Goal: Task Accomplishment & Management: Use online tool/utility

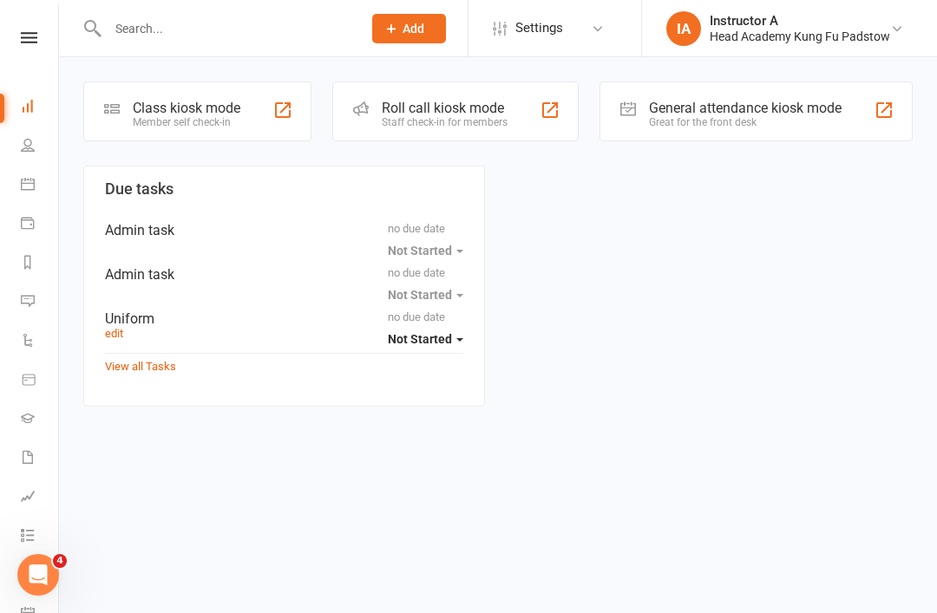
click at [239, 40] on input "text" at bounding box center [225, 28] width 247 height 24
click at [150, 36] on input "text" at bounding box center [225, 28] width 247 height 24
type input "P"
click at [230, 40] on input "text" at bounding box center [225, 28] width 247 height 24
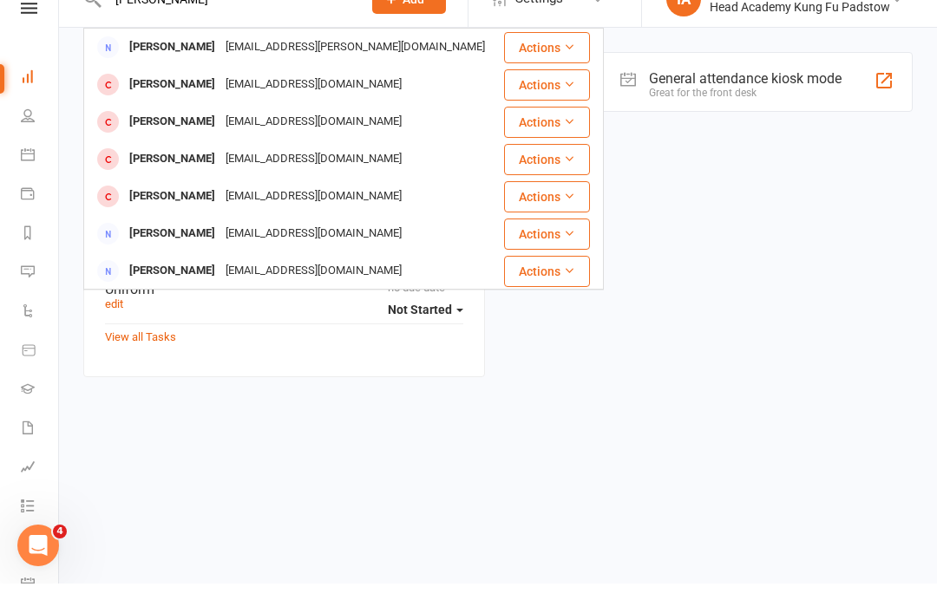
type input "[PERSON_NAME]"
click at [149, 176] on div "[PERSON_NAME]" at bounding box center [172, 188] width 96 height 25
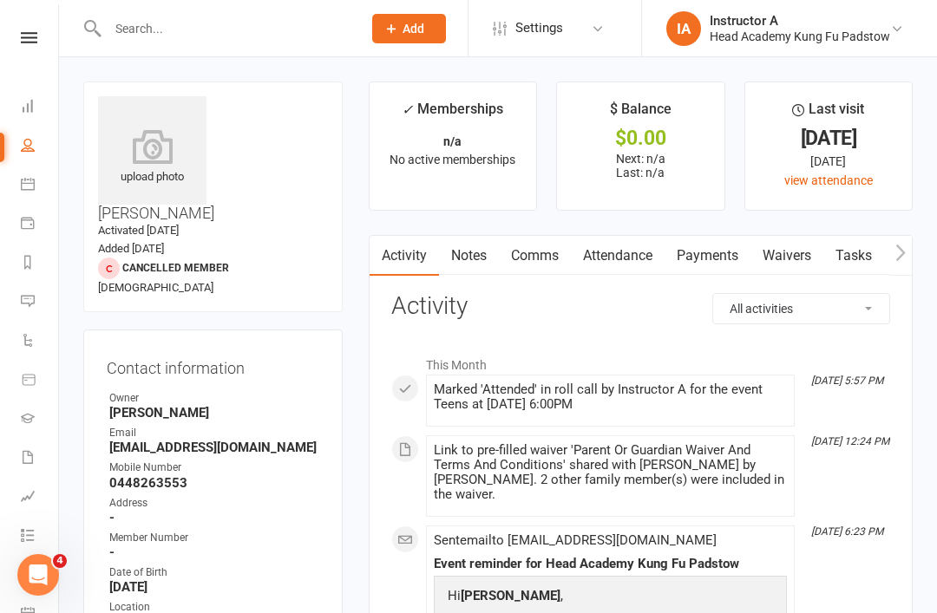
click at [618, 266] on link "Attendance" at bounding box center [618, 256] width 94 height 40
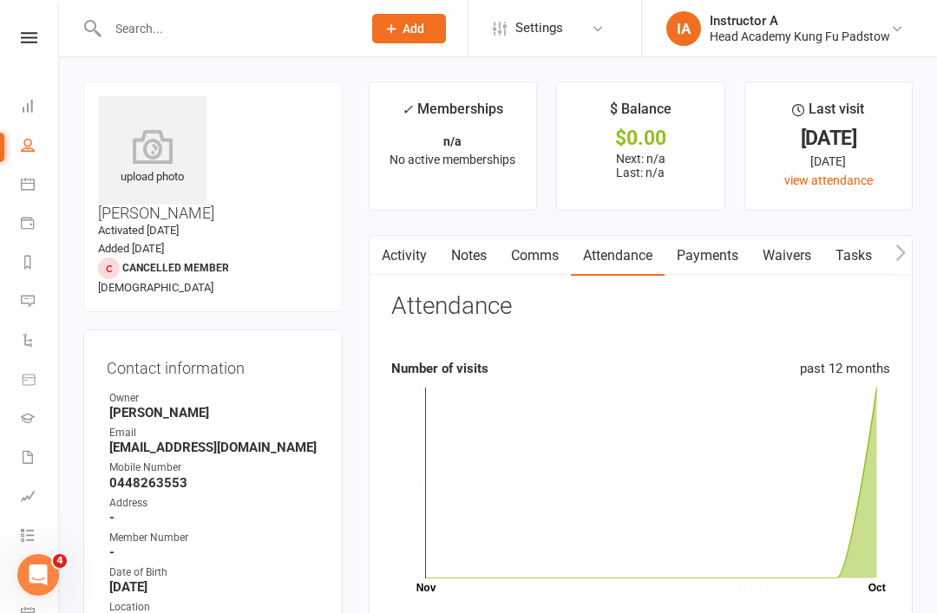
click at [691, 257] on link "Payments" at bounding box center [707, 256] width 86 height 40
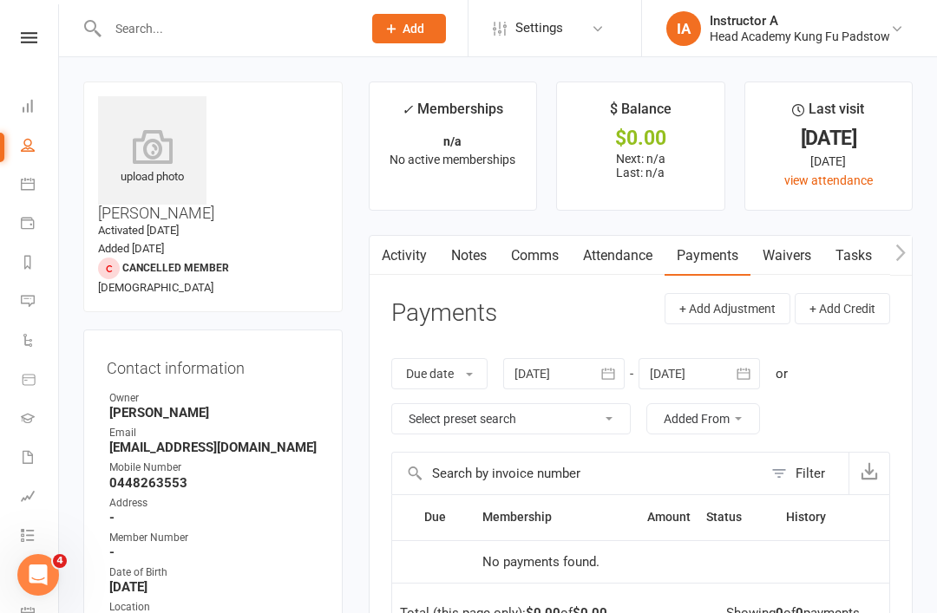
click at [657, 289] on div "Activity Notes Comms Attendance Payments Waivers Tasks Automations Gradings / P…" at bounding box center [641, 560] width 544 height 651
click at [639, 259] on link "Attendance" at bounding box center [618, 256] width 94 height 40
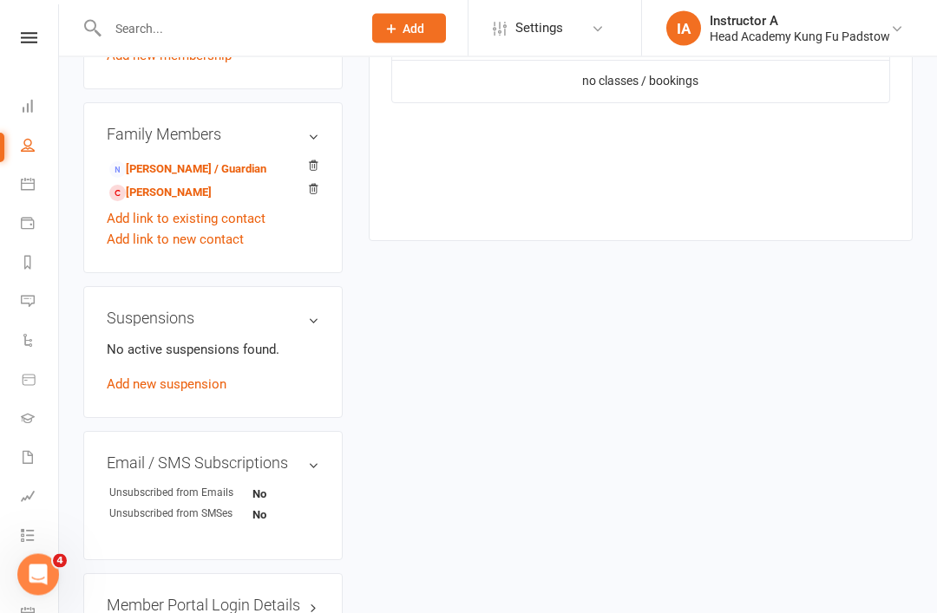
scroll to position [920, 0]
click at [162, 160] on link "[PERSON_NAME] / Guardian" at bounding box center [187, 169] width 157 height 18
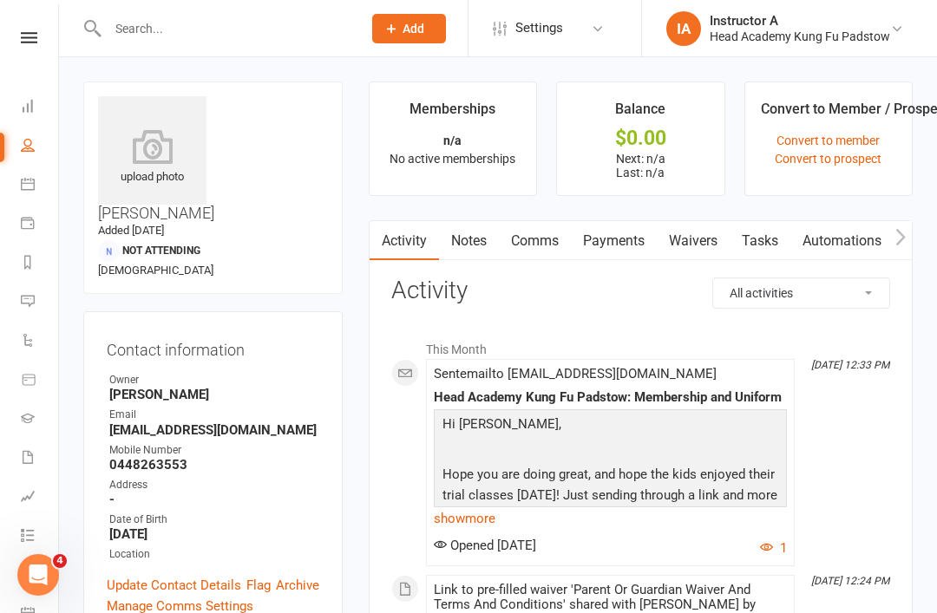
click at [632, 239] on link "Payments" at bounding box center [614, 241] width 86 height 40
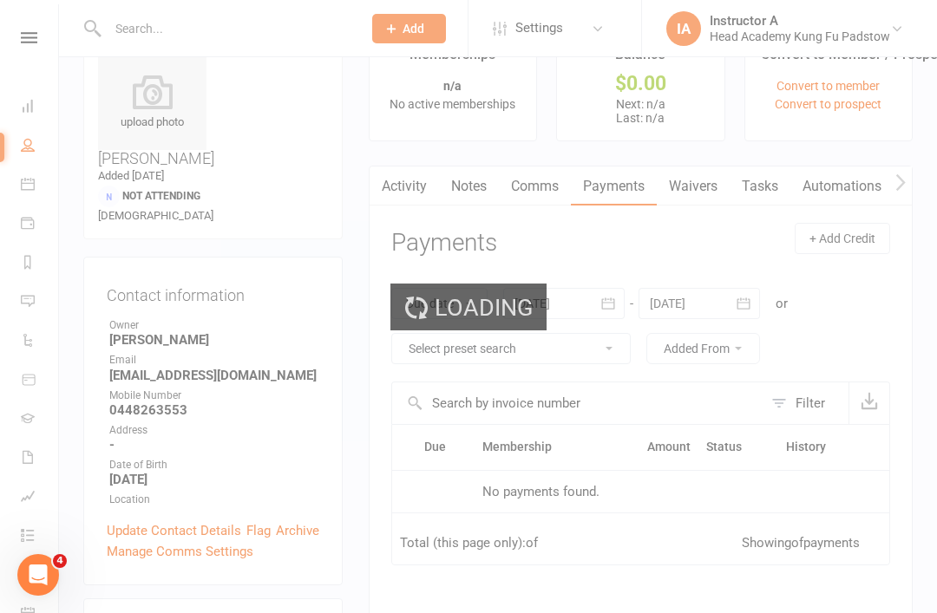
scroll to position [56, 0]
click at [688, 180] on link "Waivers" at bounding box center [693, 186] width 73 height 40
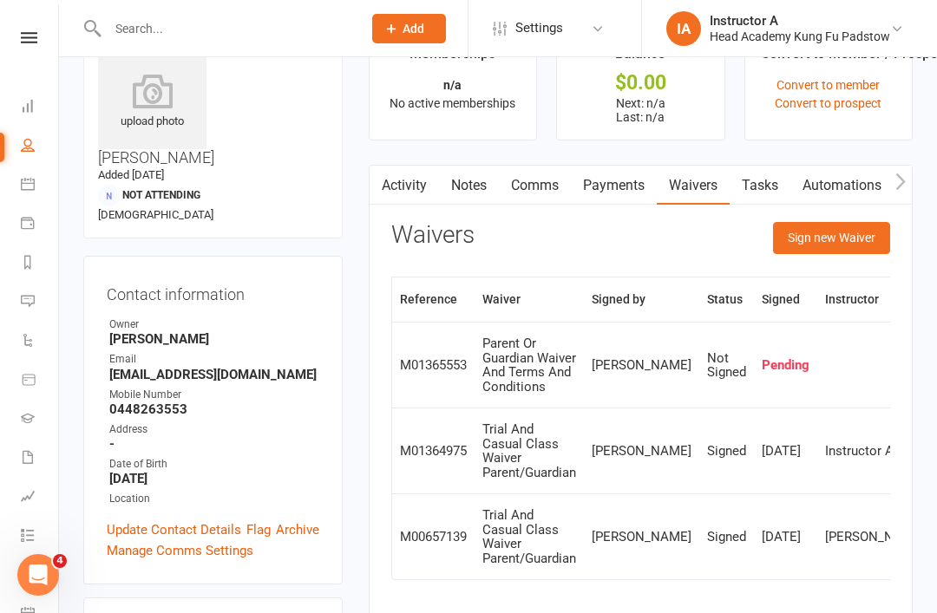
click at [533, 168] on link "Comms" at bounding box center [535, 186] width 72 height 40
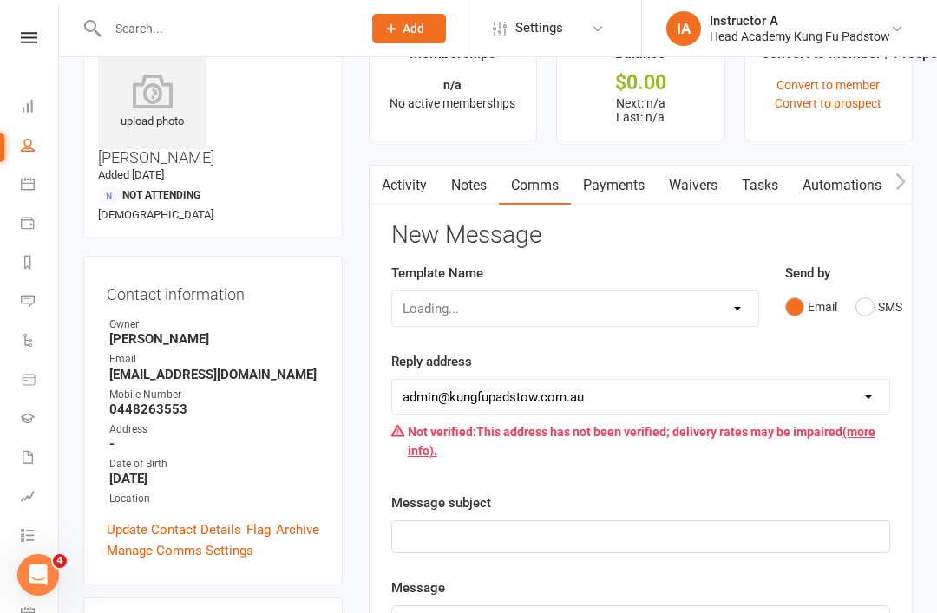
click at [585, 187] on link "Payments" at bounding box center [614, 186] width 86 height 40
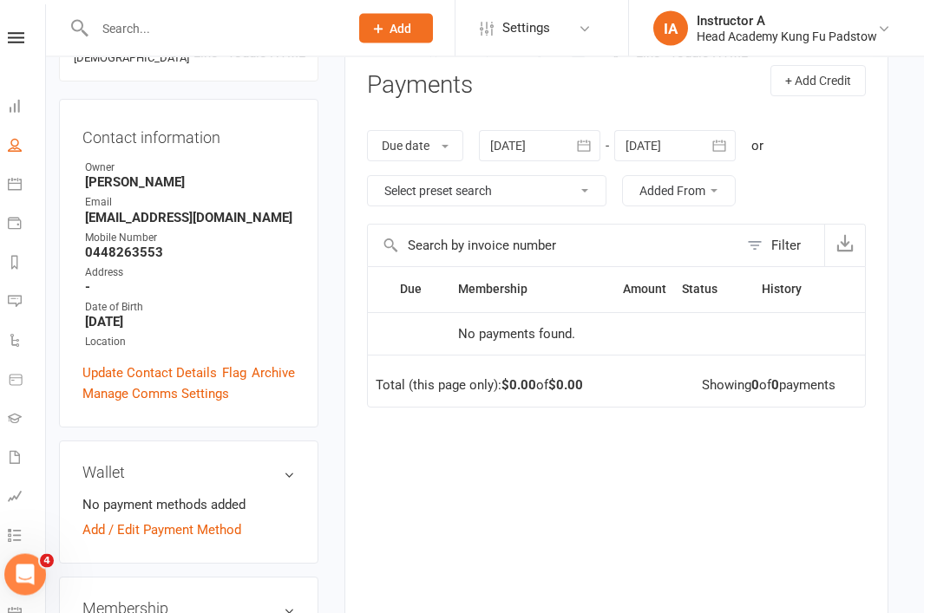
scroll to position [180, 11]
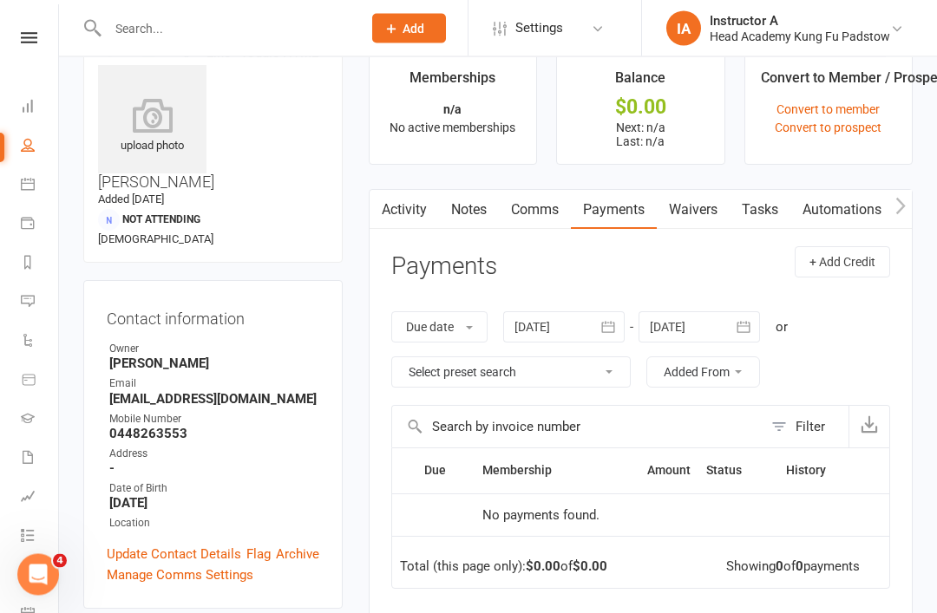
click at [534, 199] on link "Comms" at bounding box center [535, 211] width 72 height 40
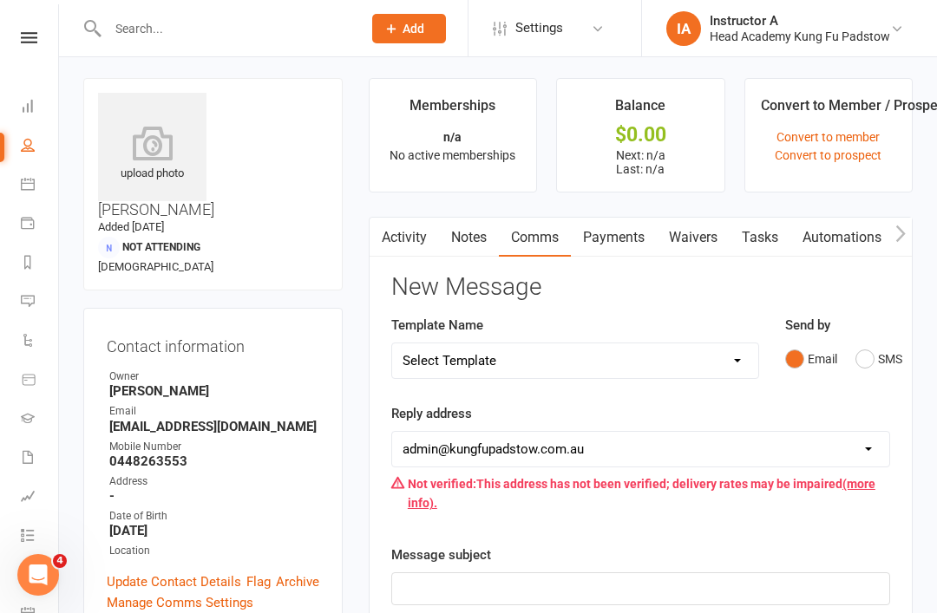
click at [481, 233] on link "Notes" at bounding box center [469, 238] width 60 height 40
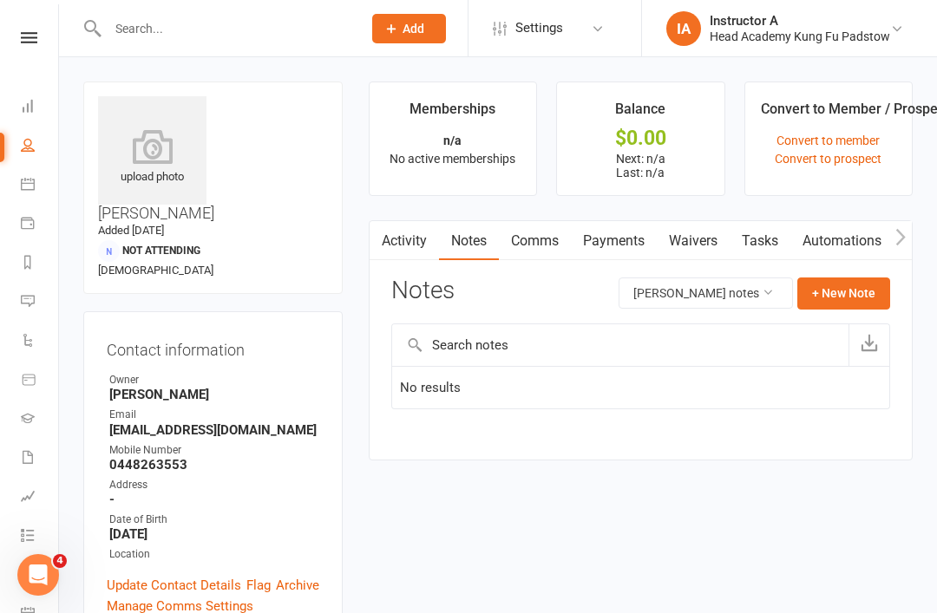
click at [684, 235] on link "Waivers" at bounding box center [693, 241] width 73 height 40
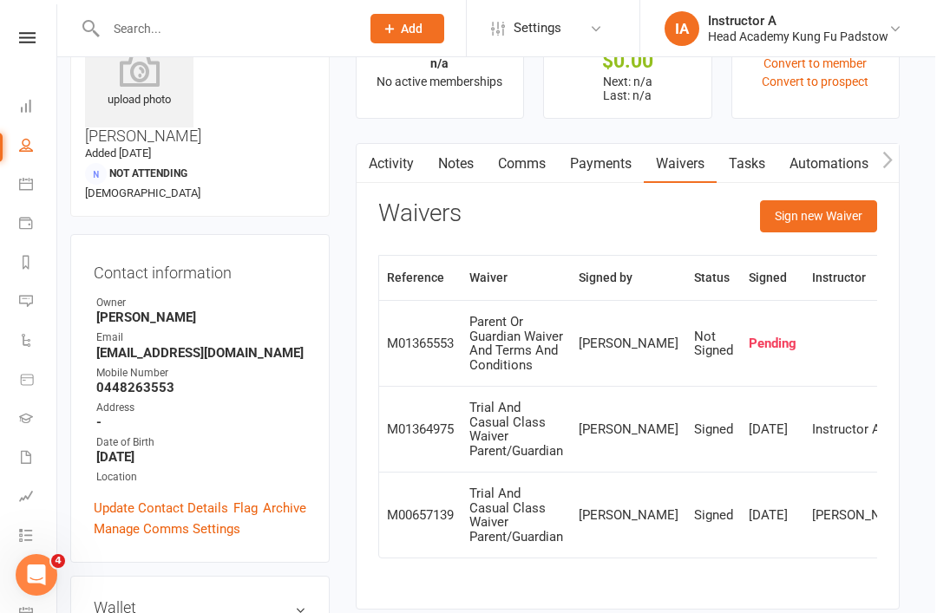
scroll to position [80, 11]
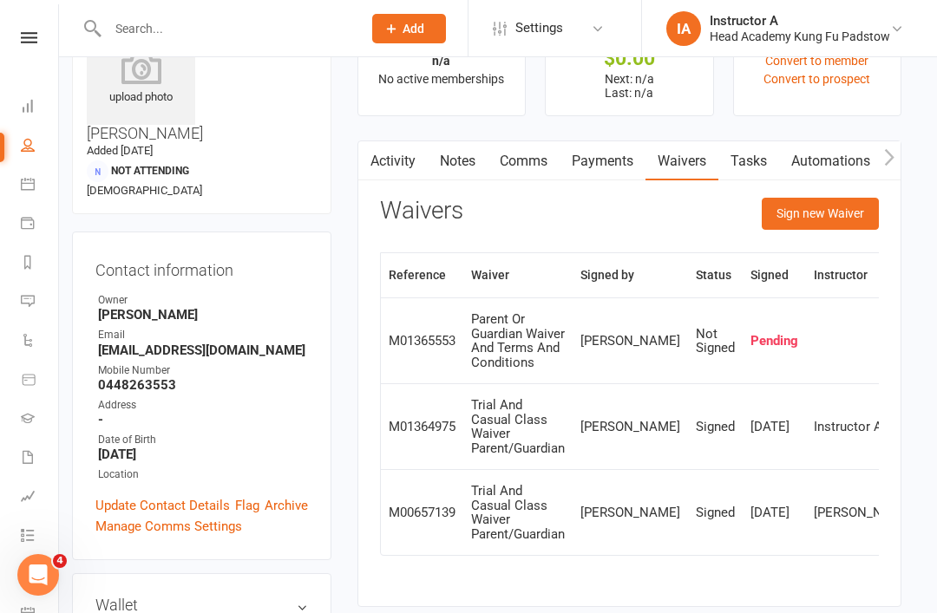
click at [814, 199] on button "Sign new Waiver" at bounding box center [820, 213] width 117 height 31
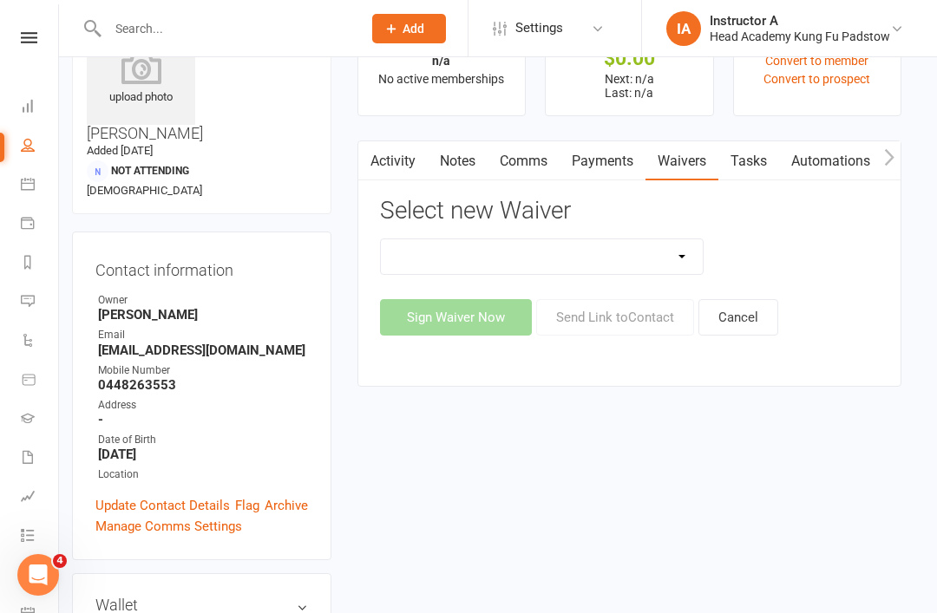
click at [487, 253] on select "Adults Waiver And Terms And Conditions Parent Or Guardian Waiver And Terms And …" at bounding box center [542, 256] width 323 height 35
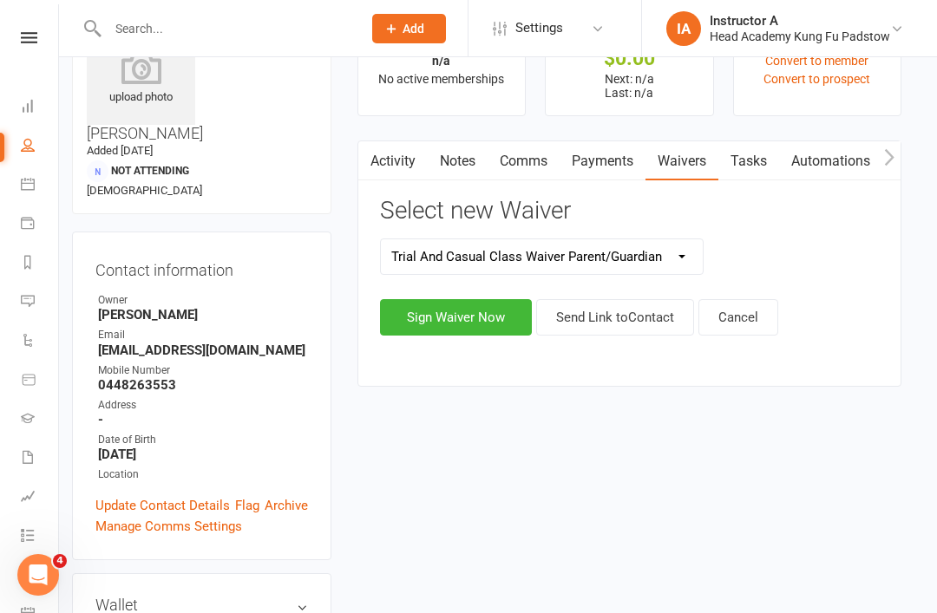
click at [472, 257] on select "Adults Waiver And Terms And Conditions Parent Or Guardian Waiver And Terms And …" at bounding box center [542, 256] width 323 height 35
select select "3663"
click at [442, 324] on button "Sign Waiver Now" at bounding box center [456, 317] width 152 height 36
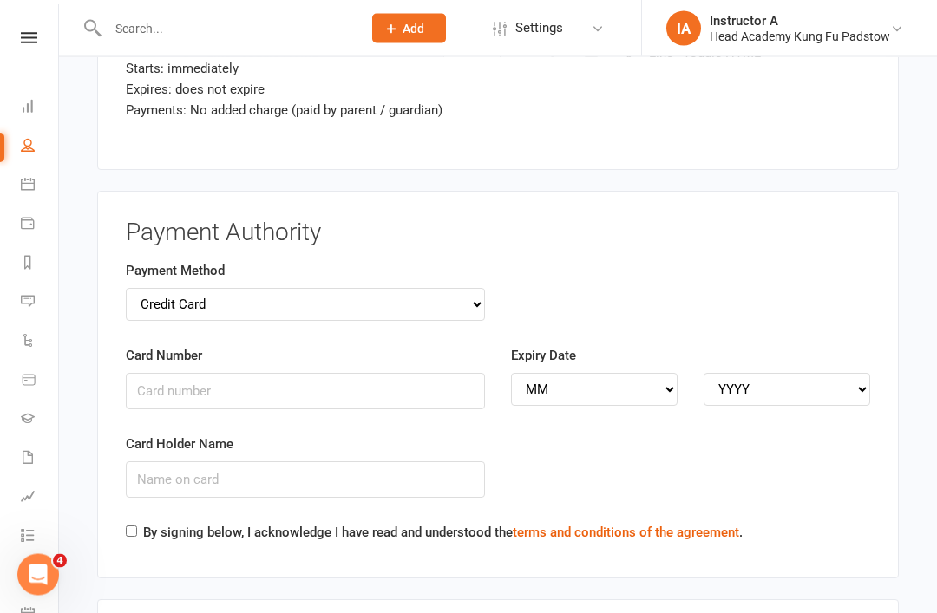
scroll to position [3872, 0]
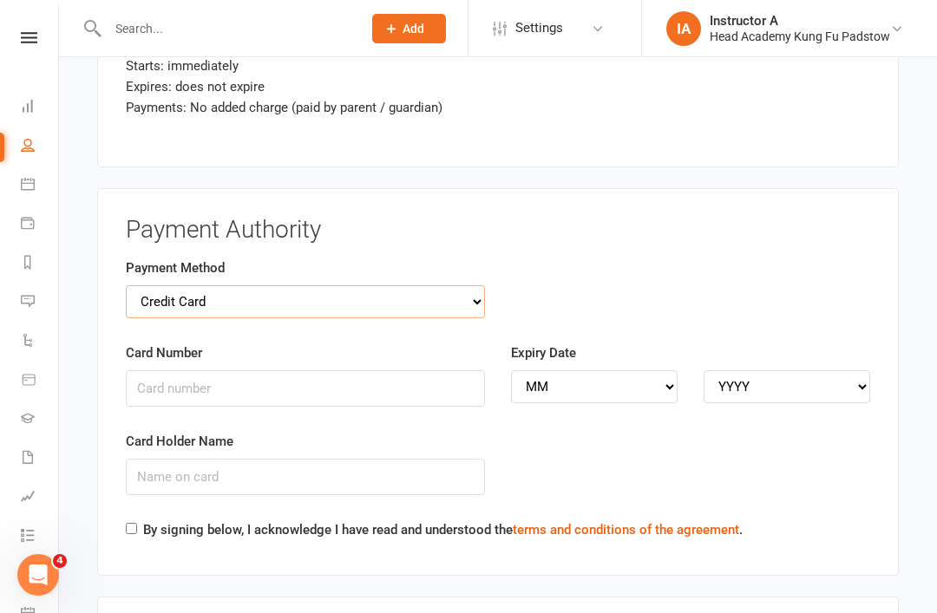
click at [474, 285] on select "Credit Card Bank Account" at bounding box center [305, 301] width 359 height 33
select select "bank_account"
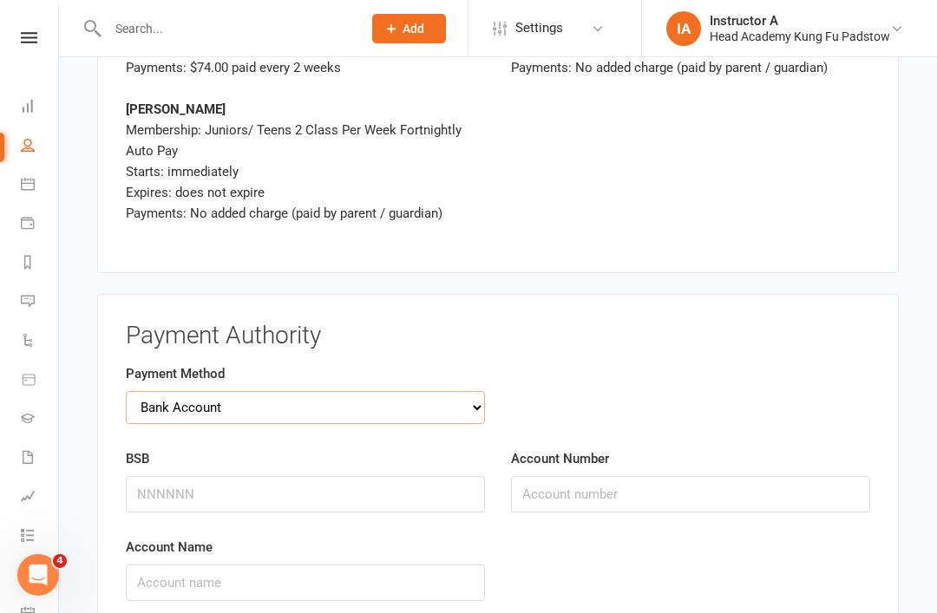
scroll to position [3765, 0]
click at [12, 54] on div "Clubworx" at bounding box center [29, 60] width 58 height 56
click at [49, 29] on nav "Clubworx Dashboard People Calendar Payments Reports Messages Automations Produc…" at bounding box center [29, 310] width 59 height 613
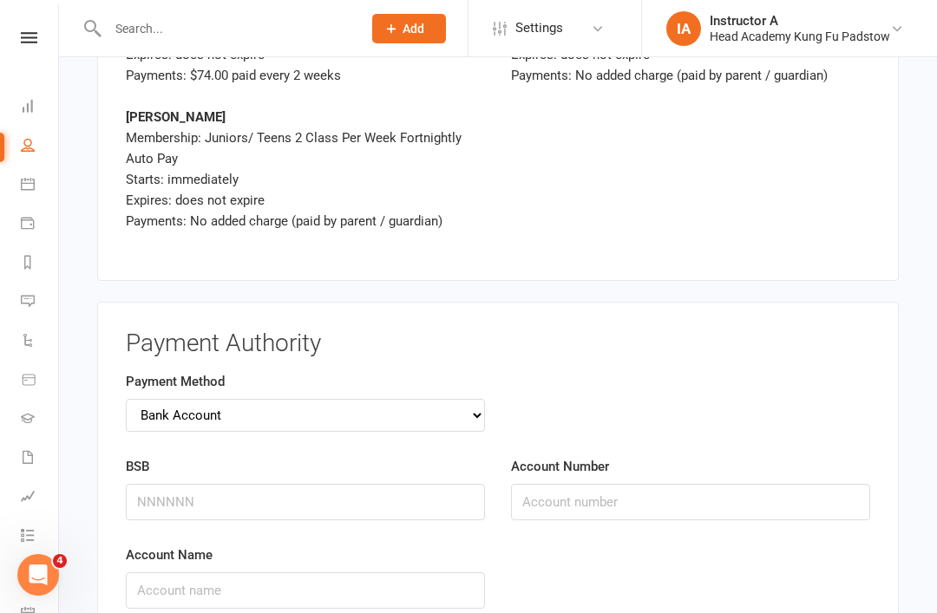
click at [40, 42] on link at bounding box center [29, 37] width 62 height 11
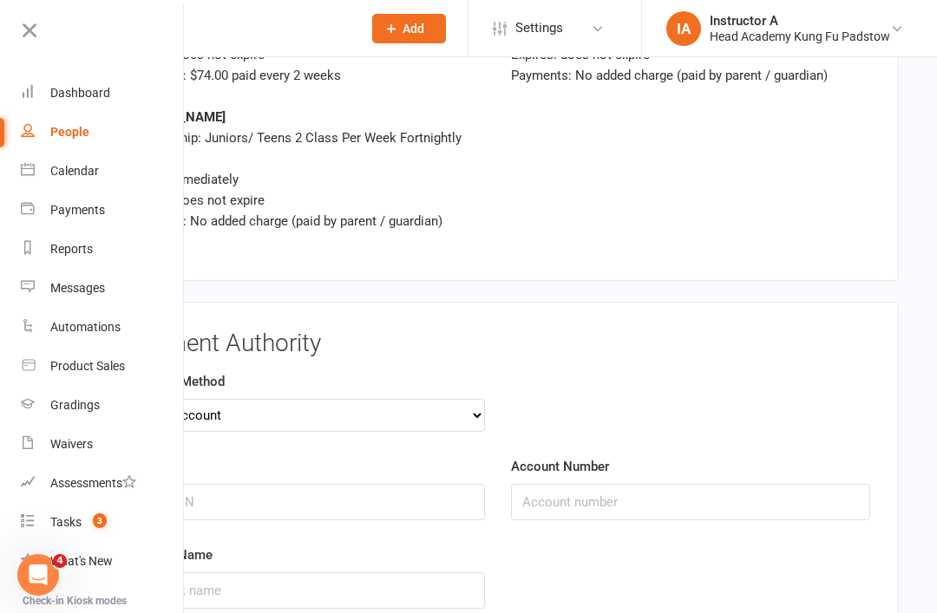
click at [36, 43] on link at bounding box center [100, 36] width 167 height 39
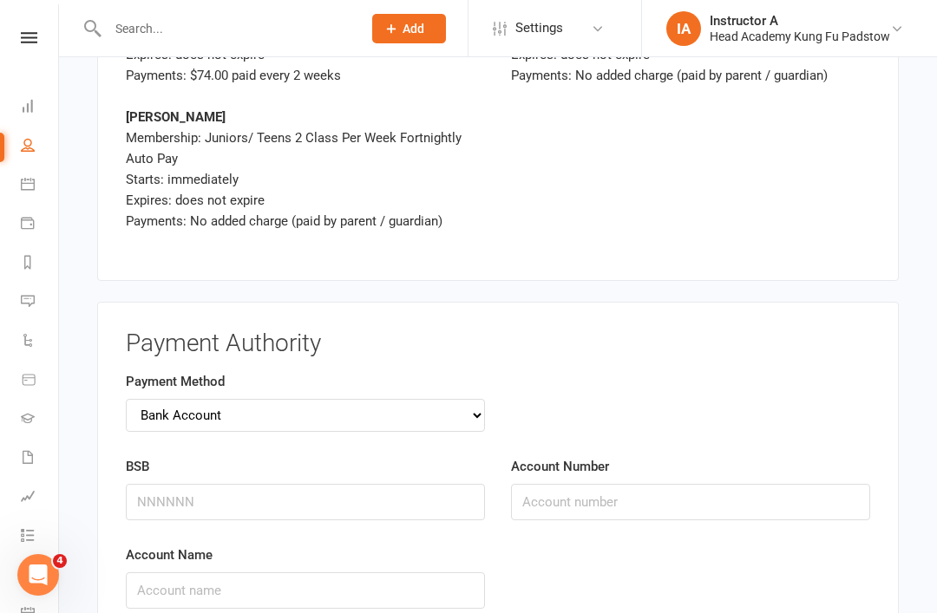
click at [5, 43] on link at bounding box center [29, 37] width 62 height 11
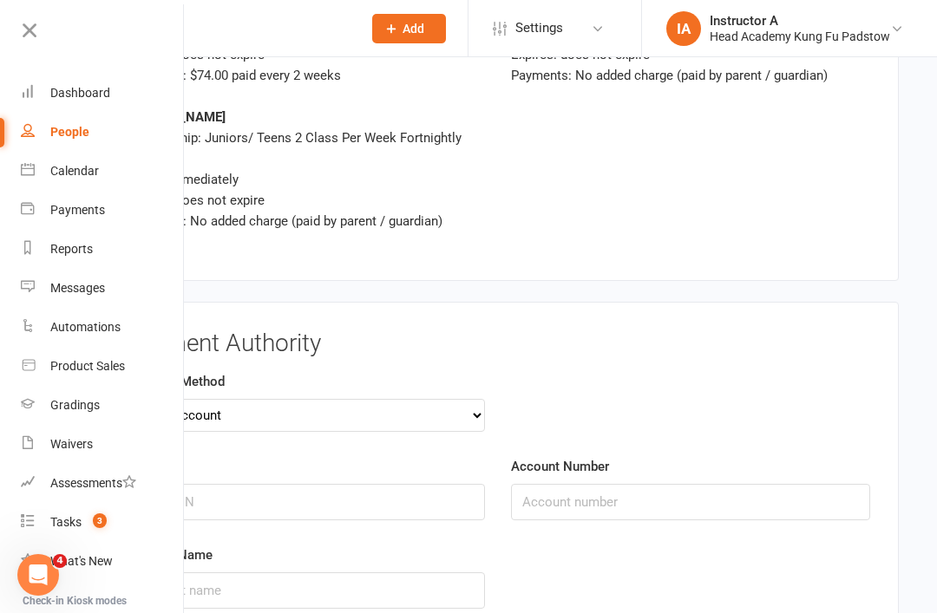
click at [33, 108] on link "Dashboard" at bounding box center [103, 93] width 164 height 39
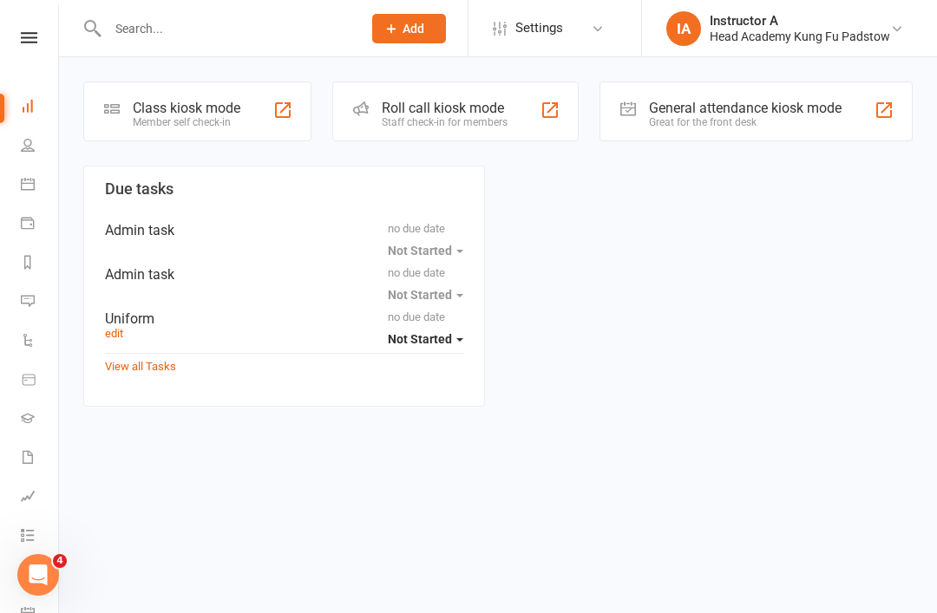
click at [494, 114] on div "Roll call kiosk mode" at bounding box center [445, 108] width 126 height 16
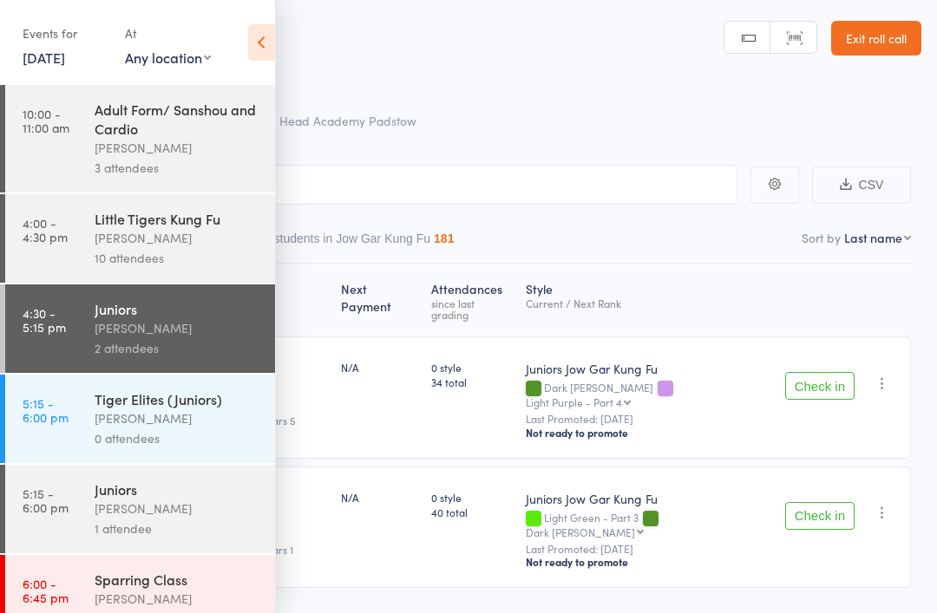
click at [86, 355] on link "4:30 - 5:15 pm Juniors James Agius 2 attendees" at bounding box center [140, 329] width 270 height 88
click at [273, 38] on icon at bounding box center [261, 42] width 27 height 36
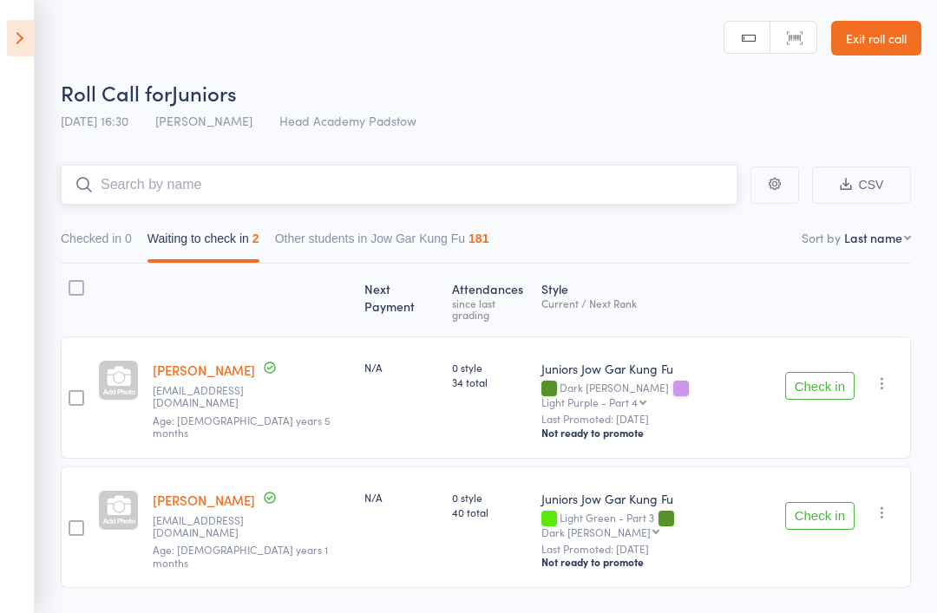
click at [158, 171] on input "search" at bounding box center [399, 185] width 677 height 40
click at [383, 132] on div "14 Oct 16:30 James Agius Head Academy Padstow" at bounding box center [239, 121] width 356 height 29
click at [820, 372] on button "Check in" at bounding box center [819, 386] width 69 height 28
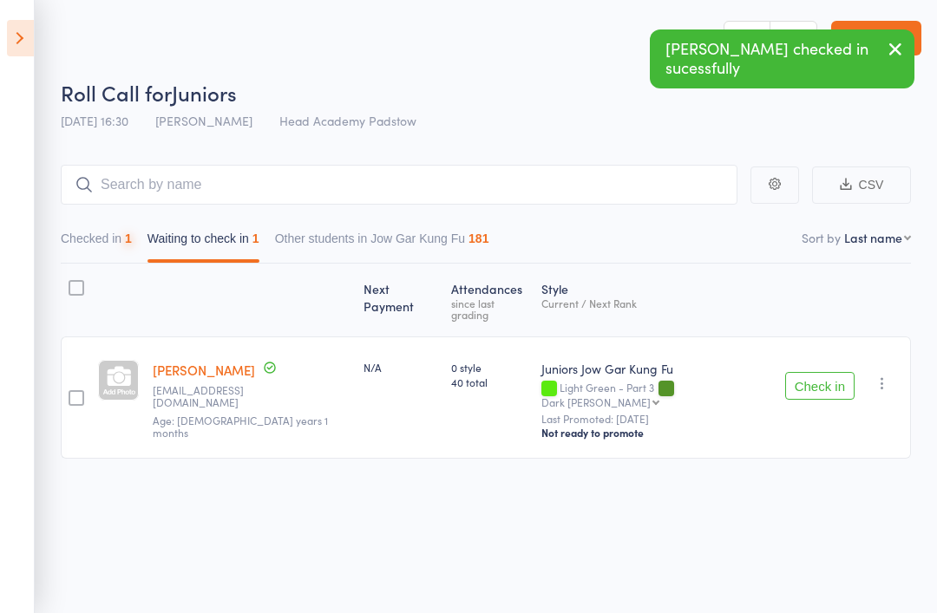
click at [828, 373] on button "Check in" at bounding box center [819, 386] width 69 height 28
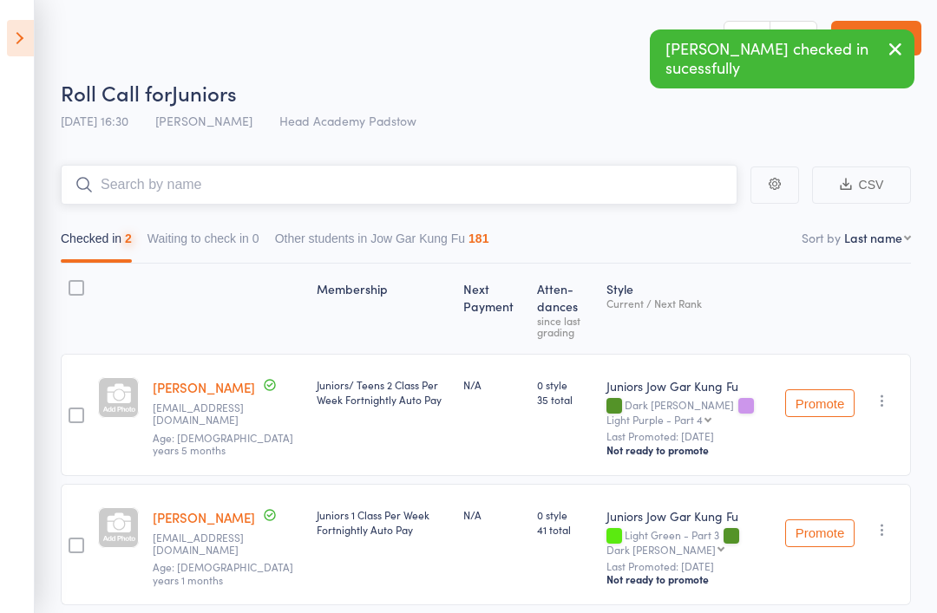
click at [198, 183] on input "search" at bounding box center [399, 185] width 677 height 40
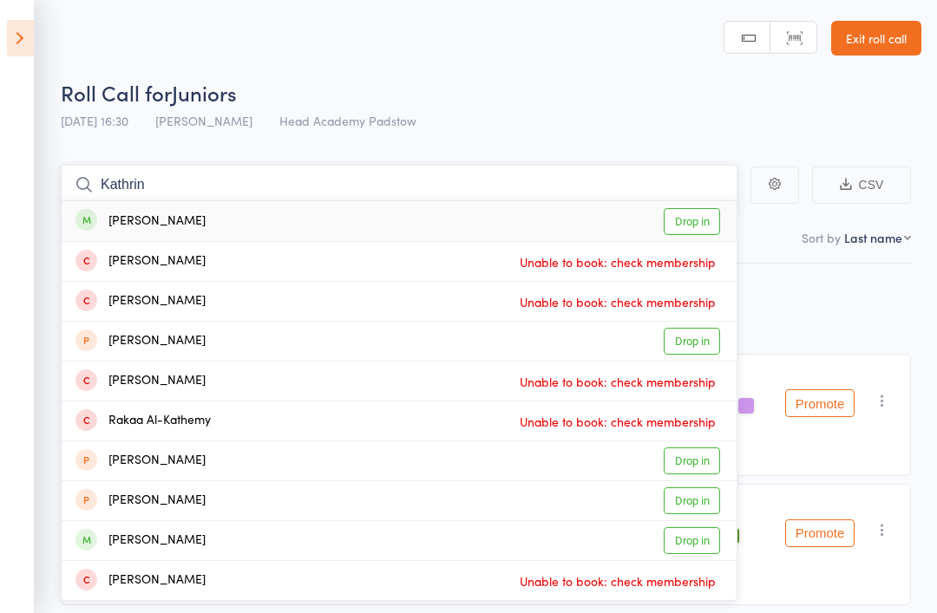
type input "Kathrin"
click at [126, 218] on div "Katherine Zeng" at bounding box center [140, 222] width 130 height 20
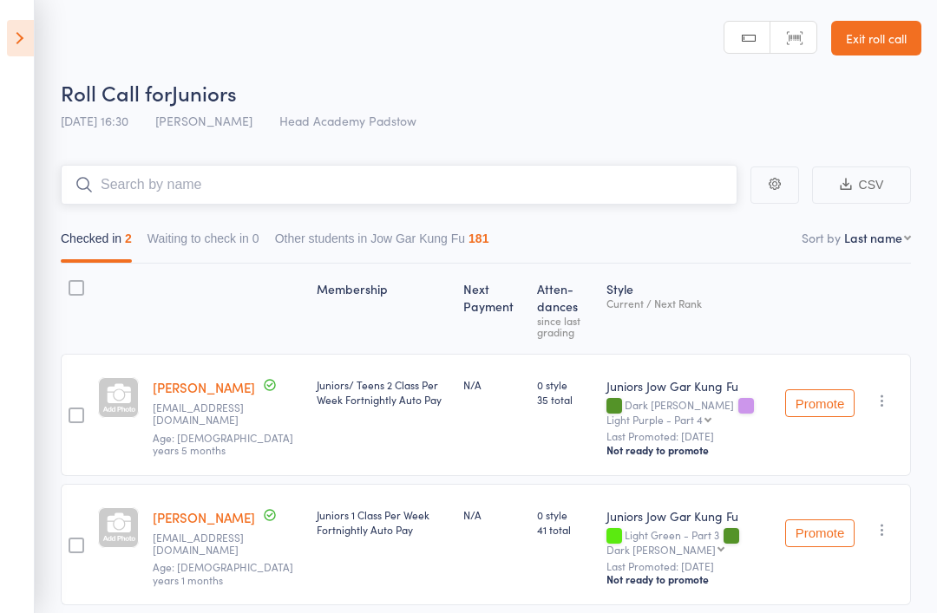
click at [134, 180] on input "search" at bounding box center [399, 185] width 677 height 40
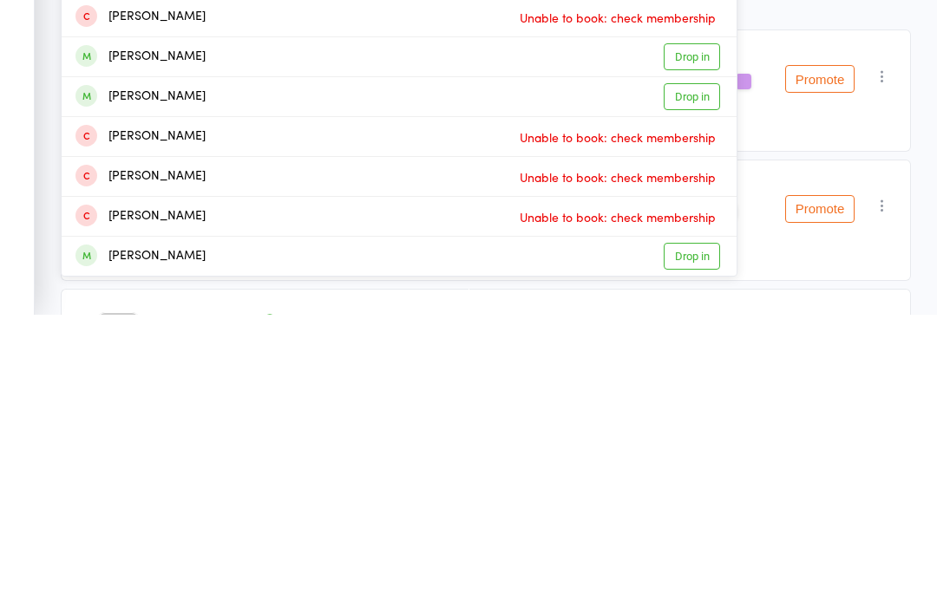
scroll to position [47, 0]
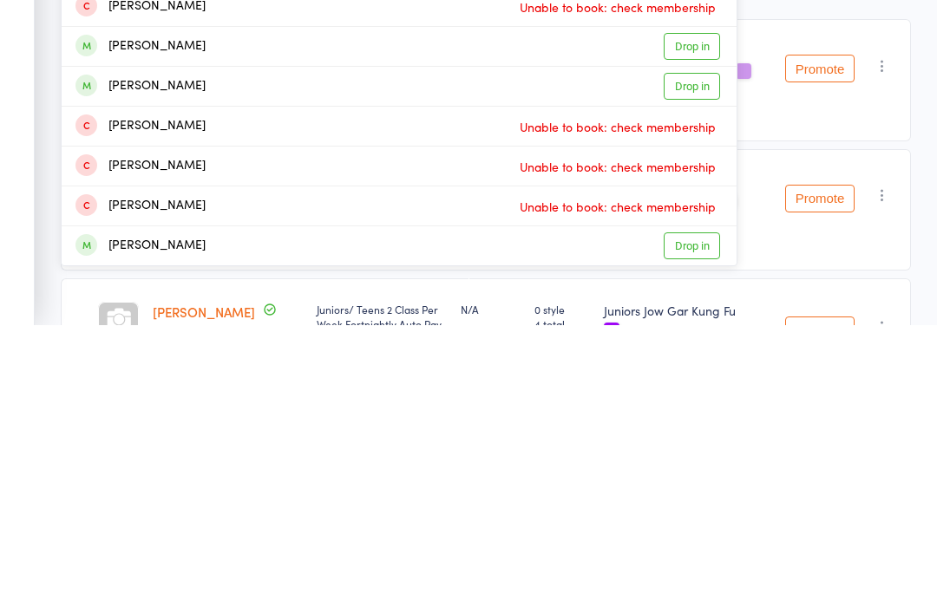
type input "George"
click at [145, 524] on div "Georger Zeng" at bounding box center [140, 534] width 130 height 20
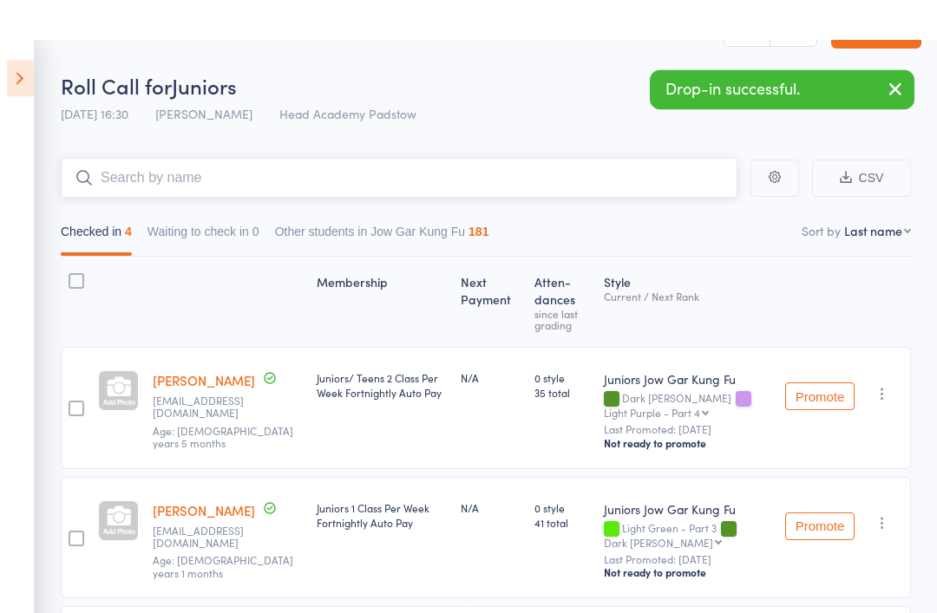
scroll to position [0, 0]
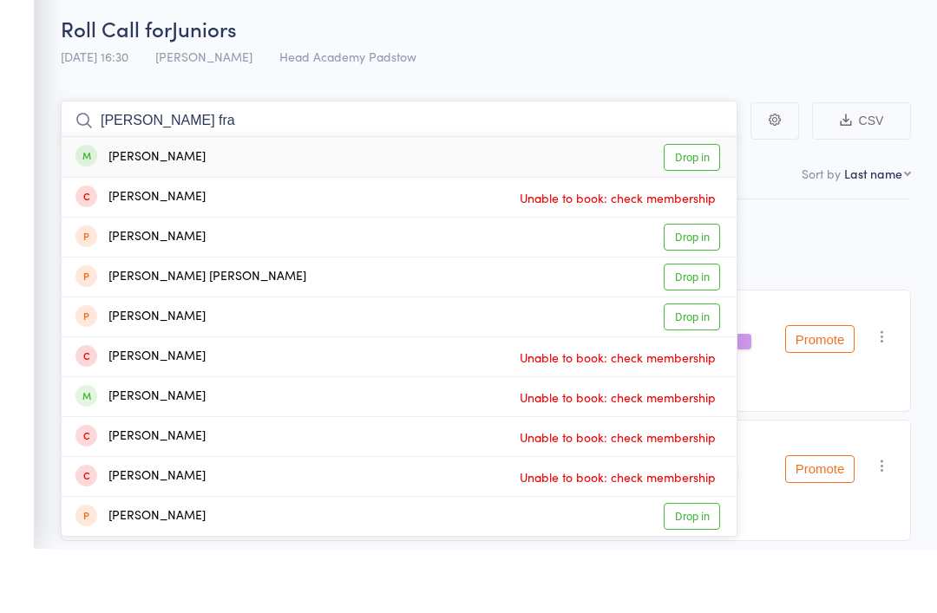
type input "Micheal fra"
click at [128, 212] on div "Michael Franklin" at bounding box center [140, 222] width 130 height 20
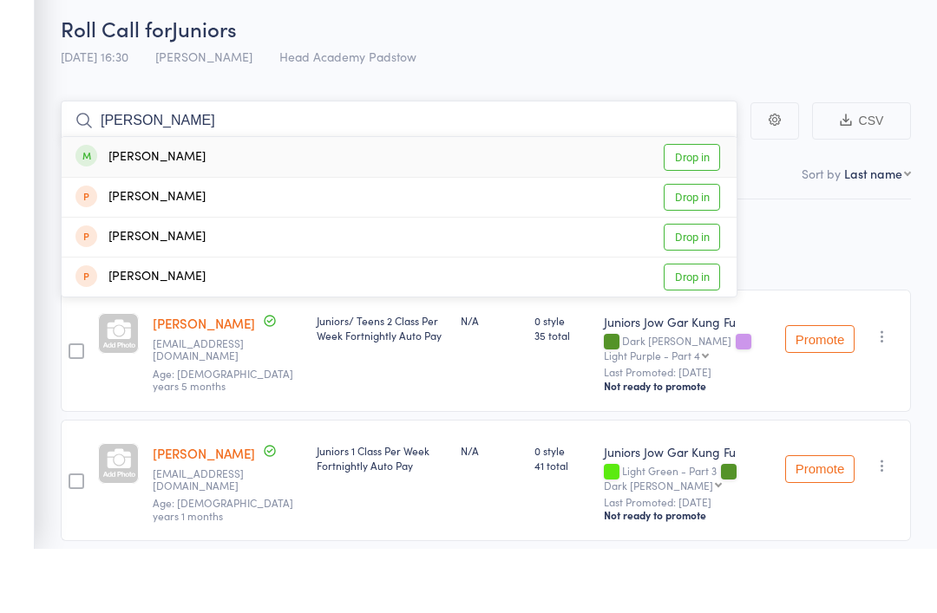
type input "Robert"
click at [132, 212] on div "Robert Christie" at bounding box center [140, 222] width 130 height 20
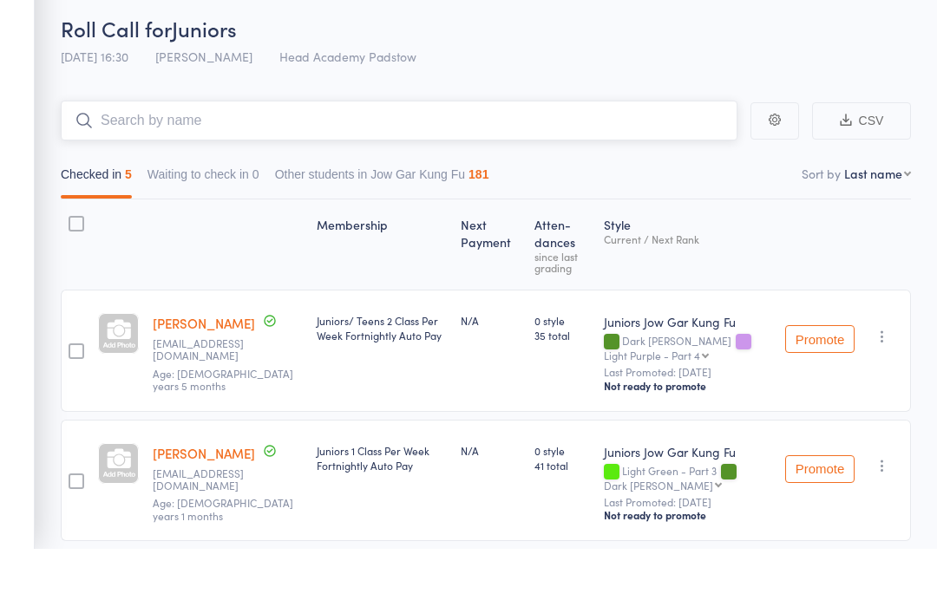
click at [137, 165] on input "search" at bounding box center [399, 185] width 677 height 40
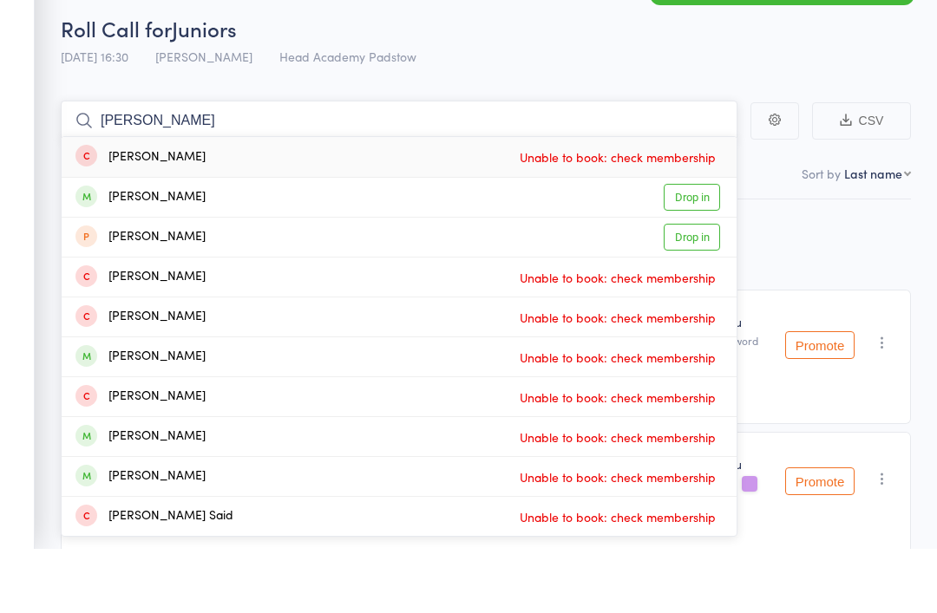
type input "Sarah"
click at [108, 252] on div "Sarah Moussa" at bounding box center [140, 262] width 130 height 20
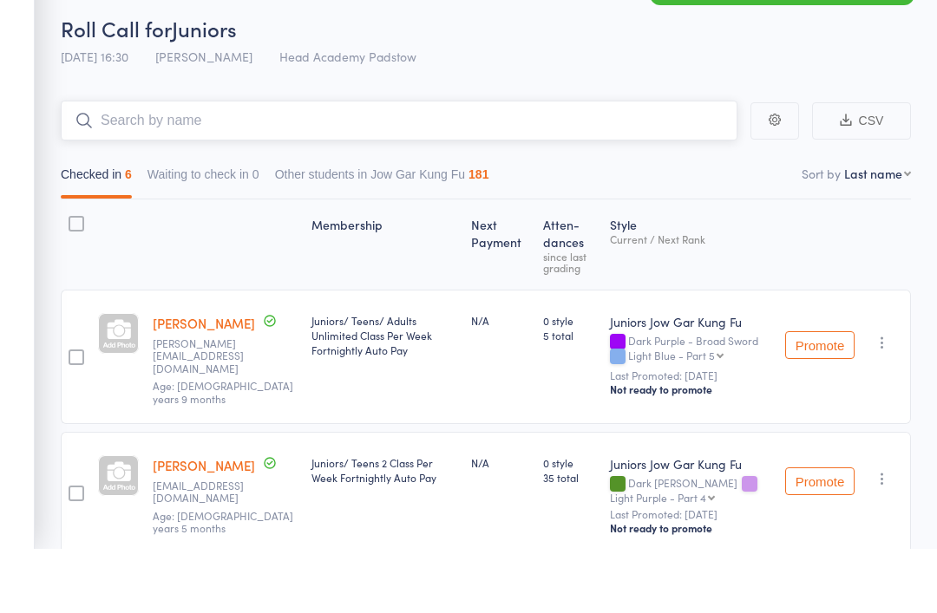
click at [122, 165] on input "search" at bounding box center [399, 185] width 677 height 40
type input "H"
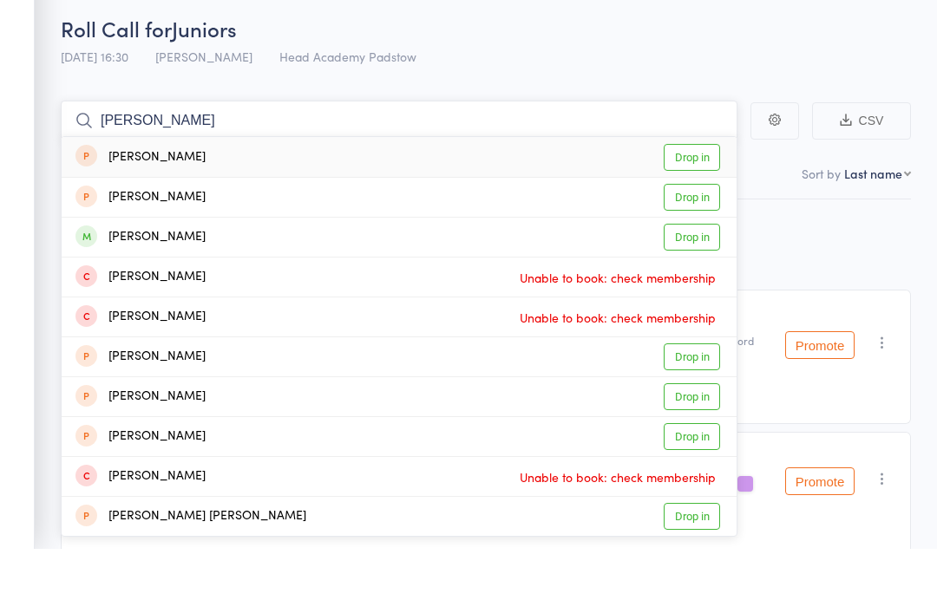
type input "Johnny"
click at [127, 291] on div "Johnny Katsiroubas" at bounding box center [140, 301] width 130 height 20
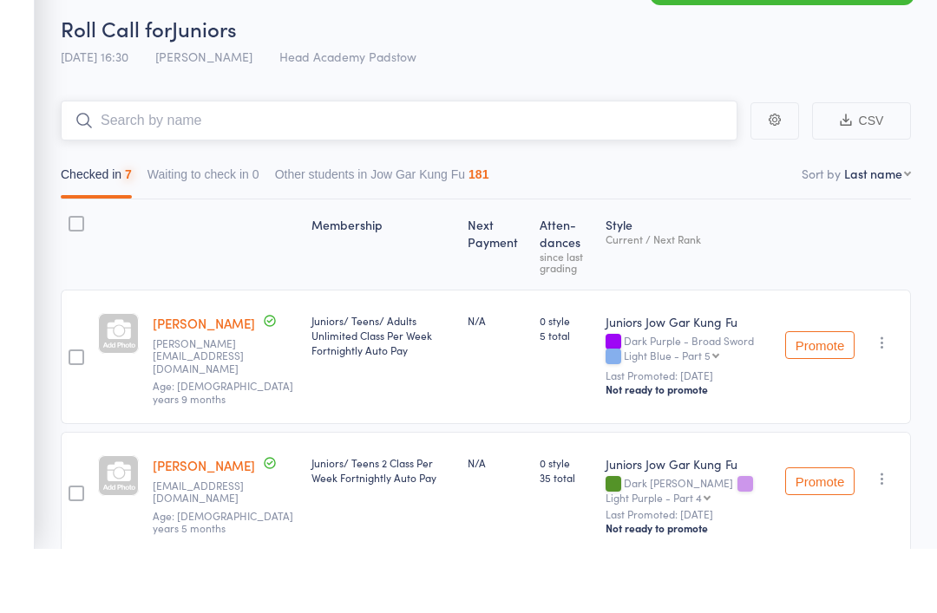
click at [128, 165] on input "search" at bounding box center [399, 185] width 677 height 40
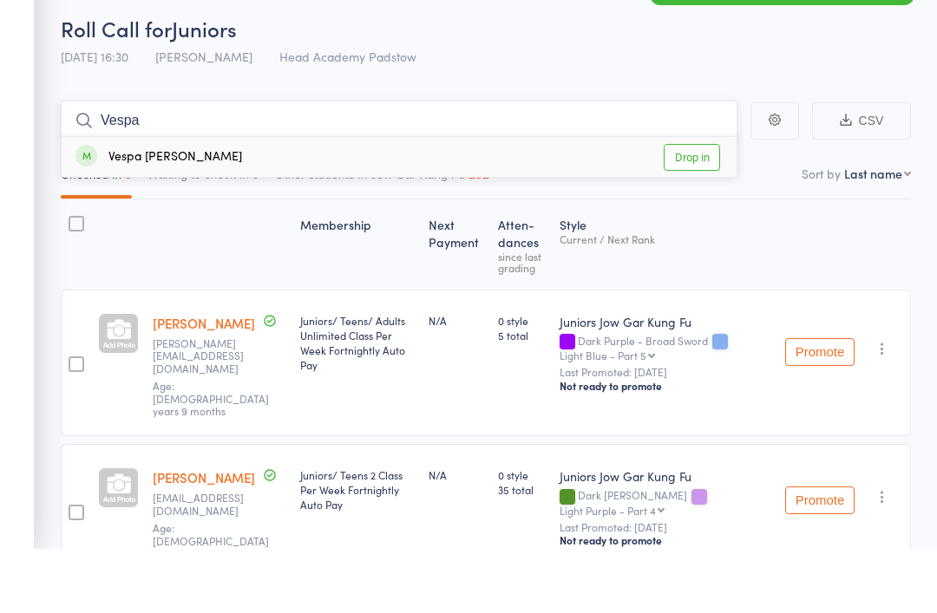
type input "Vespa"
click at [124, 201] on div "Vespa Greenwell Drop in" at bounding box center [399, 221] width 675 height 40
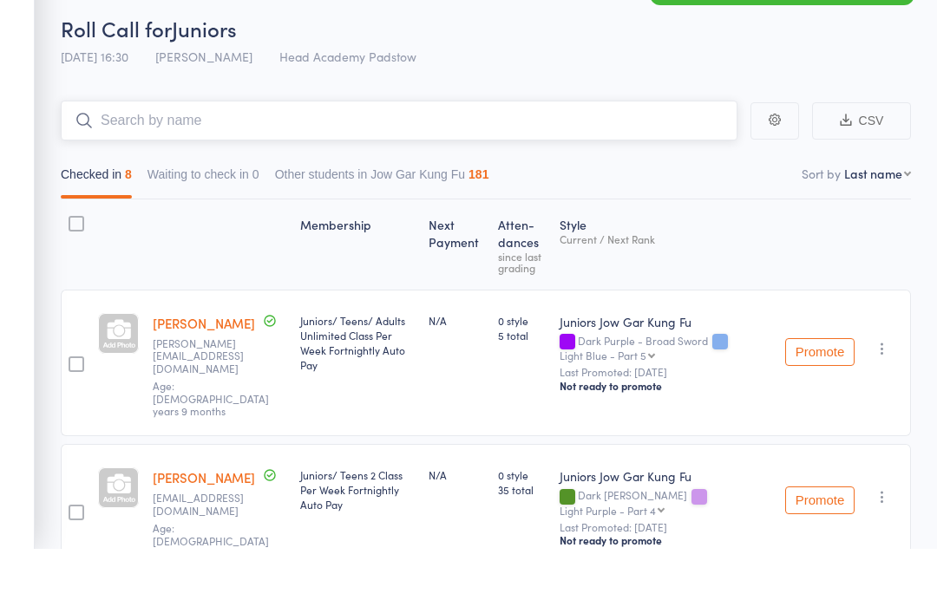
click at [155, 165] on input "search" at bounding box center [399, 185] width 677 height 40
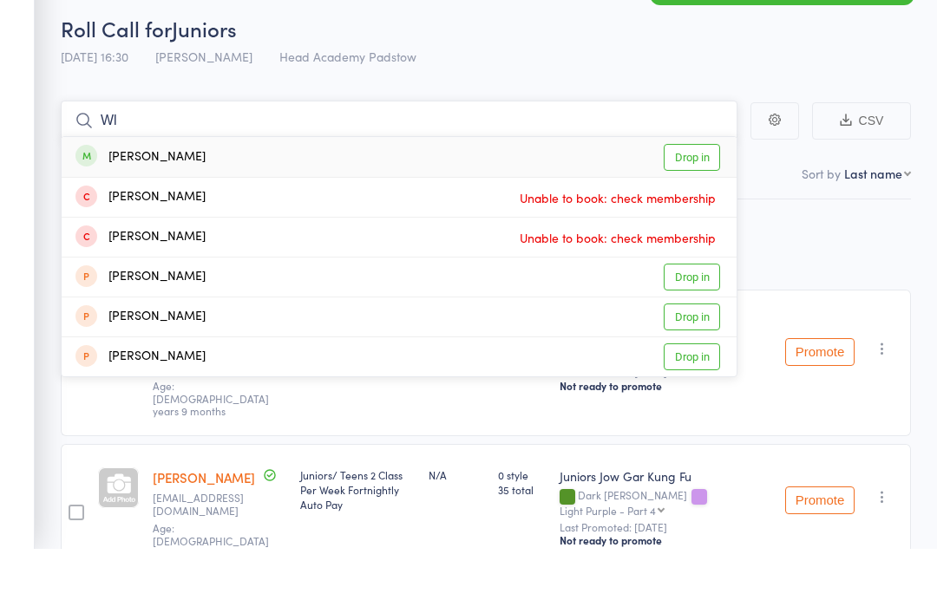
type input "W"
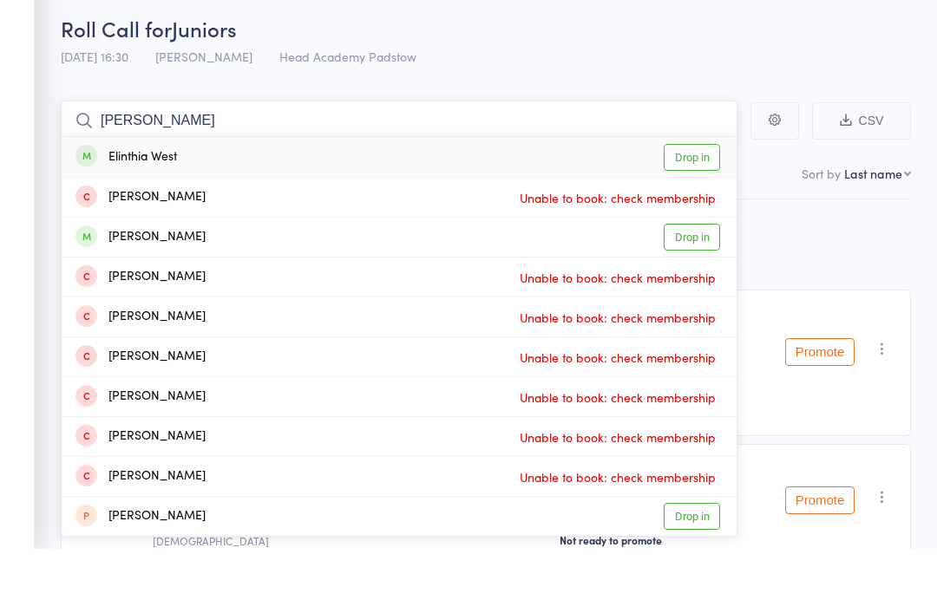
type input "Elithia"
click at [128, 212] on div "Elinthia West" at bounding box center [125, 222] width 101 height 20
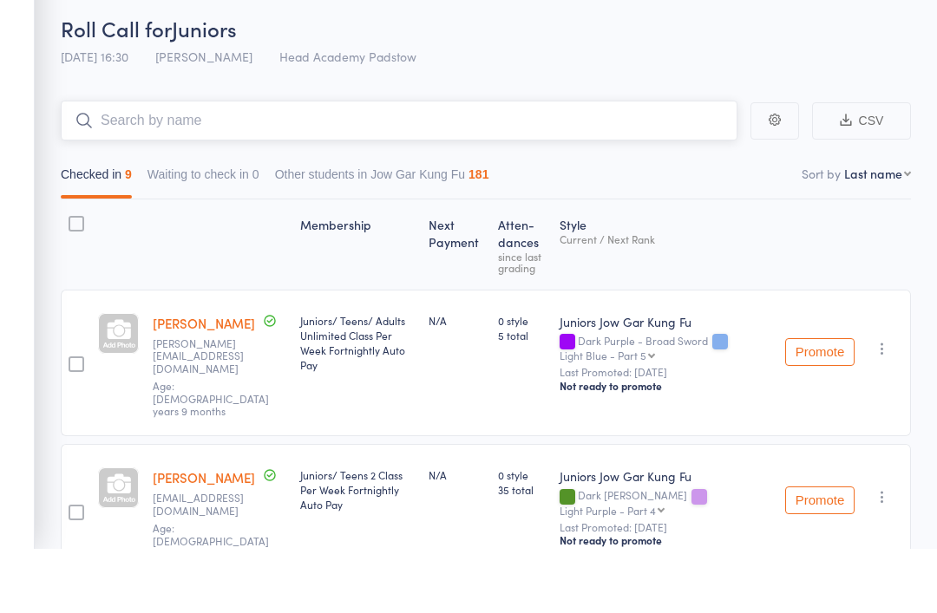
click at [134, 165] on input "search" at bounding box center [399, 185] width 677 height 40
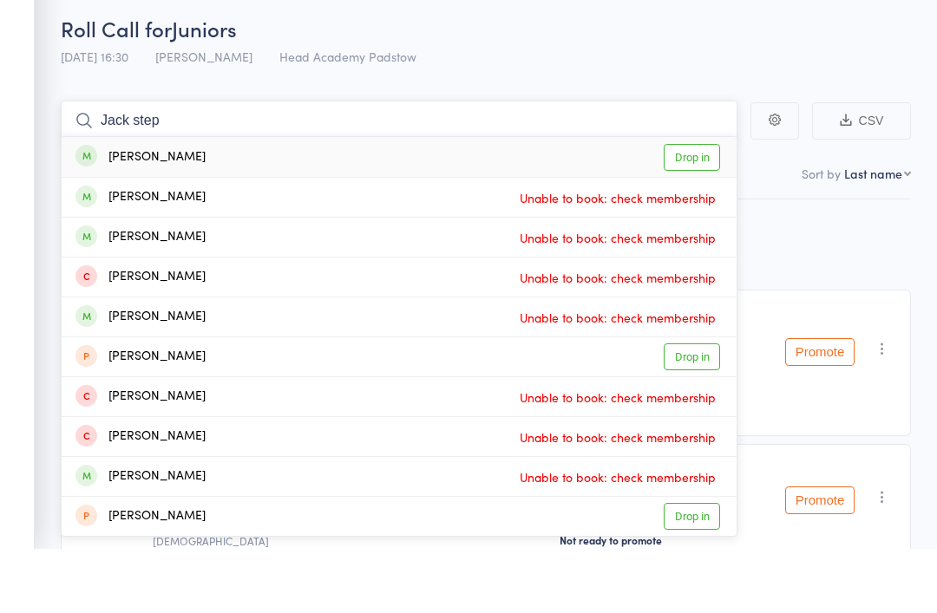
type input "Jack step"
click at [120, 212] on div "Jack Stephen" at bounding box center [140, 222] width 130 height 20
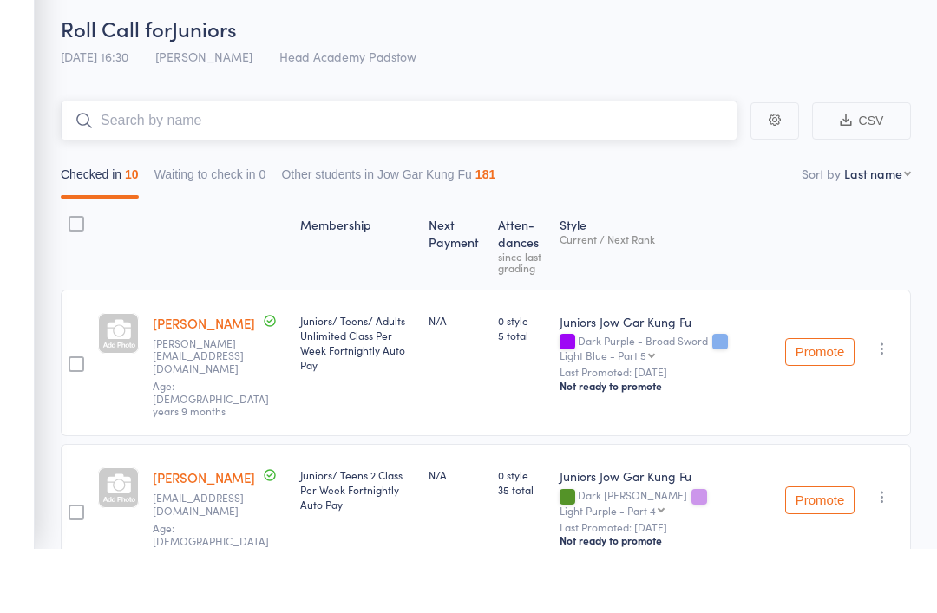
click at [110, 165] on input "search" at bounding box center [399, 185] width 677 height 40
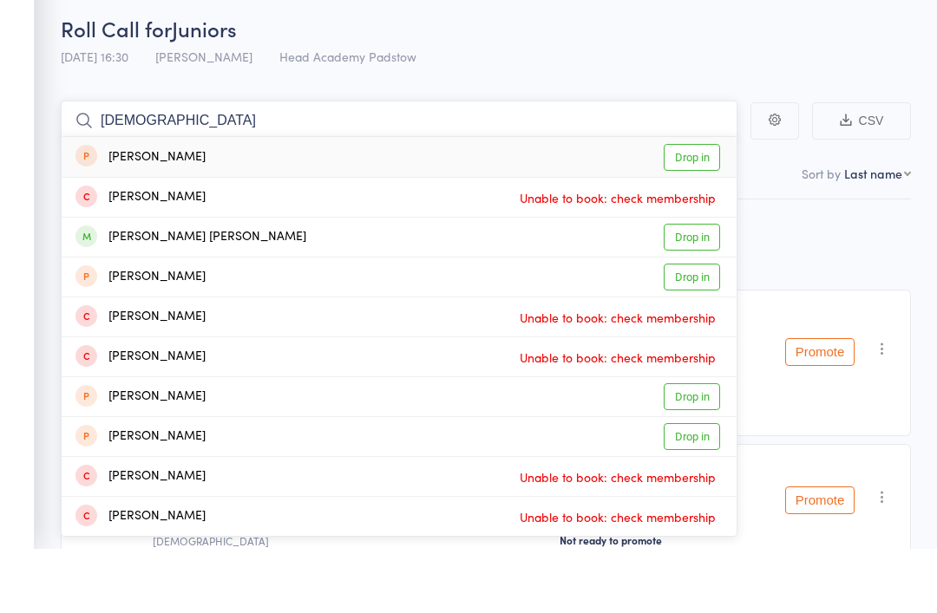
type input "Hadia"
click at [127, 291] on div "Hadia Bahar Hussaini" at bounding box center [190, 301] width 231 height 20
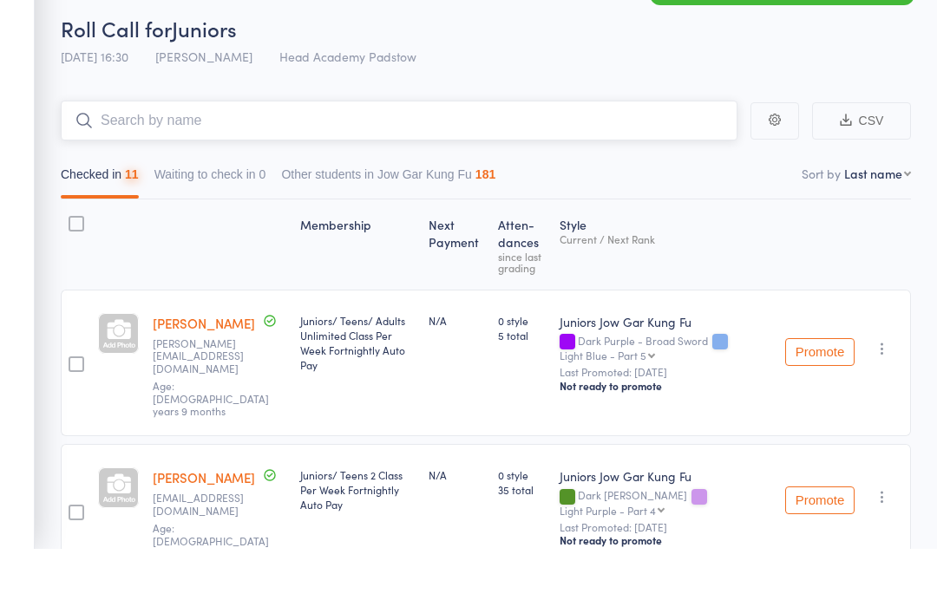
click at [140, 165] on input "search" at bounding box center [399, 185] width 677 height 40
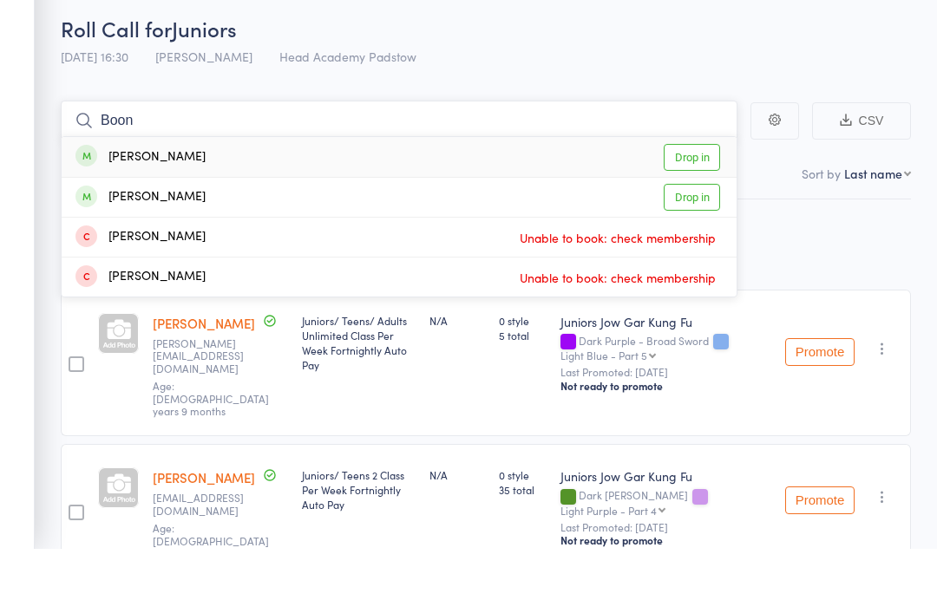
type input "Boon"
click at [110, 212] on div "Lucas Boon" at bounding box center [140, 222] width 130 height 20
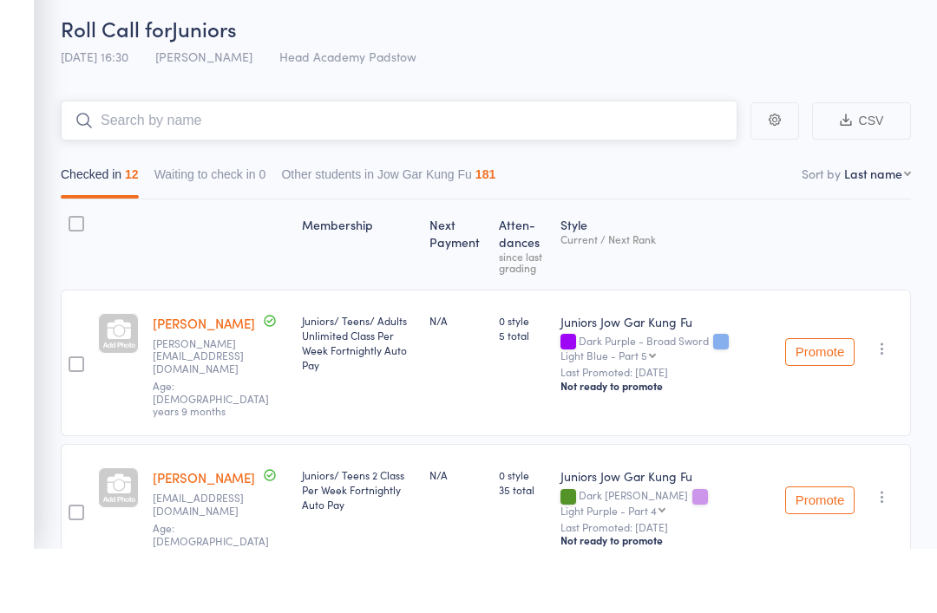
click at [165, 165] on input "search" at bounding box center [399, 185] width 677 height 40
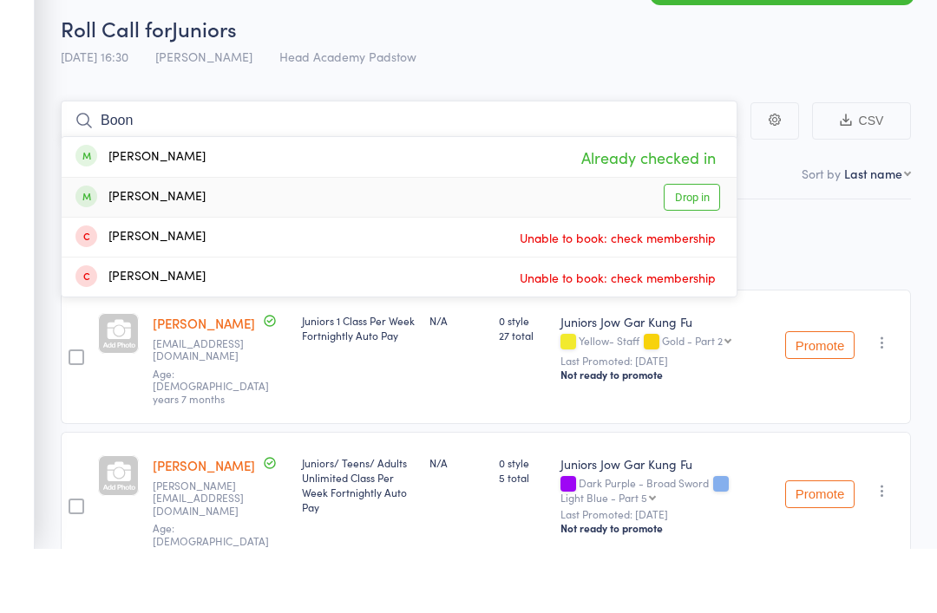
type input "Boon"
click at [121, 252] on div "Oliver Boon" at bounding box center [140, 262] width 130 height 20
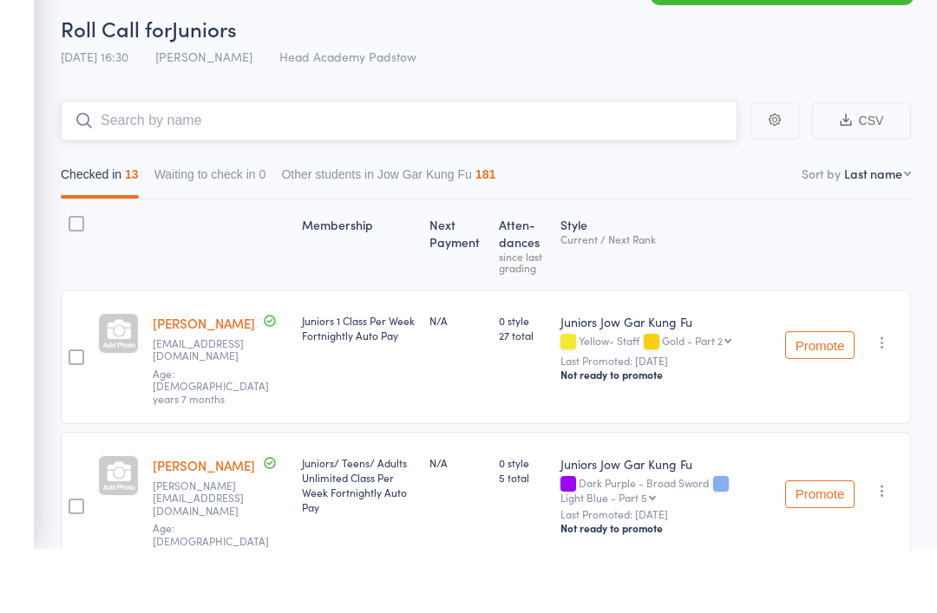
scroll to position [64, 0]
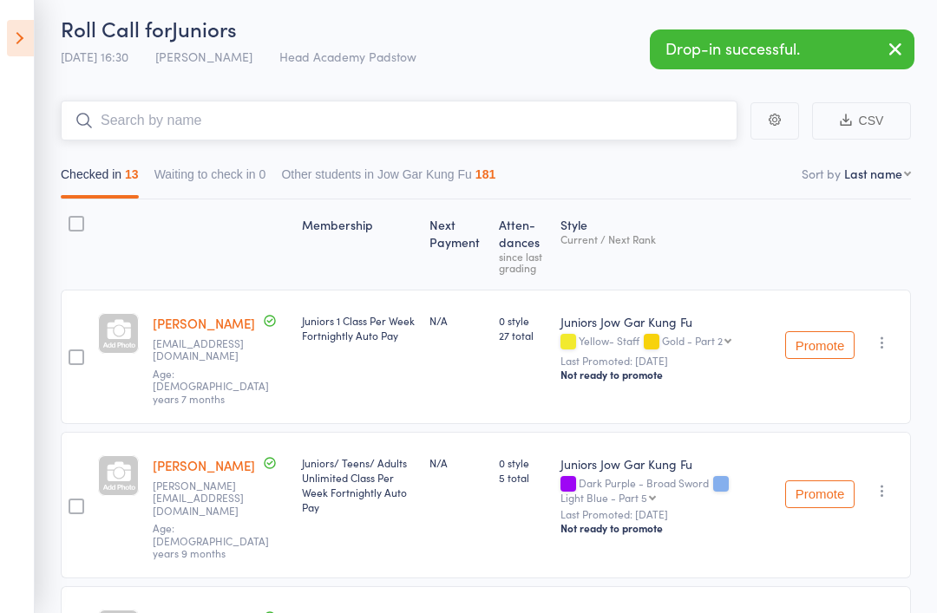
click at [135, 122] on input "search" at bounding box center [399, 121] width 677 height 40
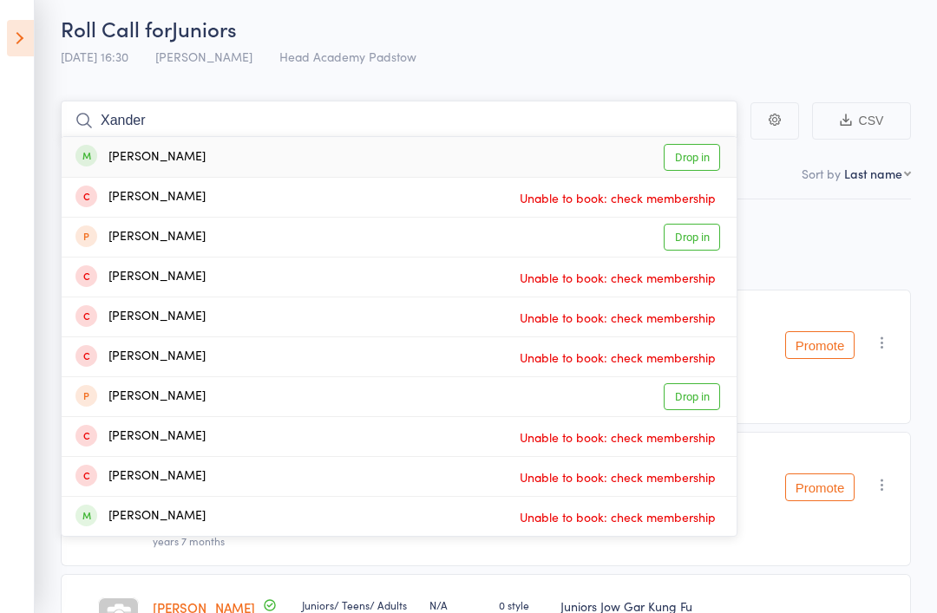
type input "Xander"
click at [131, 152] on div "Xander Ng" at bounding box center [140, 157] width 130 height 20
type input "X"
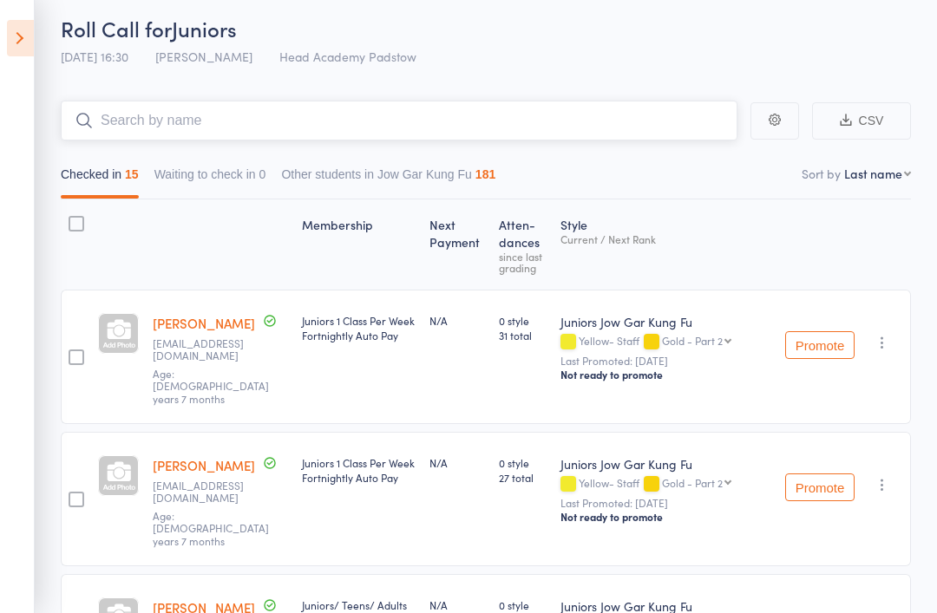
click at [223, 112] on input "search" at bounding box center [399, 121] width 677 height 40
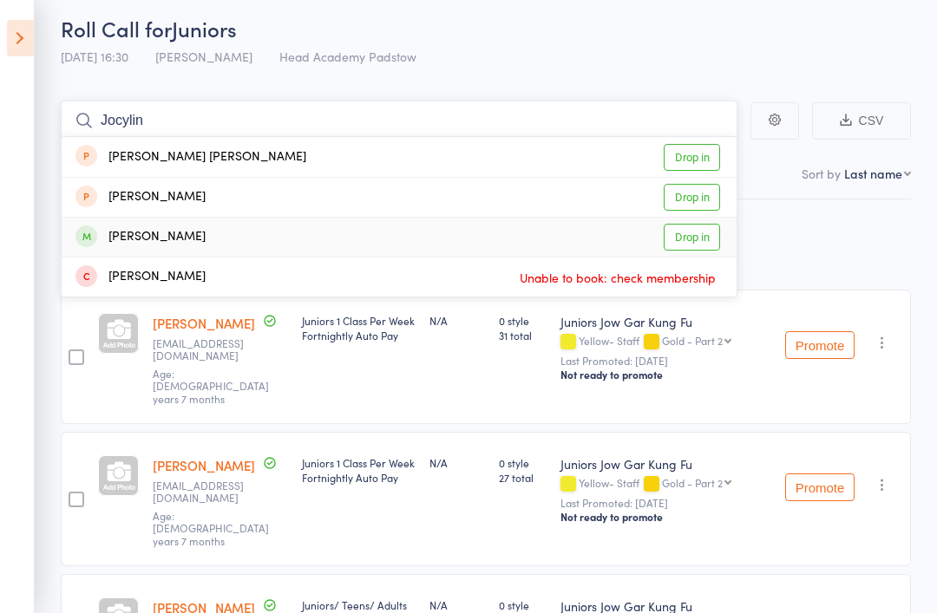
type input "Jocylin"
click at [106, 244] on div "Jocelyn Liu" at bounding box center [140, 237] width 130 height 20
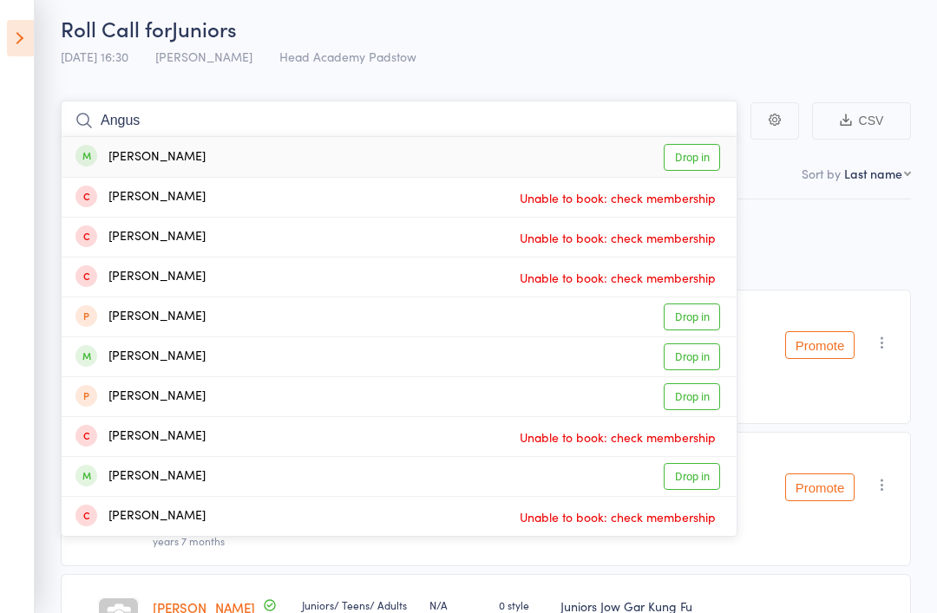
type input "Angus"
click at [111, 147] on div "Angus Browning" at bounding box center [140, 157] width 130 height 20
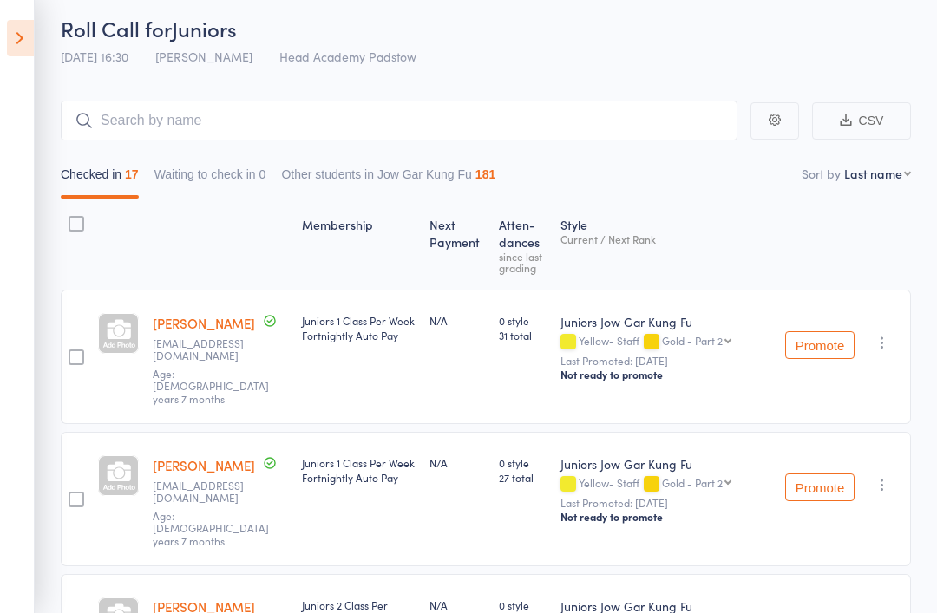
click at [16, 54] on icon at bounding box center [20, 38] width 27 height 36
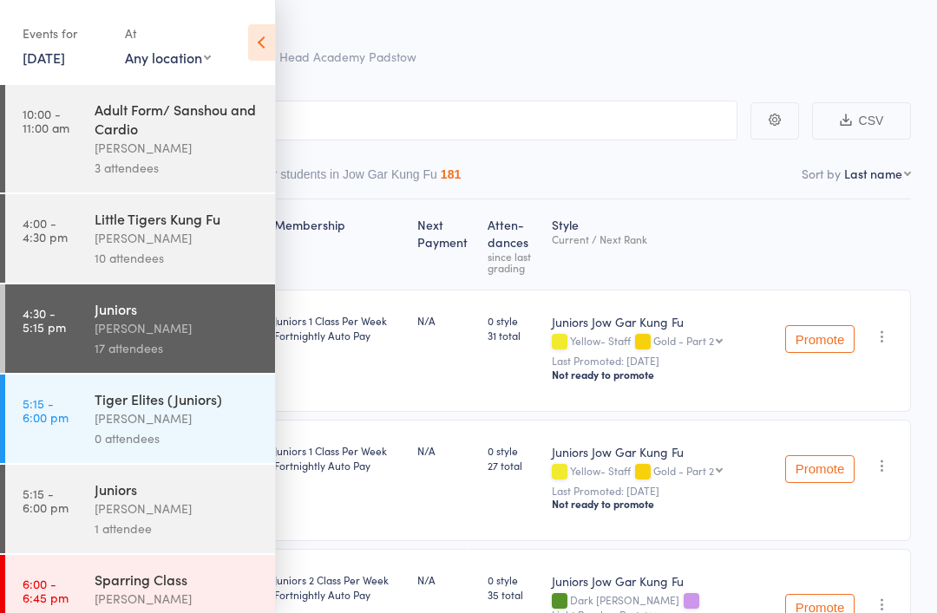
click at [95, 445] on div "0 attendees" at bounding box center [178, 438] width 166 height 20
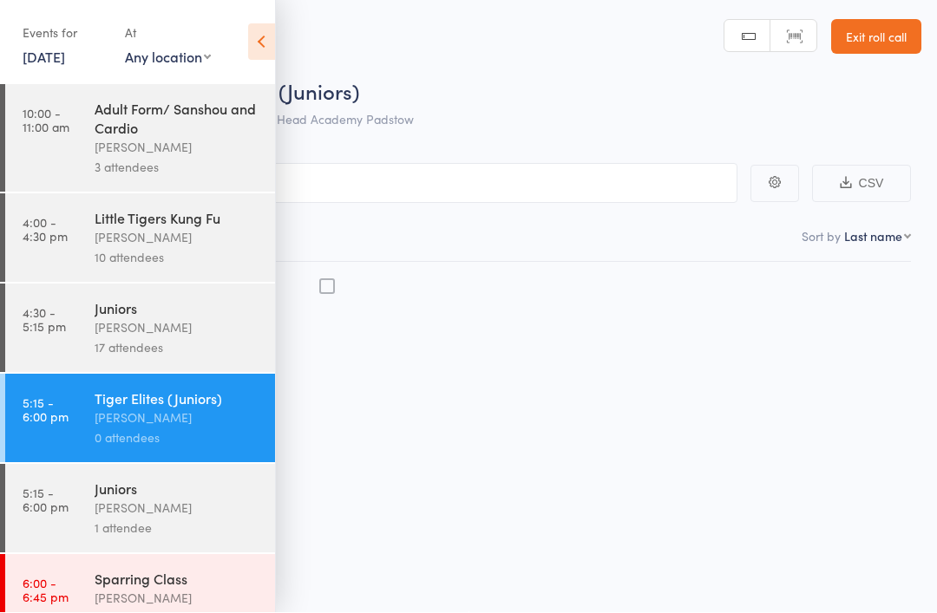
click at [81, 422] on link "5:15 - 6:00 pm Tiger Elites (Juniors) James Agius 0 attendees" at bounding box center [140, 419] width 270 height 88
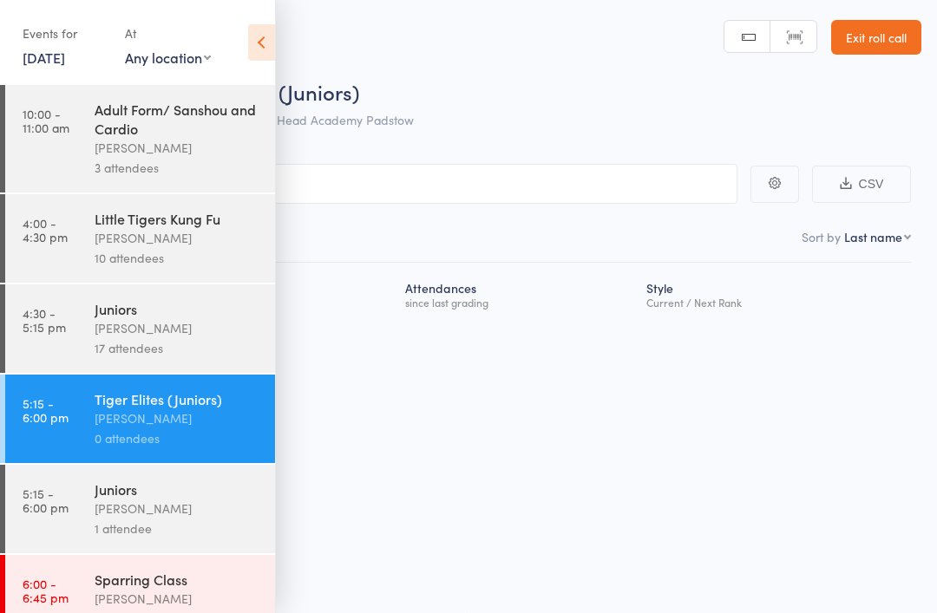
click at [108, 499] on div "Juniors" at bounding box center [178, 489] width 166 height 19
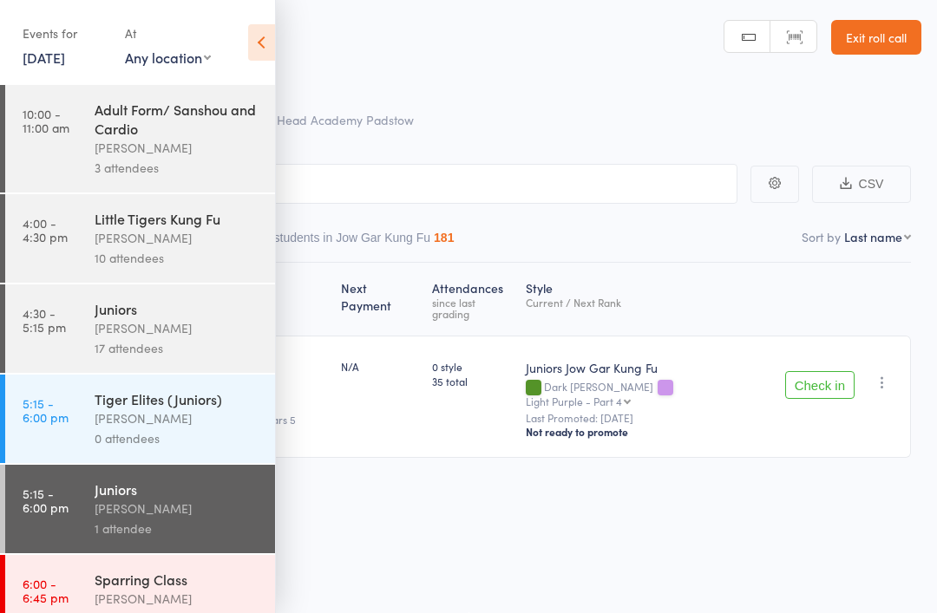
click at [265, 29] on icon at bounding box center [261, 42] width 27 height 36
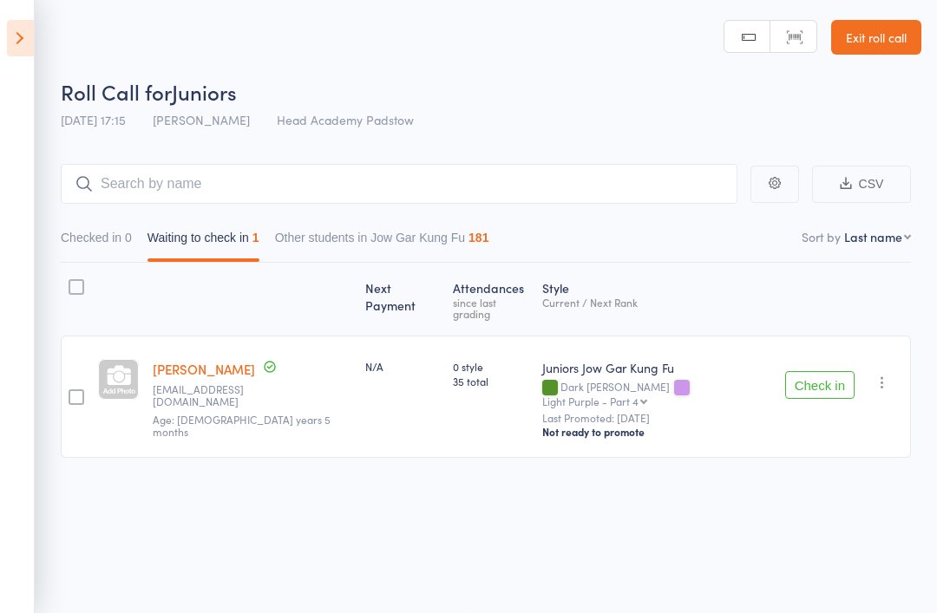
click at [27, 41] on icon at bounding box center [20, 38] width 27 height 36
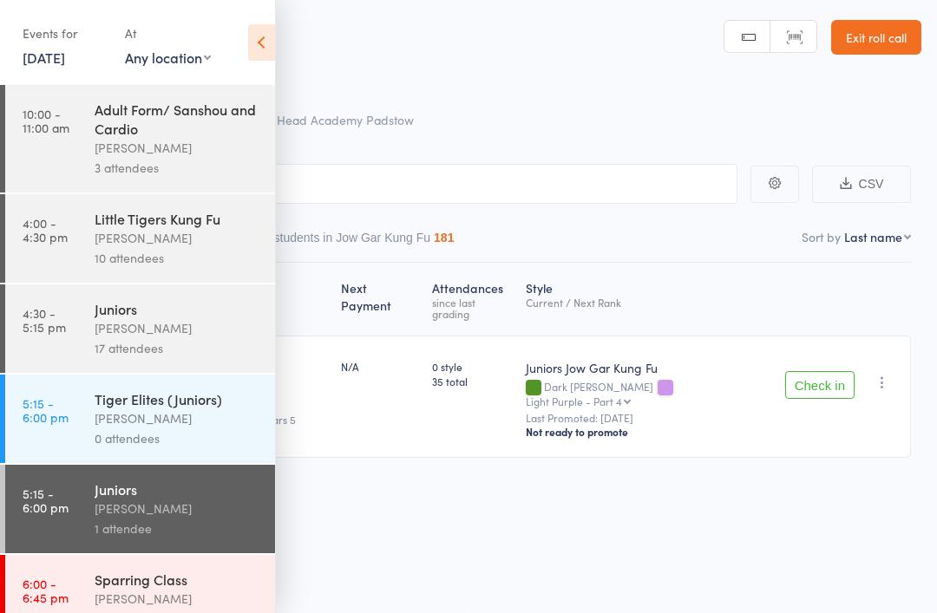
click at [83, 421] on link "5:15 - 6:00 pm Tiger Elites (Juniors) James Agius 0 attendees" at bounding box center [140, 419] width 270 height 88
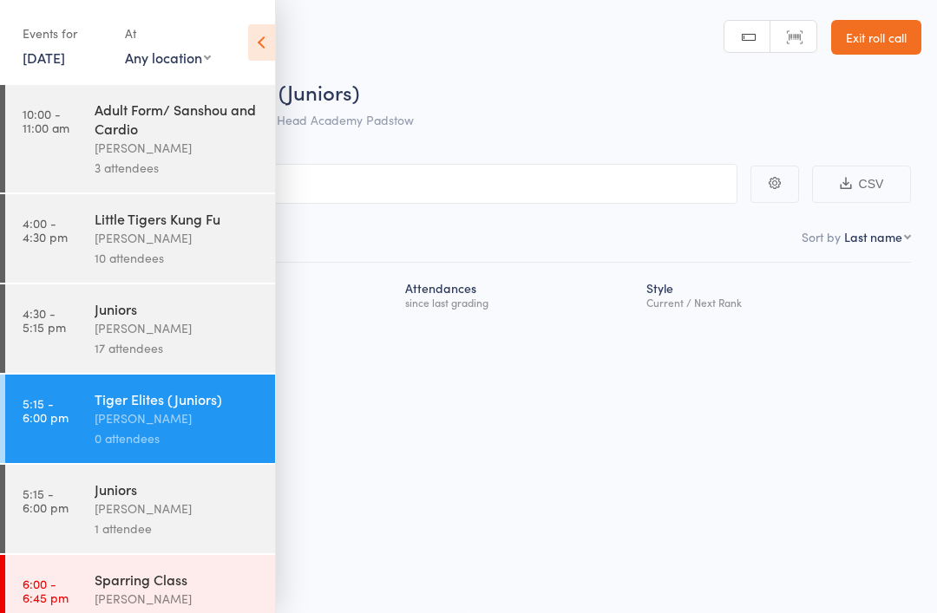
click at [75, 507] on link "5:15 - 6:00 pm Juniors James Agius 1 attendee" at bounding box center [140, 509] width 270 height 88
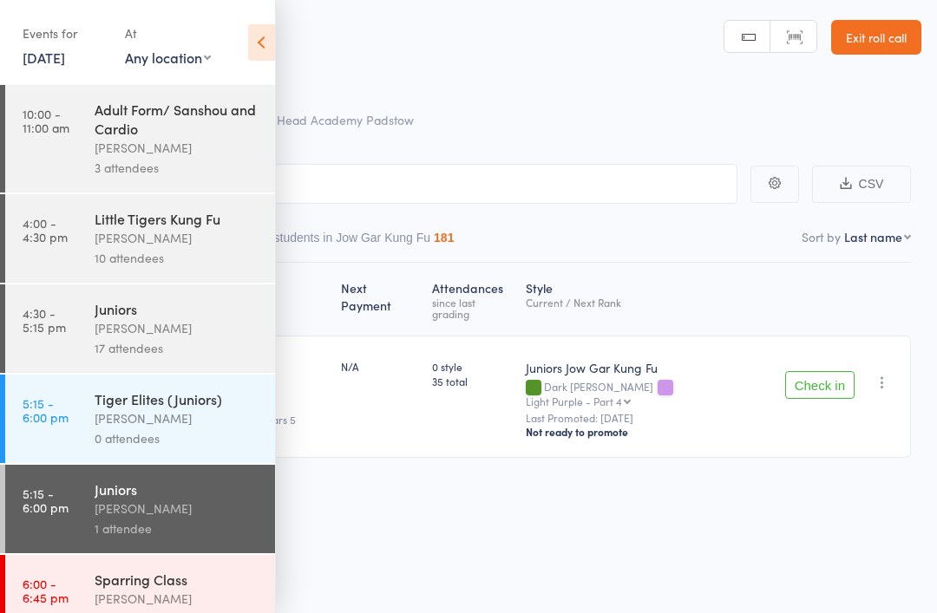
click at [264, 49] on icon at bounding box center [261, 42] width 27 height 36
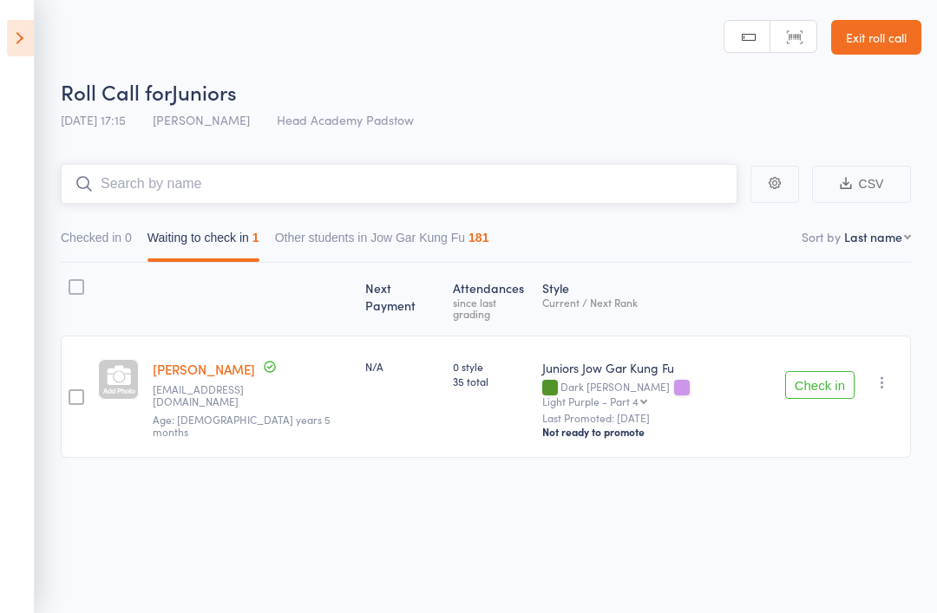
click at [290, 164] on input "search" at bounding box center [399, 184] width 677 height 40
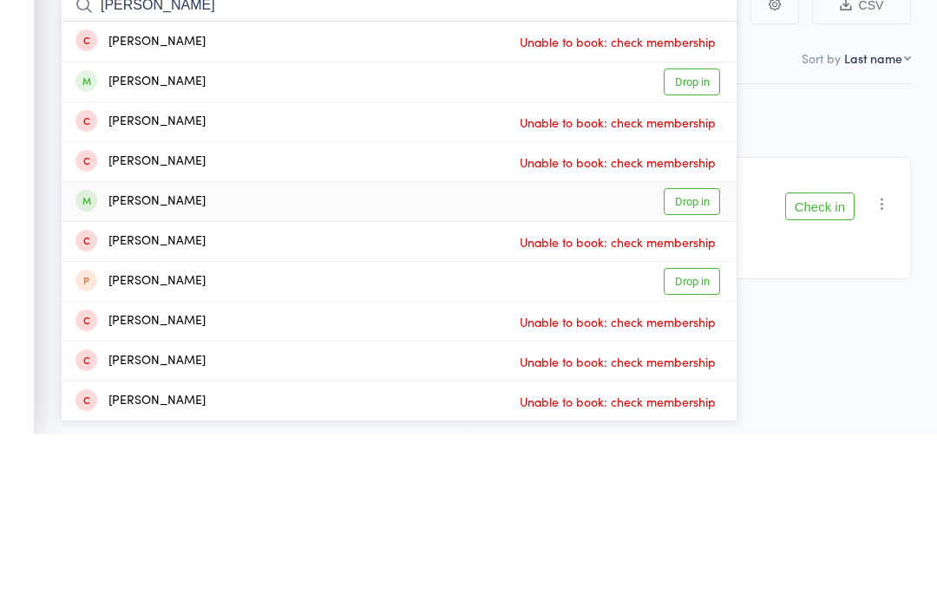
type input "Thomas"
click at [144, 370] on div "Thomas Anselmo" at bounding box center [140, 380] width 130 height 20
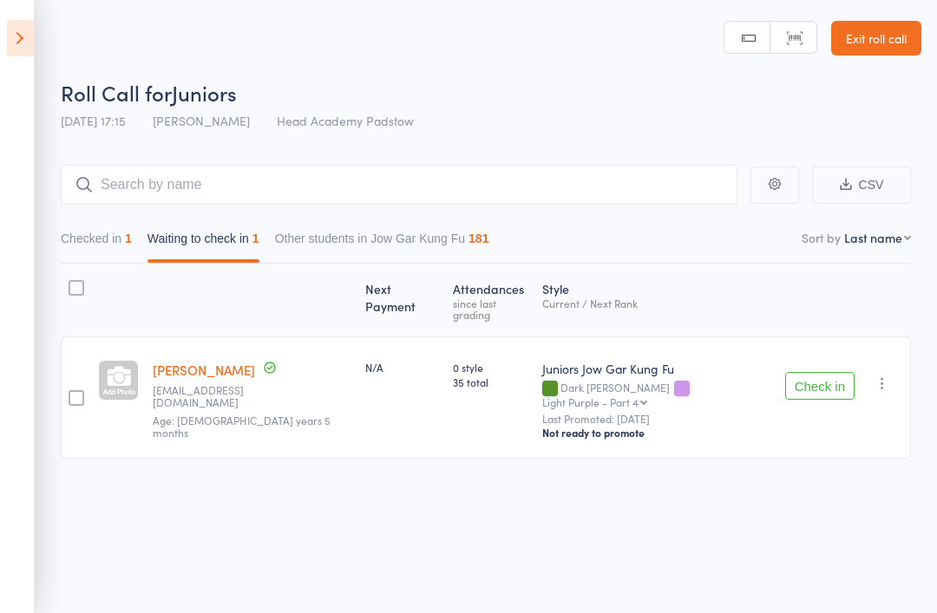
click at [872, 28] on link "Exit roll call" at bounding box center [876, 38] width 90 height 35
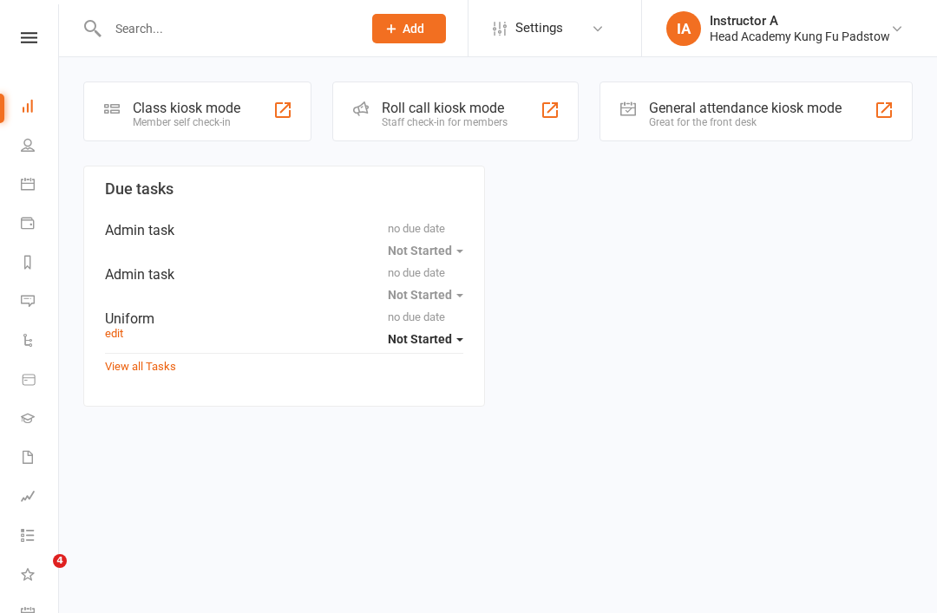
click at [173, 53] on div at bounding box center [216, 28] width 266 height 56
click at [144, 23] on input "text" at bounding box center [225, 28] width 247 height 24
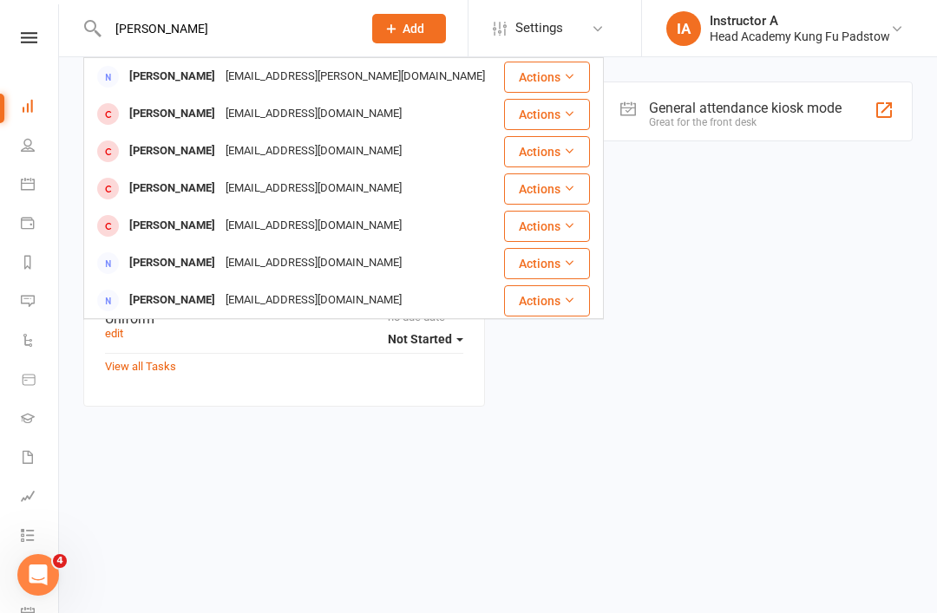
type input "[PERSON_NAME]"
click at [167, 186] on div "[PERSON_NAME]" at bounding box center [172, 188] width 96 height 25
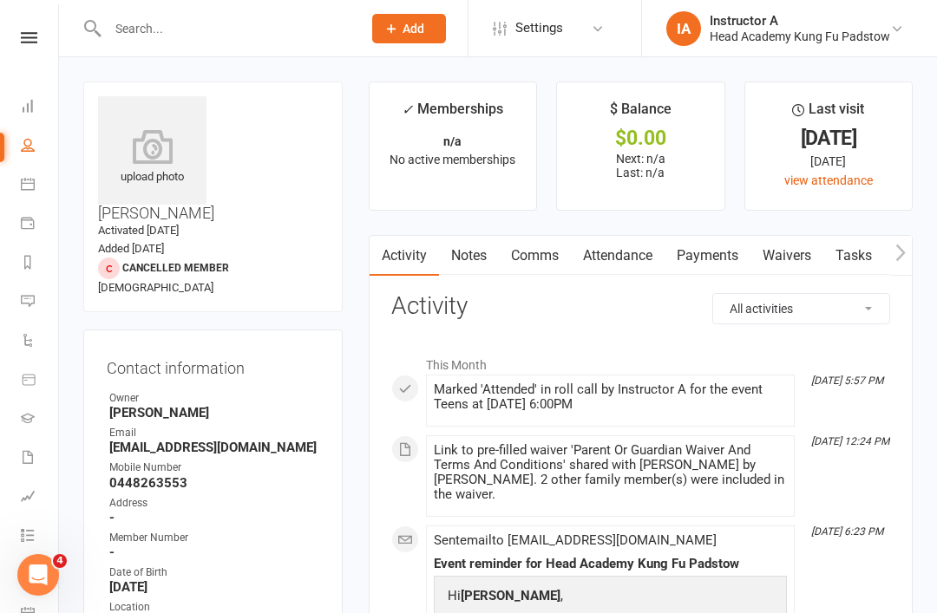
click at [610, 271] on link "Attendance" at bounding box center [618, 256] width 94 height 40
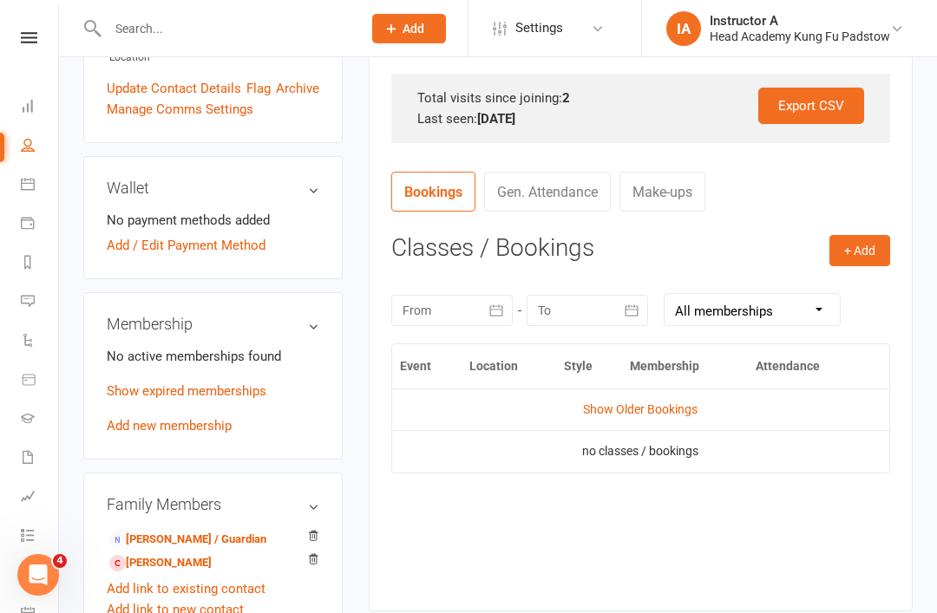
scroll to position [630, 0]
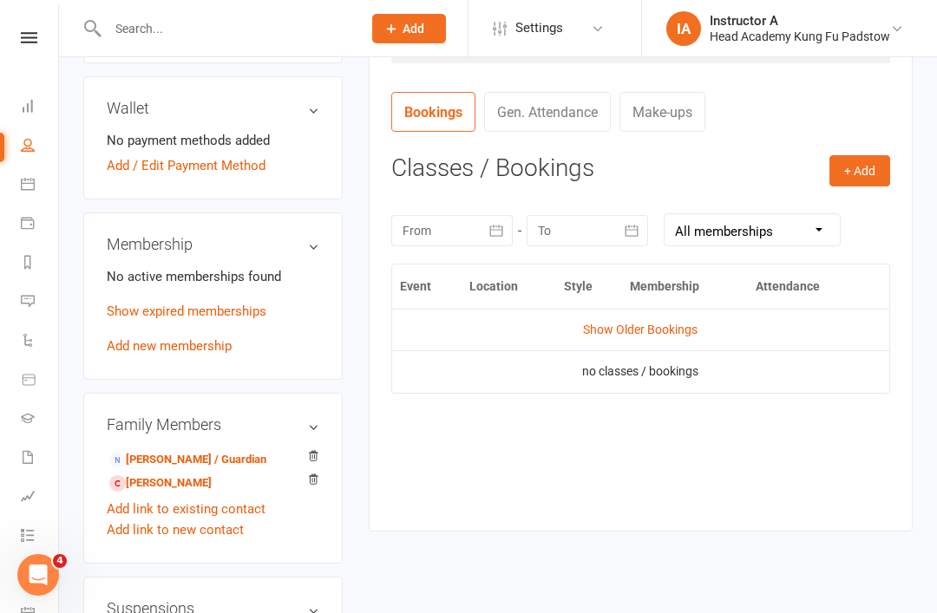
click at [176, 451] on link "[PERSON_NAME] / Guardian" at bounding box center [187, 460] width 157 height 18
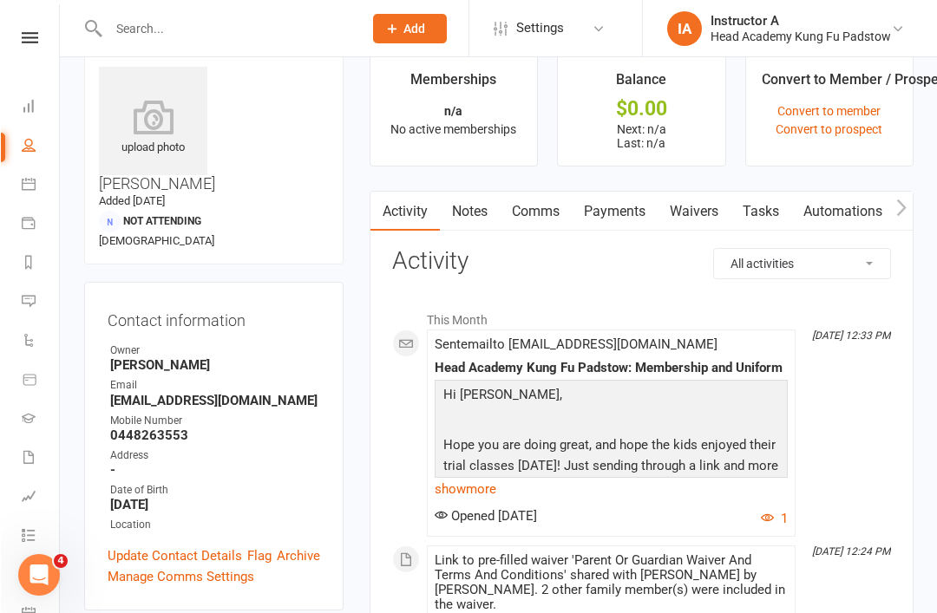
scroll to position [23, 0]
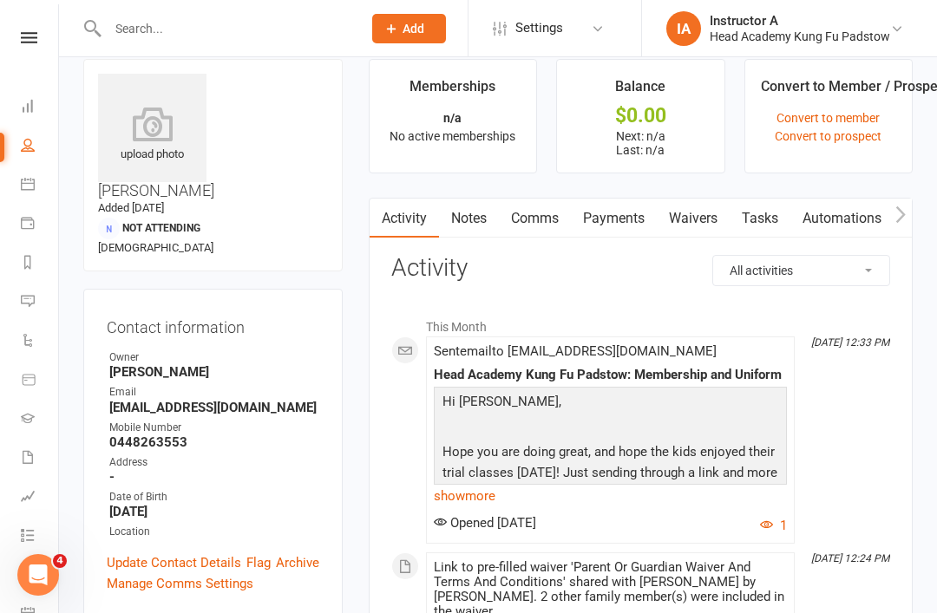
click at [690, 200] on link "Waivers" at bounding box center [693, 219] width 73 height 40
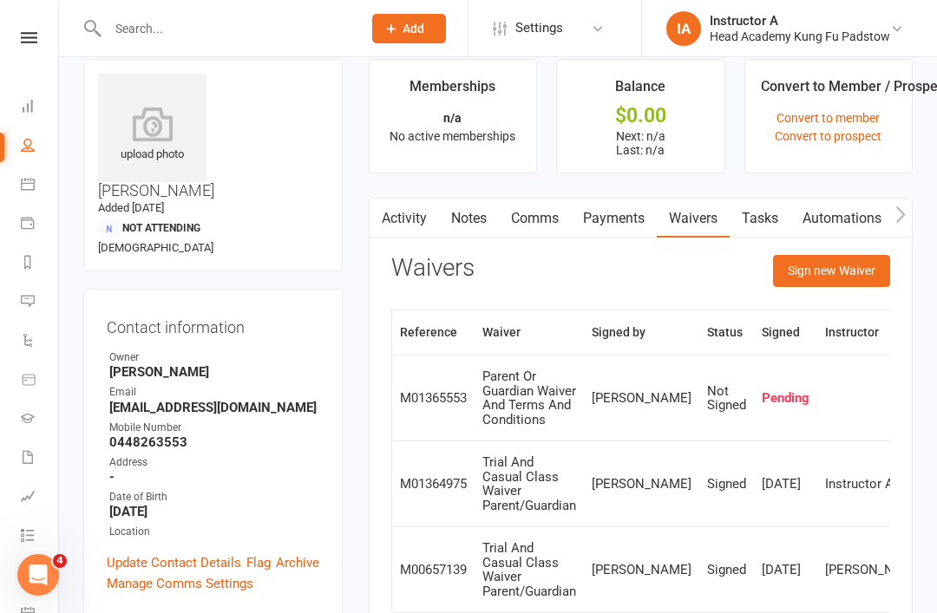
click at [808, 285] on button "Sign new Waiver" at bounding box center [831, 270] width 117 height 31
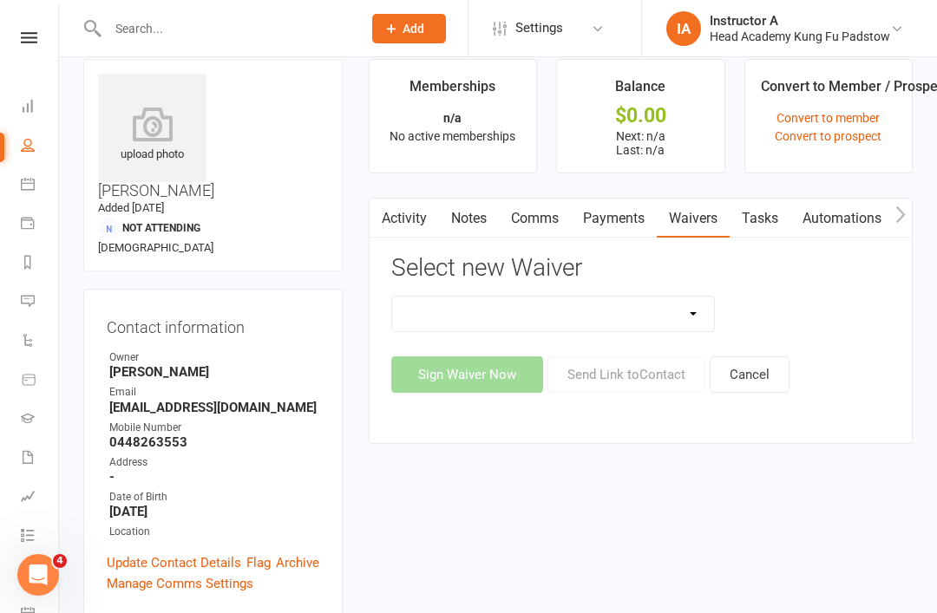
click at [496, 304] on select "Adults Waiver And Terms And Conditions Parent Or Guardian Waiver And Terms And …" at bounding box center [553, 314] width 323 height 35
select select "3663"
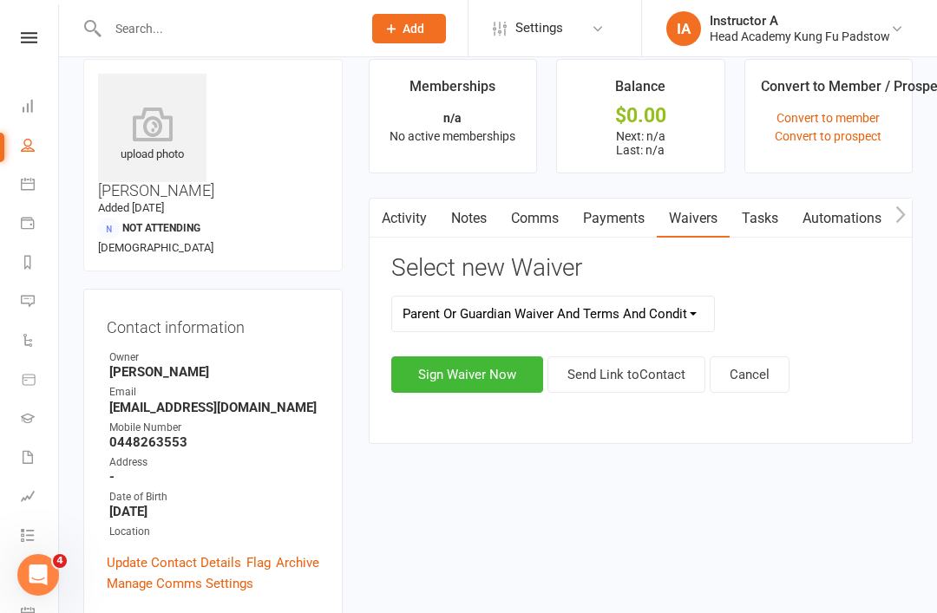
click at [411, 359] on button "Sign Waiver Now" at bounding box center [467, 375] width 152 height 36
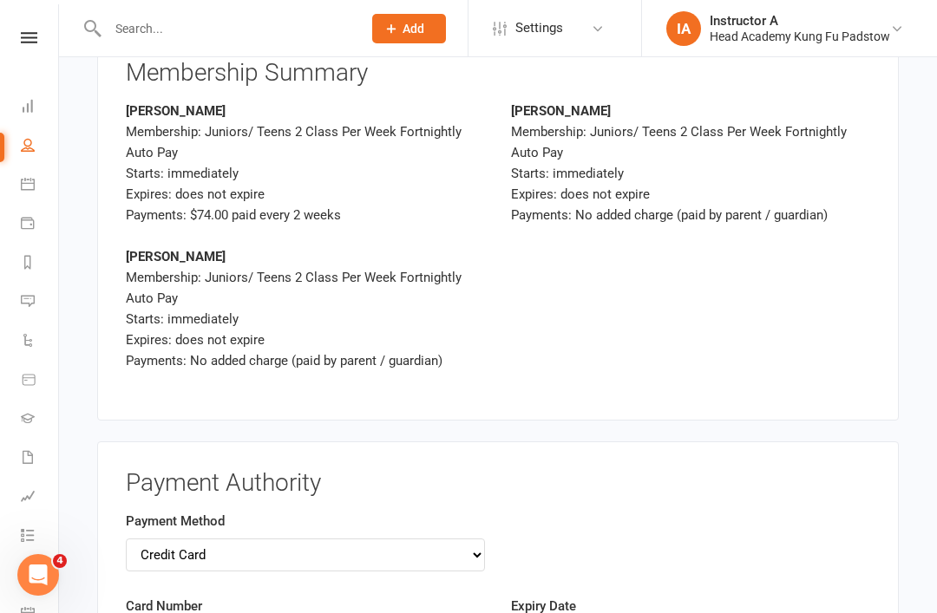
scroll to position [3627, 0]
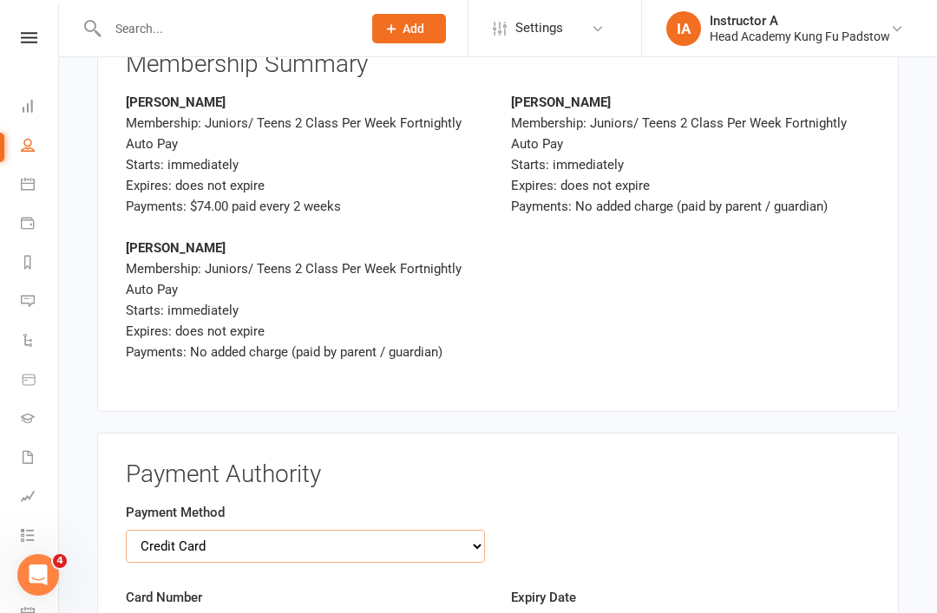
click at [477, 530] on select "Credit Card Bank Account" at bounding box center [305, 546] width 359 height 33
select select "bank_account"
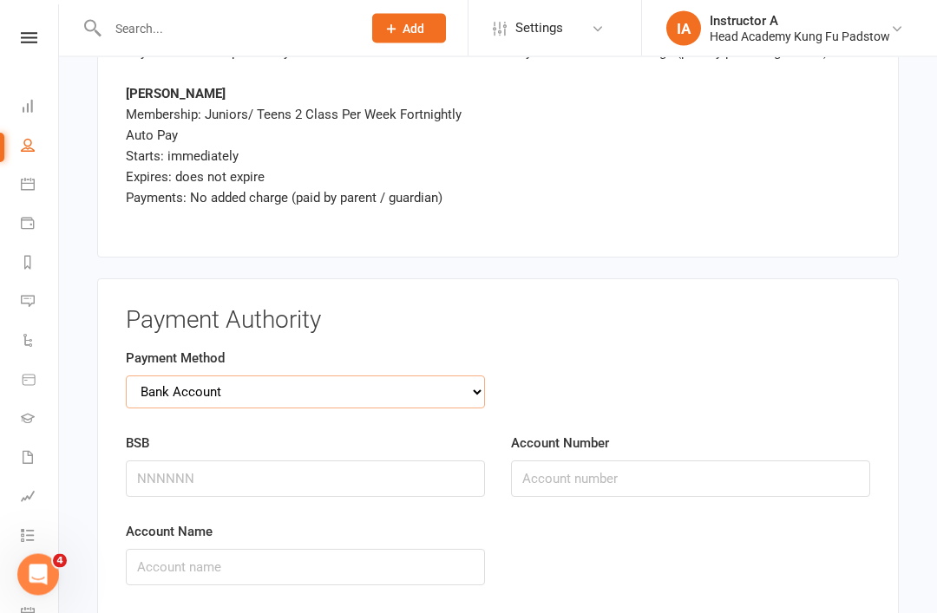
scroll to position [3788, 0]
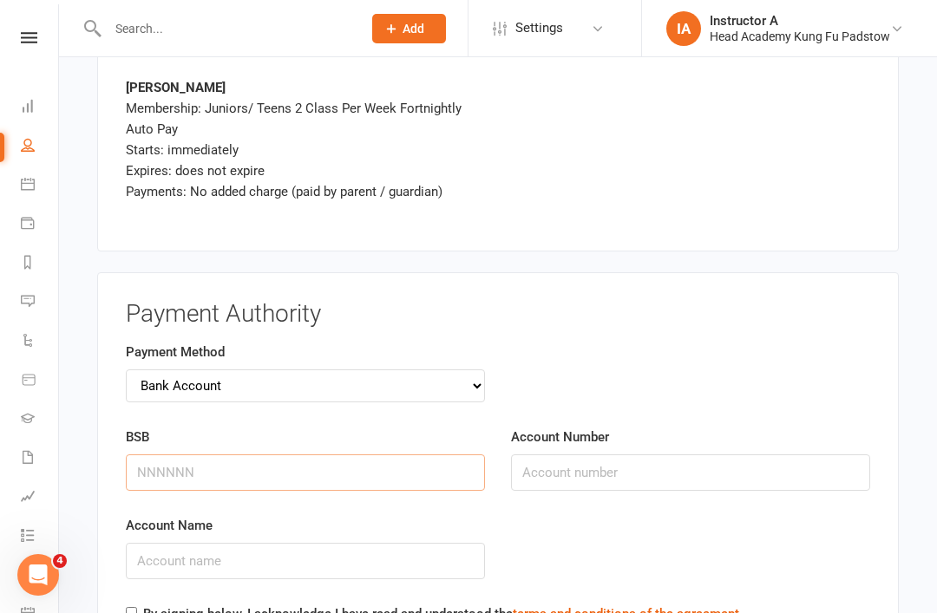
click at [289, 455] on input "BSB" at bounding box center [305, 473] width 359 height 36
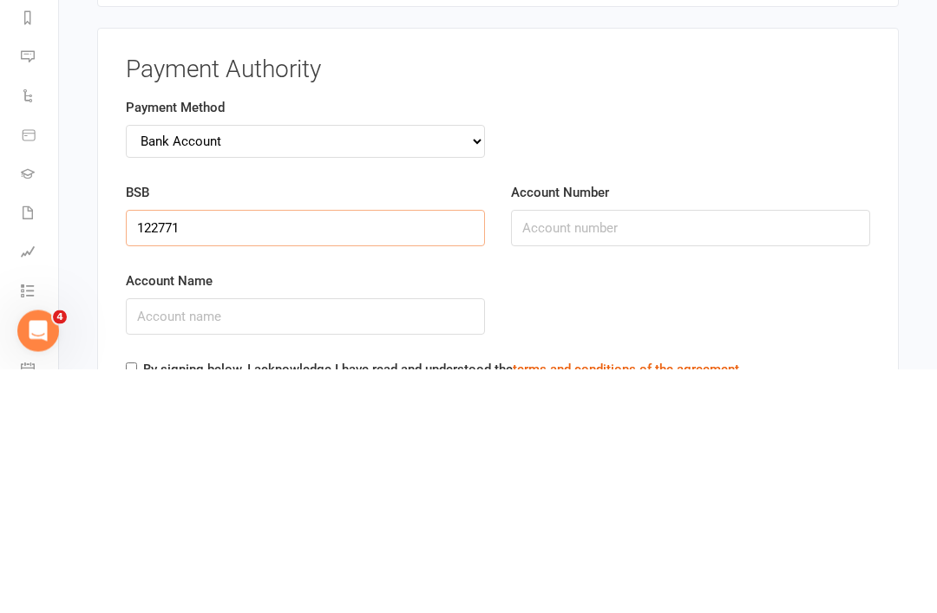
type input "122771"
click at [623, 455] on input "Account Number" at bounding box center [690, 473] width 359 height 36
type input "23478459"
click at [240, 543] on input "Account Name" at bounding box center [305, 561] width 359 height 36
type input "[PERSON_NAME] and [PERSON_NAME]"
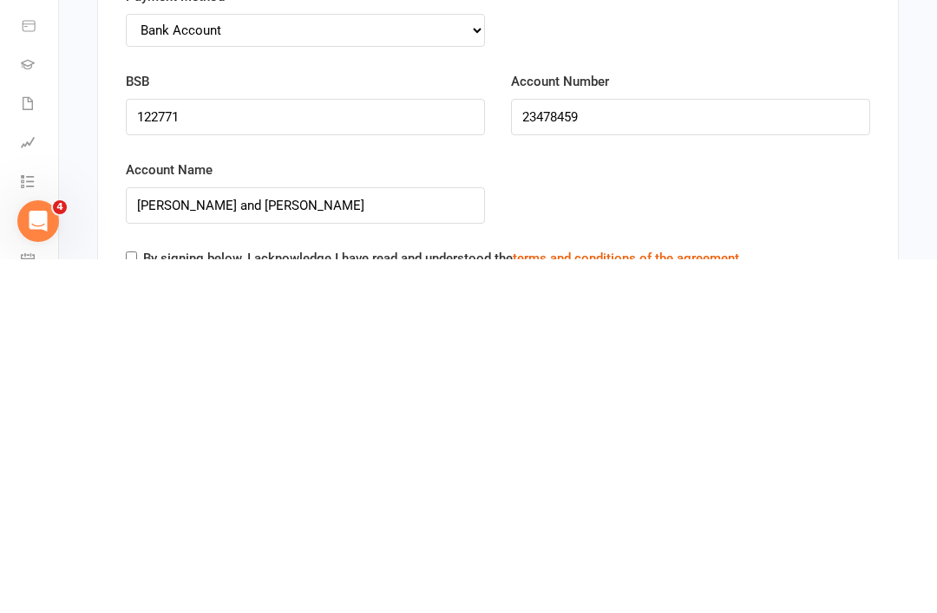
click at [136, 605] on input "By signing below, I acknowledge I have read and understood the terms and condit…" at bounding box center [131, 610] width 11 height 11
checkbox input "true"
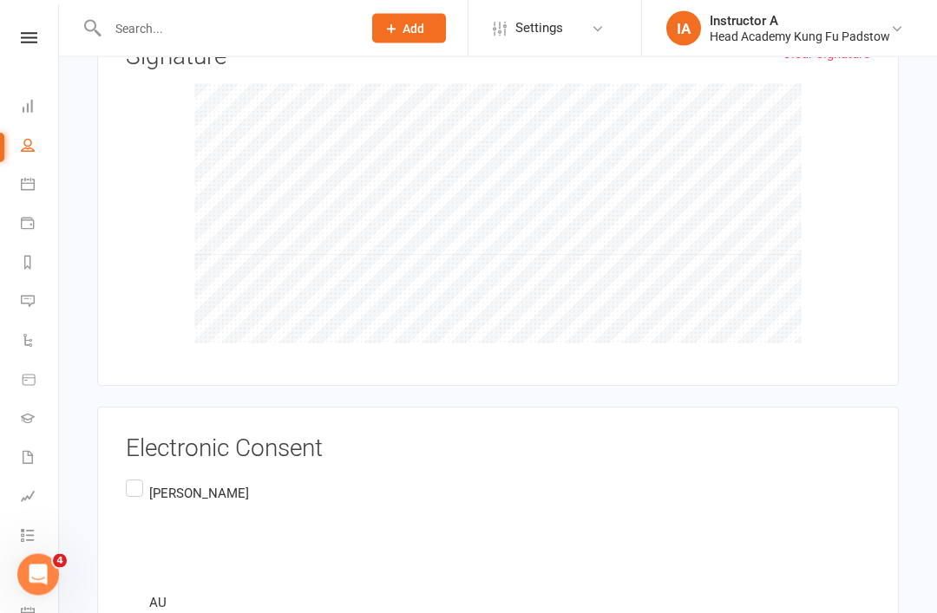
scroll to position [4510, 0]
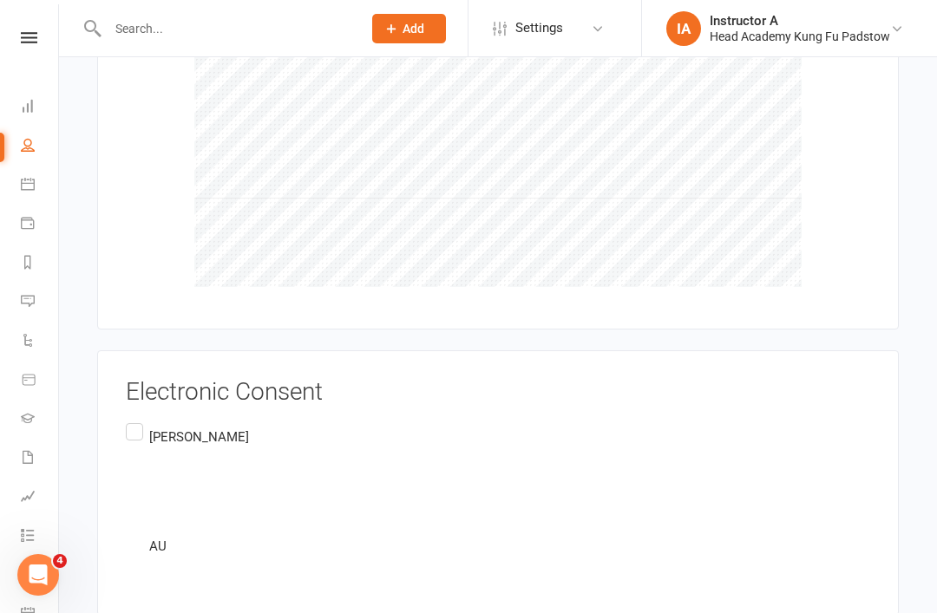
click at [135, 379] on div "Electronic Consent [PERSON_NAME] AU" at bounding box center [498, 483] width 744 height 208
click at [141, 420] on label "[PERSON_NAME] AU" at bounding box center [187, 491] width 123 height 143
click at [137, 420] on input "[PERSON_NAME] AU" at bounding box center [131, 420] width 11 height 0
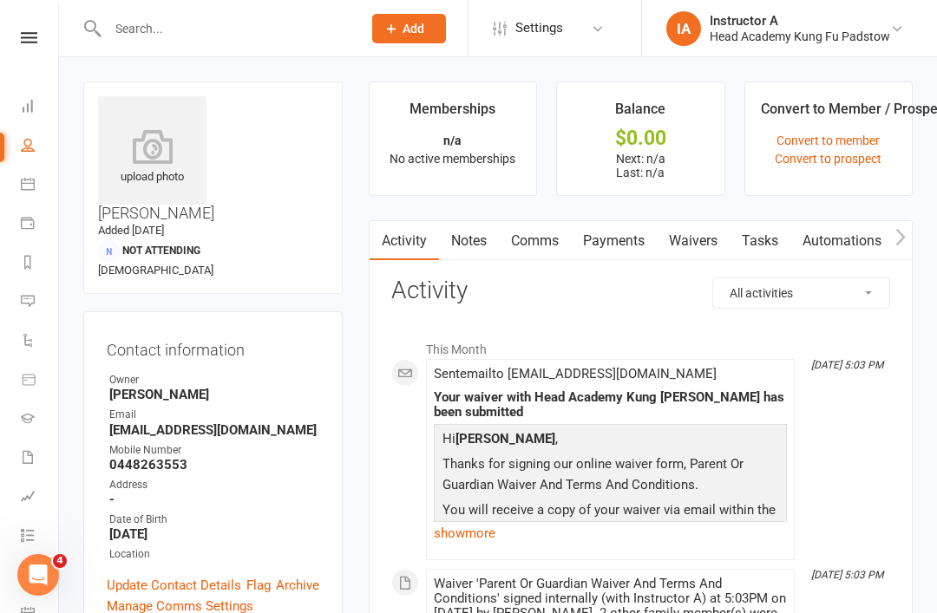
click at [41, 107] on link "Dashboard" at bounding box center [40, 107] width 39 height 39
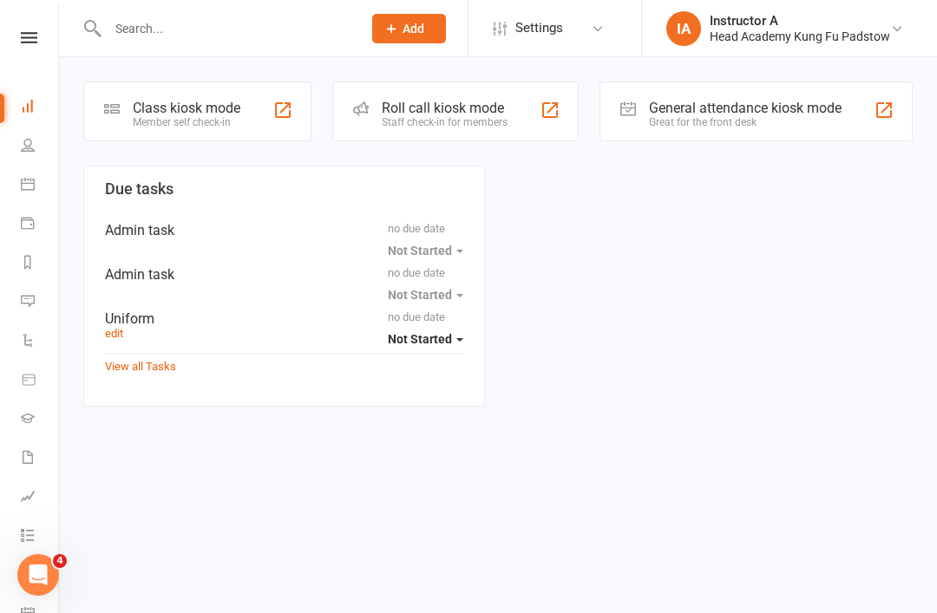
click at [112, 24] on input "text" at bounding box center [225, 28] width 247 height 24
click at [32, 93] on link "Dashboard" at bounding box center [40, 107] width 39 height 39
click at [29, 147] on icon at bounding box center [28, 145] width 14 height 14
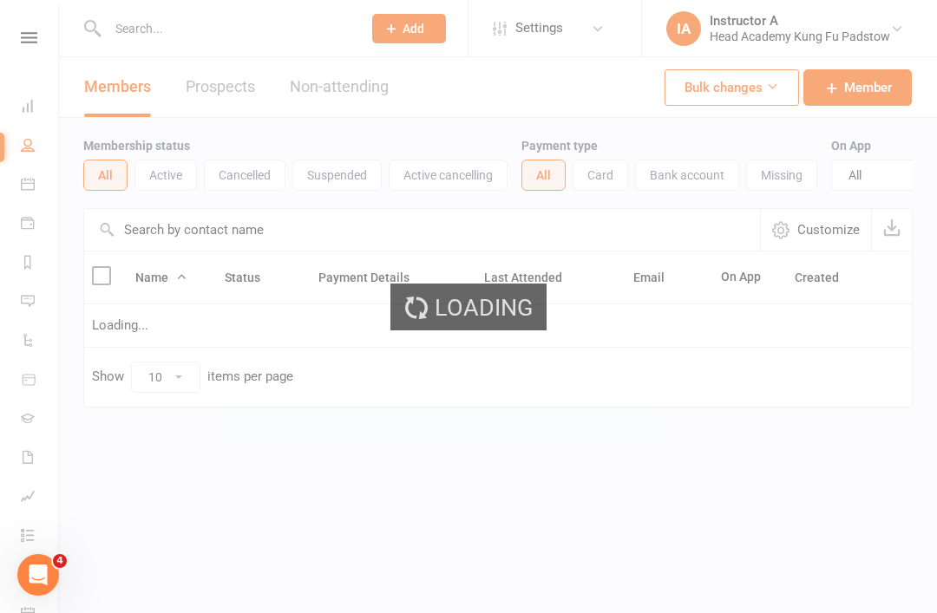
click at [38, 52] on div "Clubworx" at bounding box center [29, 60] width 58 height 56
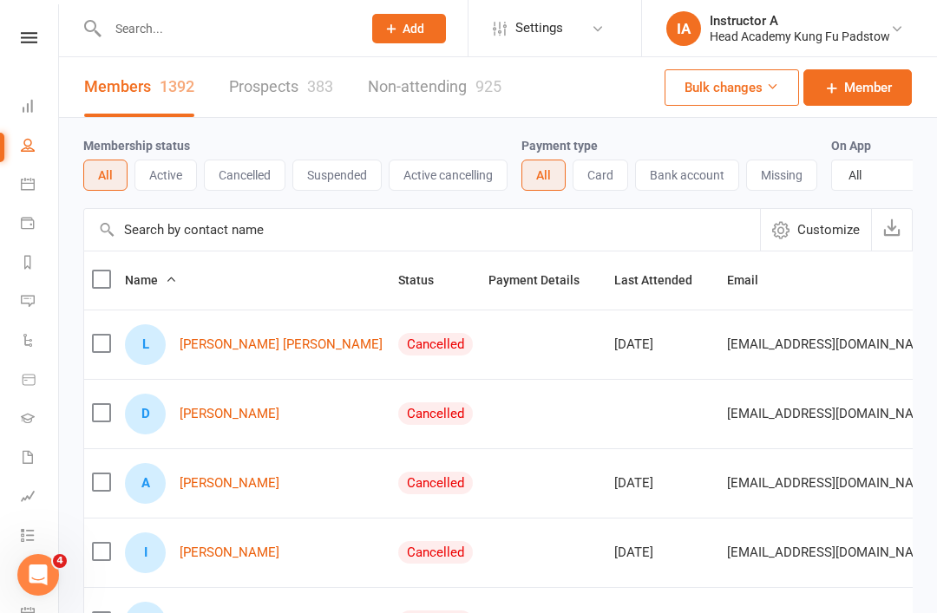
click at [28, 43] on icon at bounding box center [29, 37] width 16 height 11
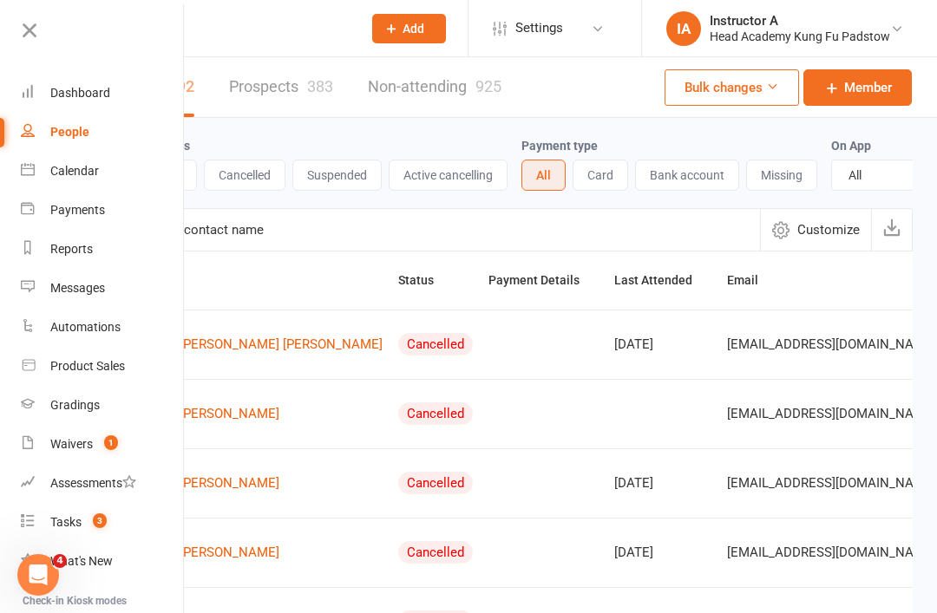
click at [30, 22] on icon at bounding box center [29, 30] width 24 height 24
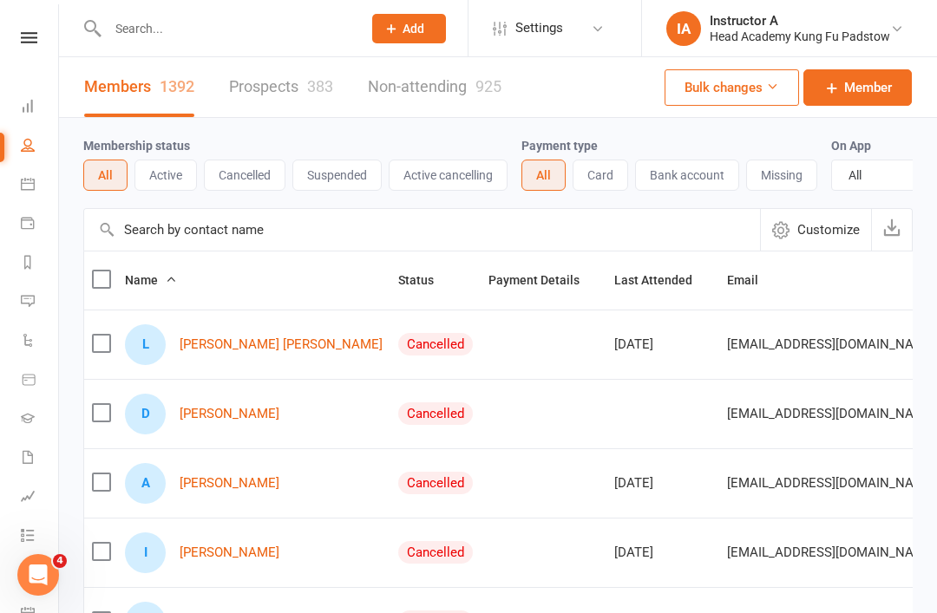
click at [28, 108] on icon at bounding box center [28, 106] width 14 height 14
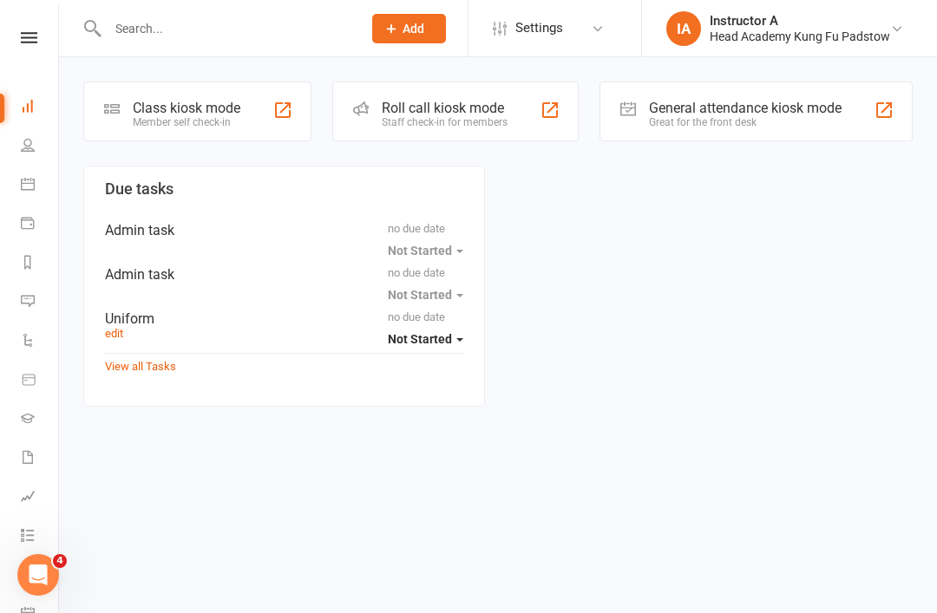
click at [382, 120] on div "Staff check-in for members" at bounding box center [445, 122] width 126 height 12
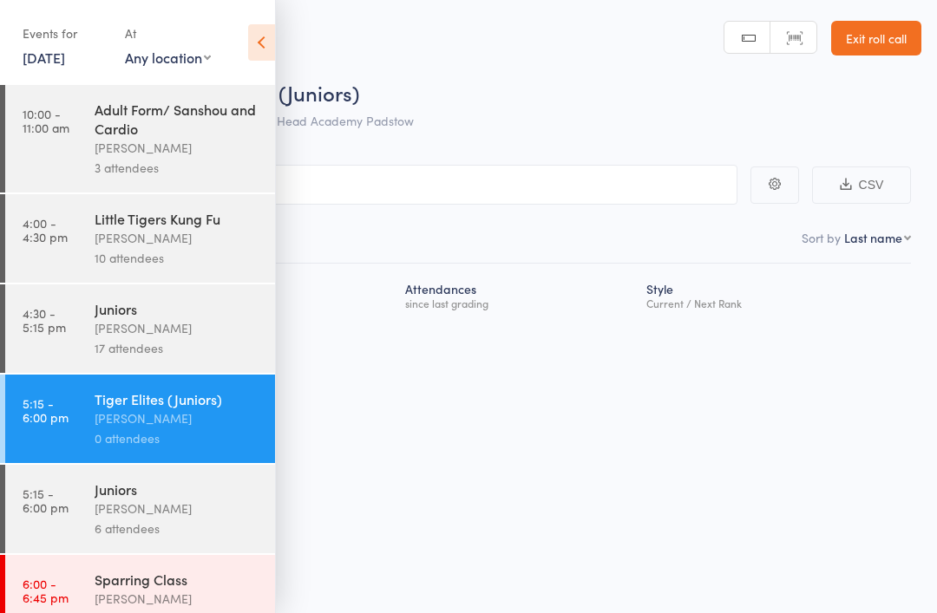
click at [67, 423] on time "5:15 - 6:00 pm" at bounding box center [46, 410] width 46 height 28
click at [269, 28] on icon at bounding box center [261, 42] width 27 height 36
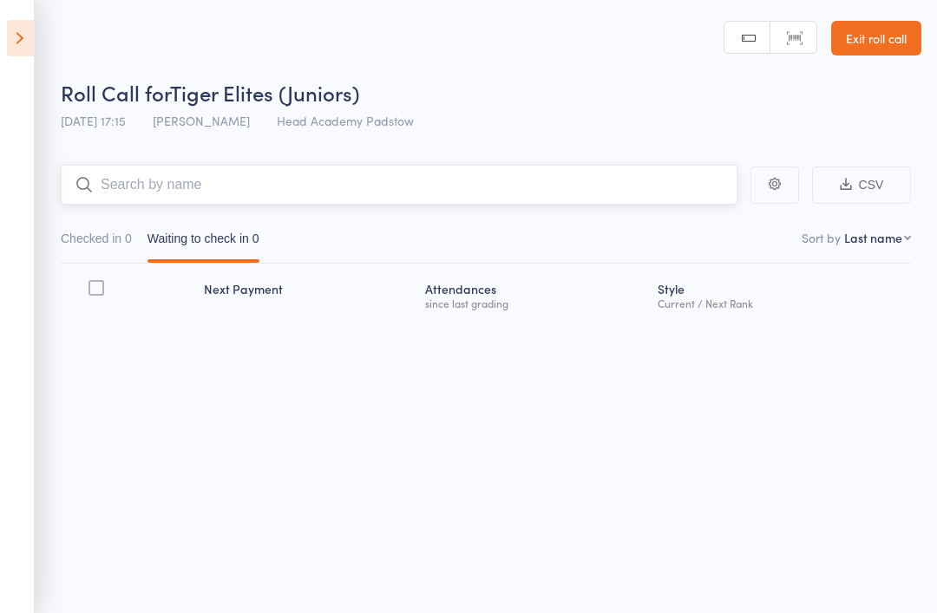
click at [213, 176] on input "search" at bounding box center [399, 185] width 677 height 40
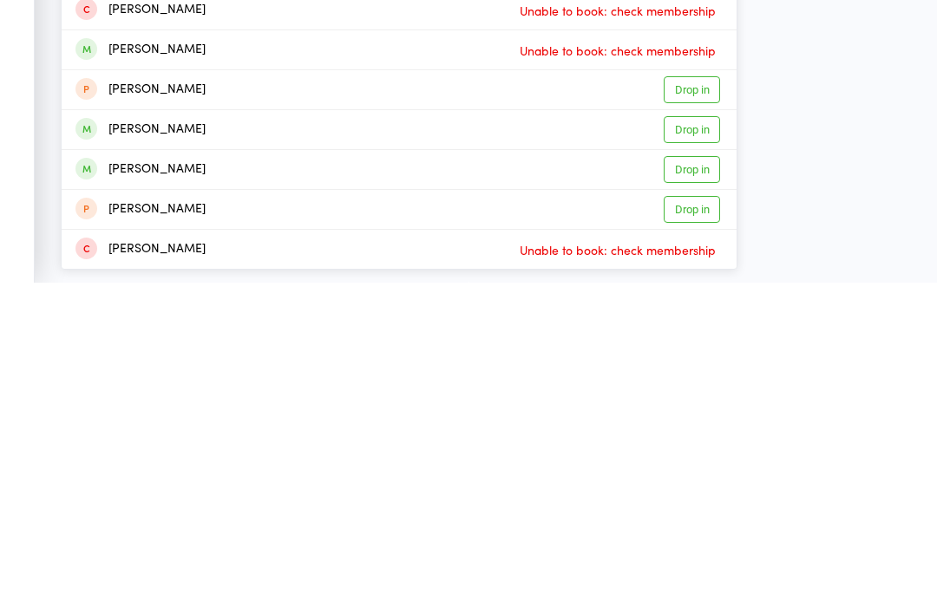
type input "Chloe"
click at [122, 491] on div "Chloe Janusevski" at bounding box center [140, 501] width 130 height 20
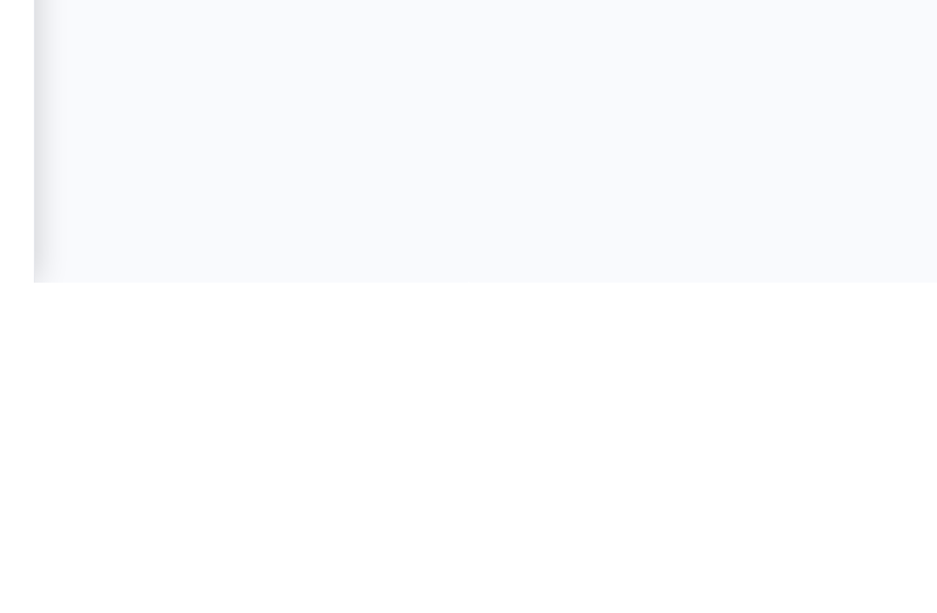
scroll to position [12, 0]
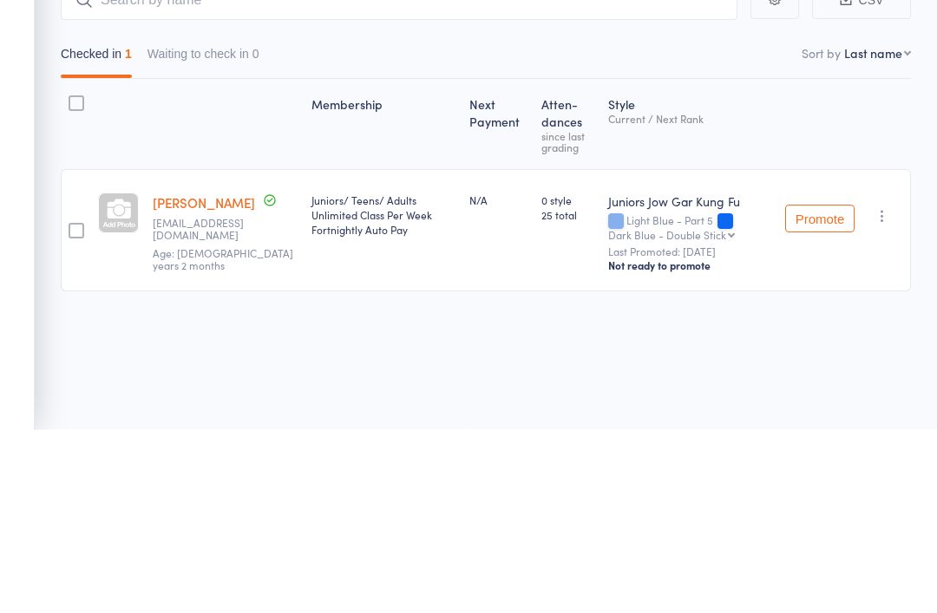
click at [83, 407] on div at bounding box center [77, 415] width 16 height 16
click at [72, 409] on input "checkbox" at bounding box center [72, 409] width 0 height 0
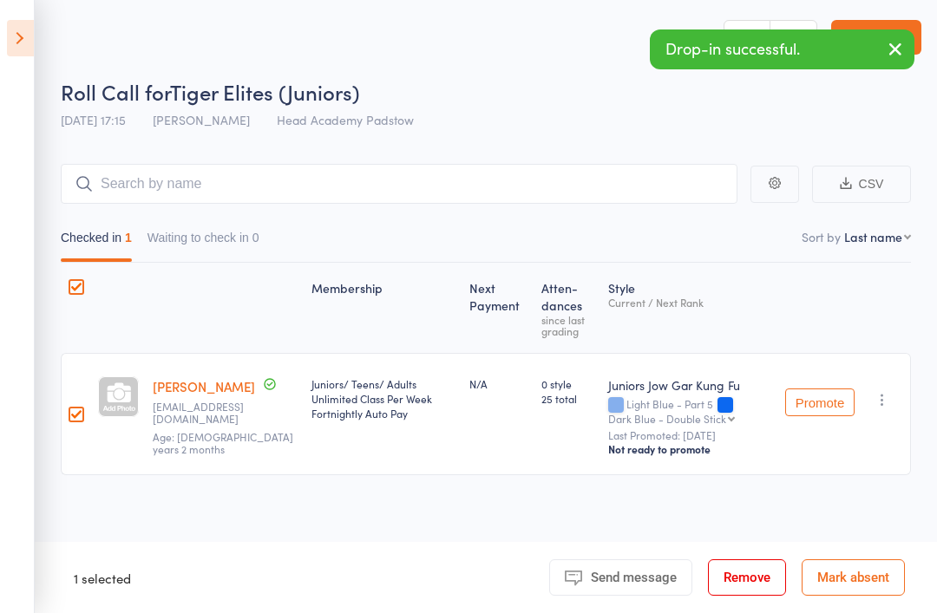
click at [756, 574] on button "Remove" at bounding box center [747, 577] width 78 height 36
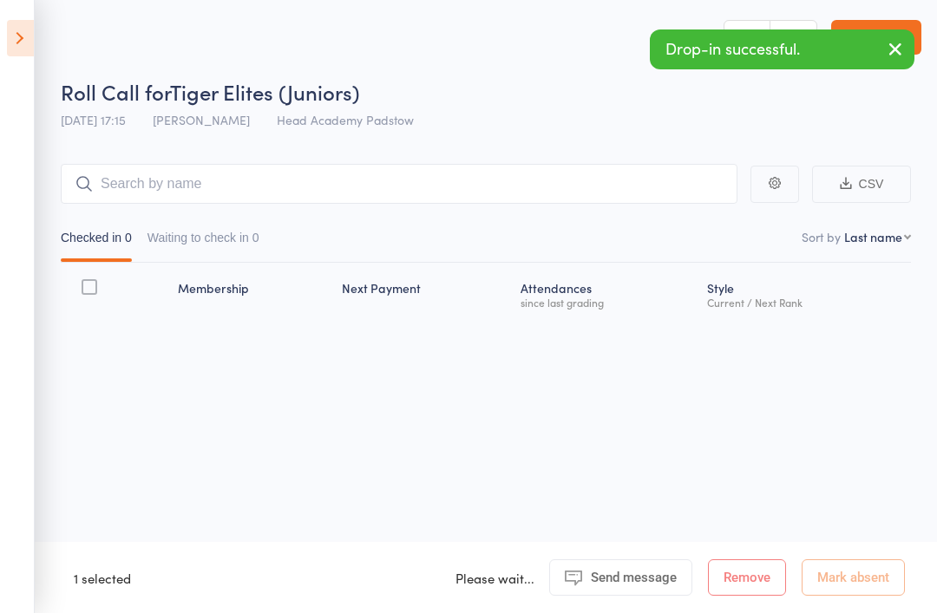
click at [194, 207] on div "Checked in 0 Waiting to check in 0" at bounding box center [486, 233] width 850 height 59
click at [134, 176] on input "search" at bounding box center [399, 184] width 677 height 40
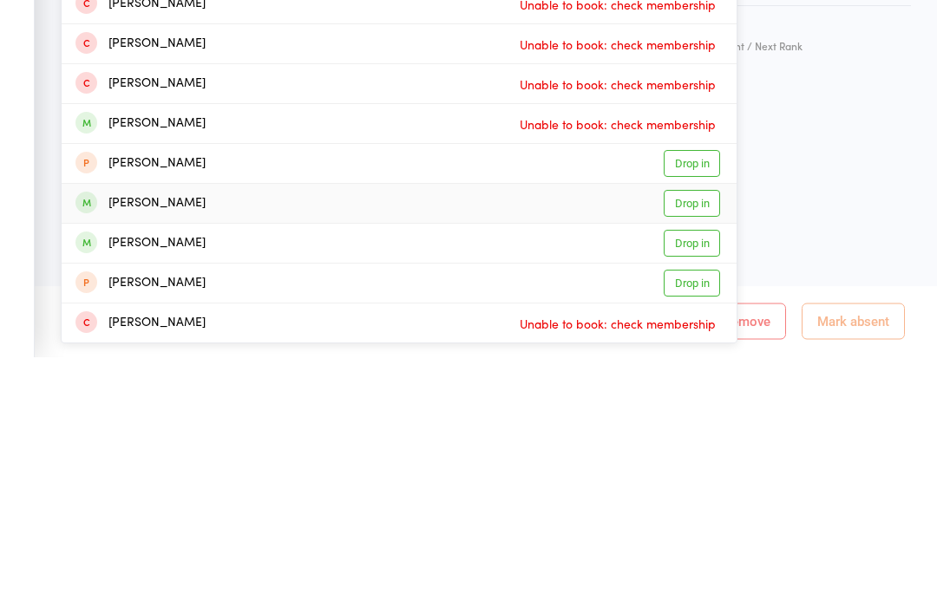
type input "Chloe"
click at [130, 450] on div "Chloe Mitrevski" at bounding box center [140, 460] width 130 height 20
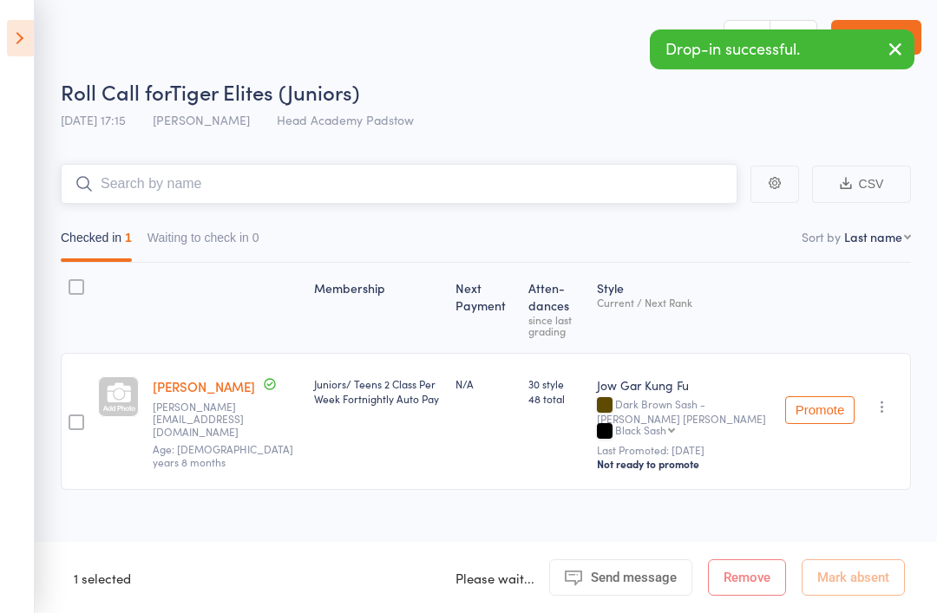
click at [178, 178] on input "search" at bounding box center [399, 184] width 677 height 40
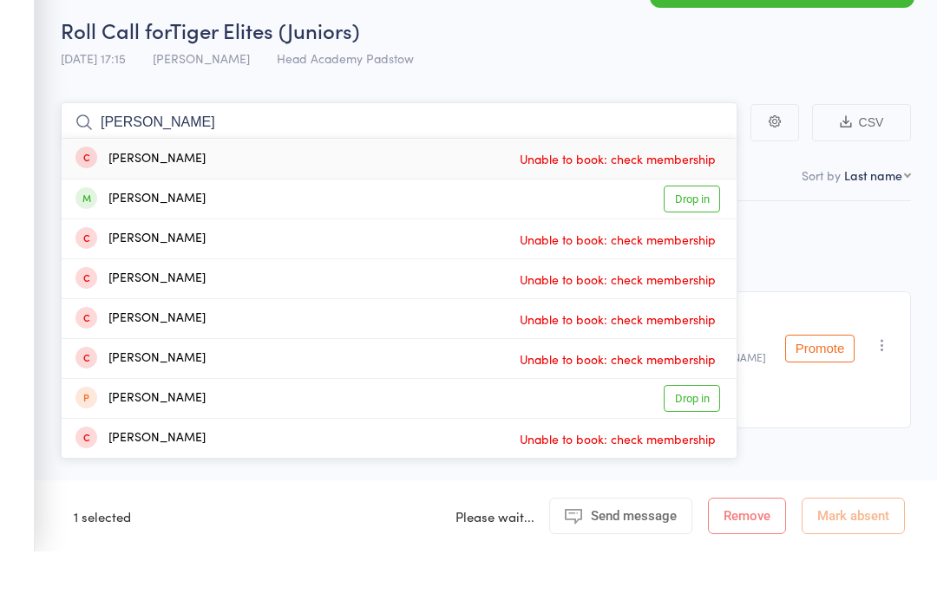
type input "Eric"
click at [106, 251] on div "Eric Xue" at bounding box center [140, 261] width 130 height 20
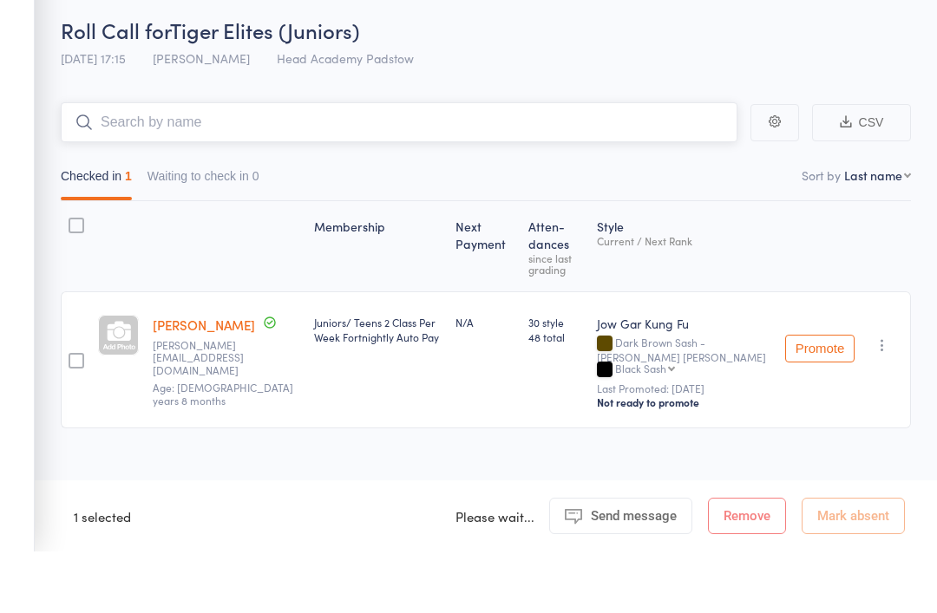
click at [136, 164] on input "search" at bounding box center [399, 184] width 677 height 40
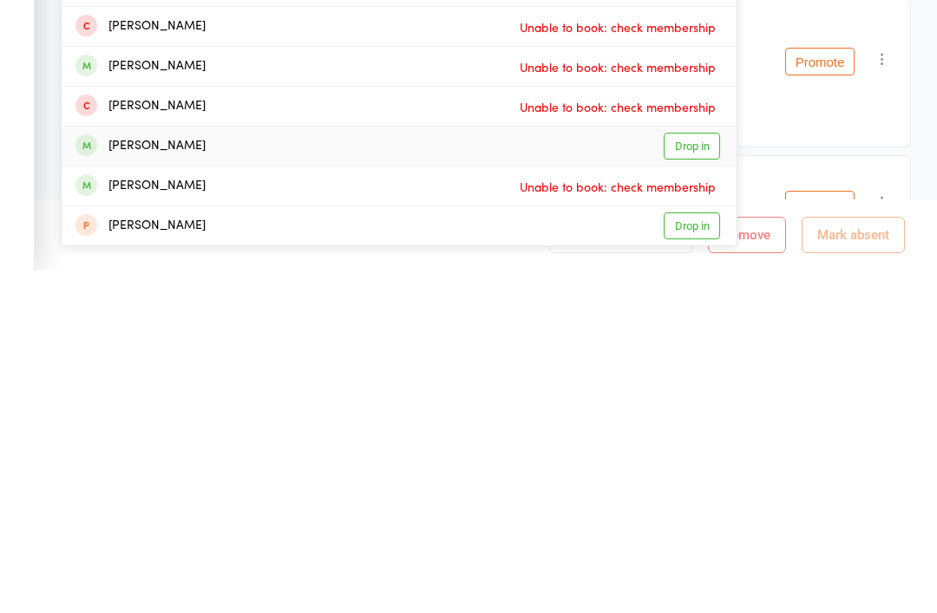
type input "Jack"
click at [111, 479] on div "Jack Stephen" at bounding box center [140, 489] width 130 height 20
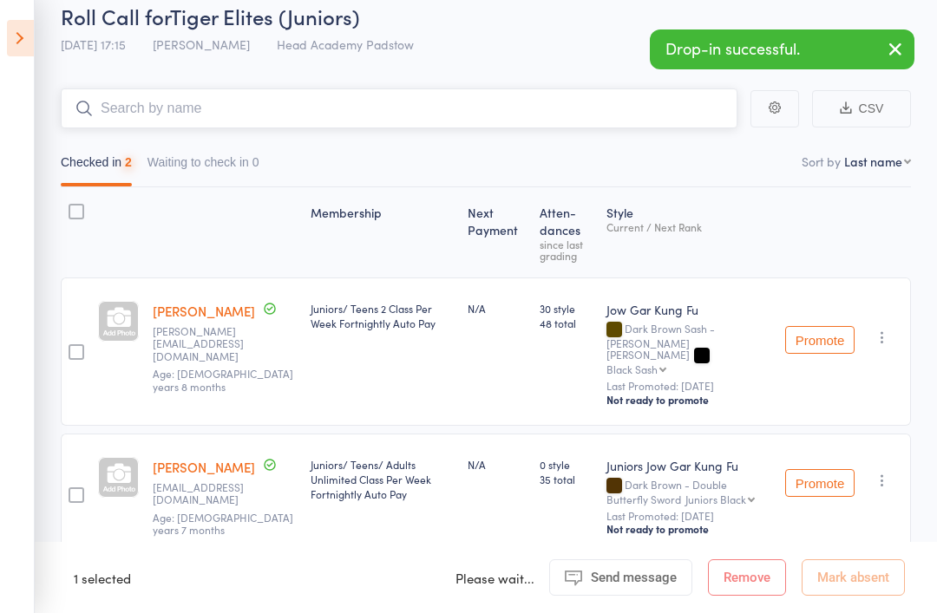
click at [131, 121] on input "search" at bounding box center [399, 108] width 677 height 40
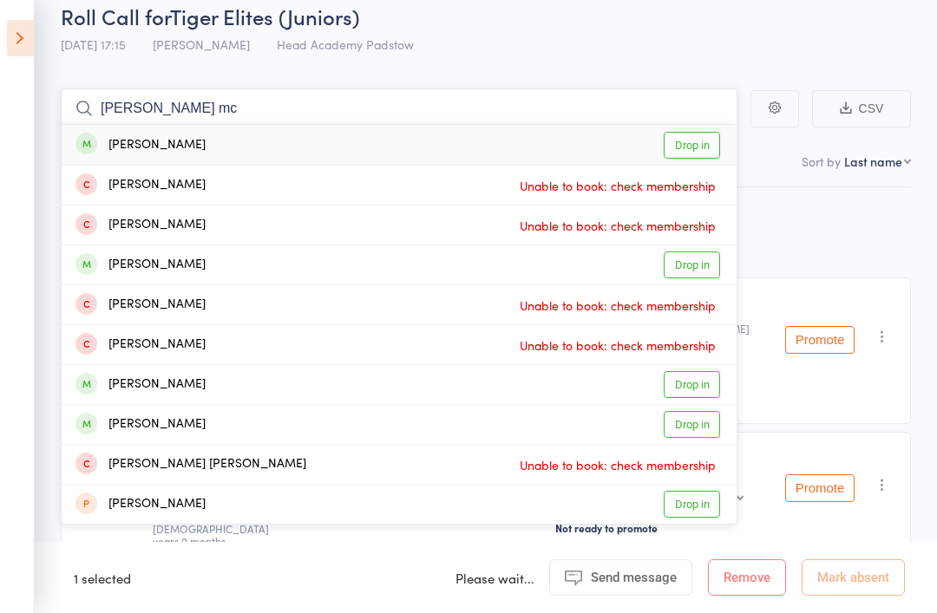
type input "Logan mc"
click at [137, 143] on div "Logan McKinley" at bounding box center [140, 145] width 130 height 20
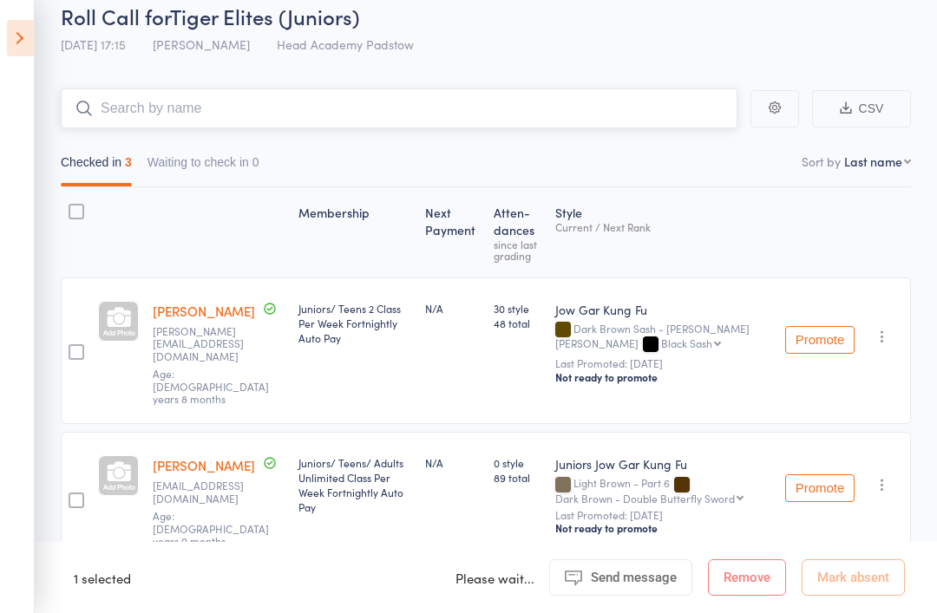
click at [114, 123] on input "search" at bounding box center [399, 108] width 677 height 40
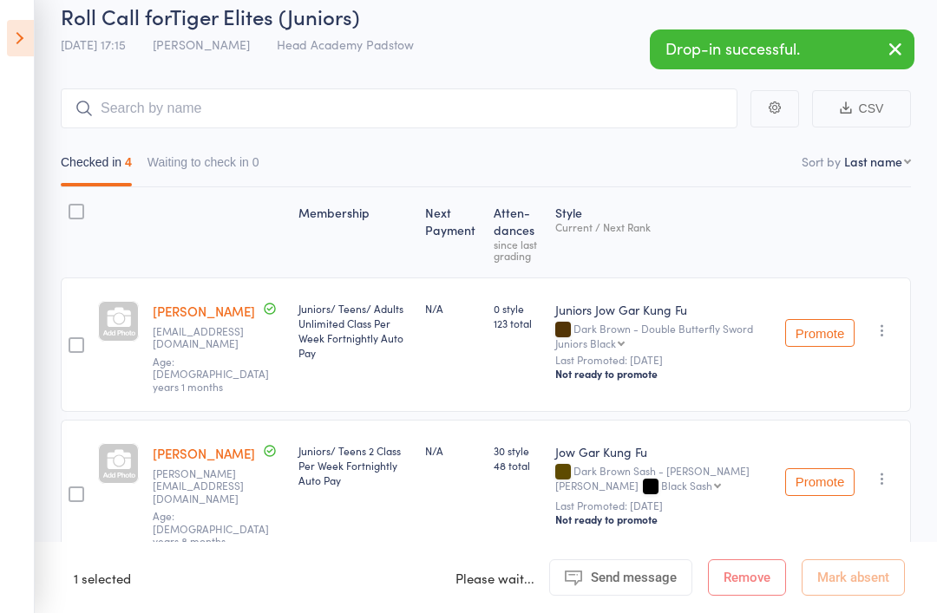
click at [5, 58] on aside "Events for 14 Oct, 2025 14 Oct, 2025 October 2025 Sun Mon Tue Wed Thu Fri Sat 4…" at bounding box center [17, 306] width 35 height 613
click at [14, 21] on icon at bounding box center [20, 38] width 27 height 36
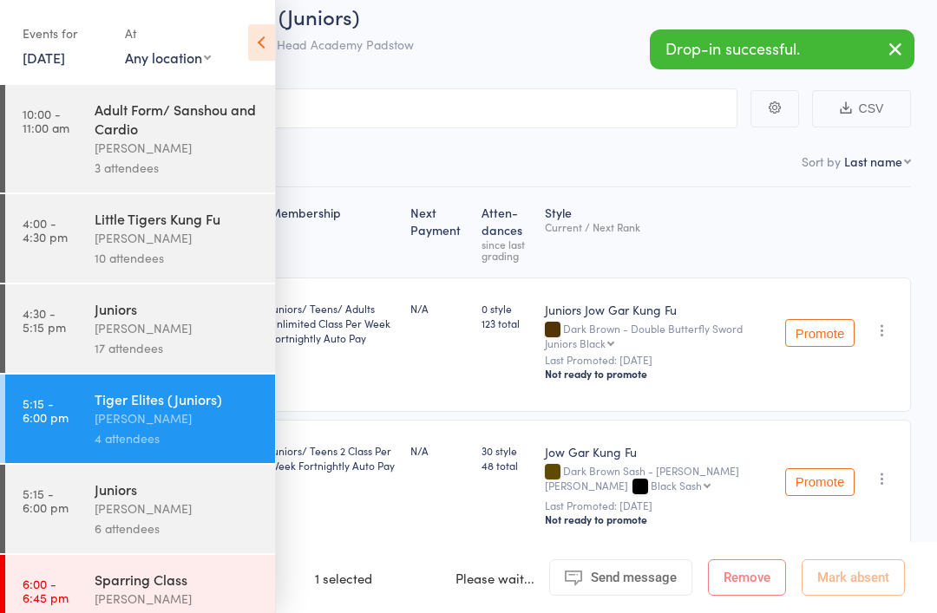
click at [84, 347] on link "4:30 - 5:15 pm Juniors James Agius 17 attendees" at bounding box center [140, 329] width 270 height 88
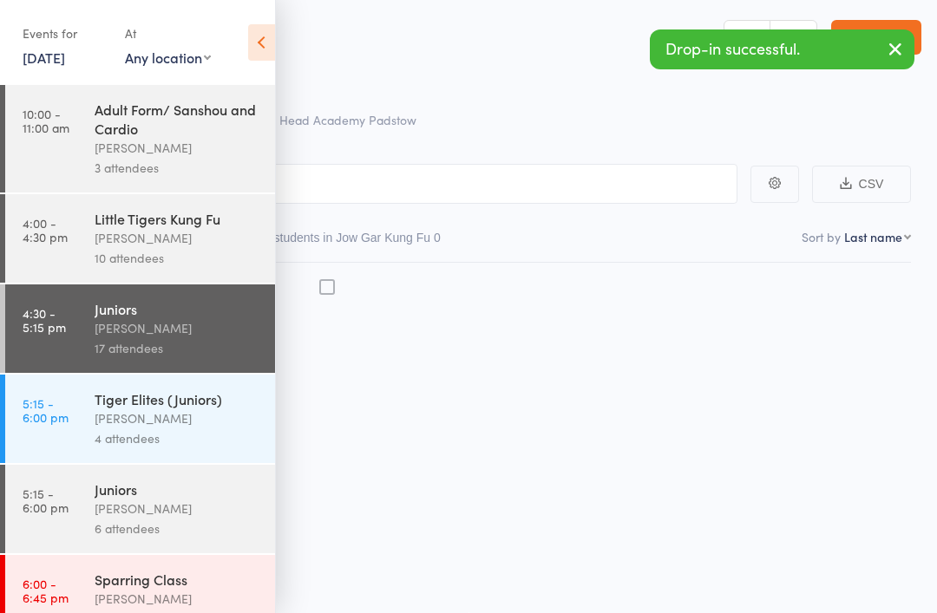
scroll to position [12, 0]
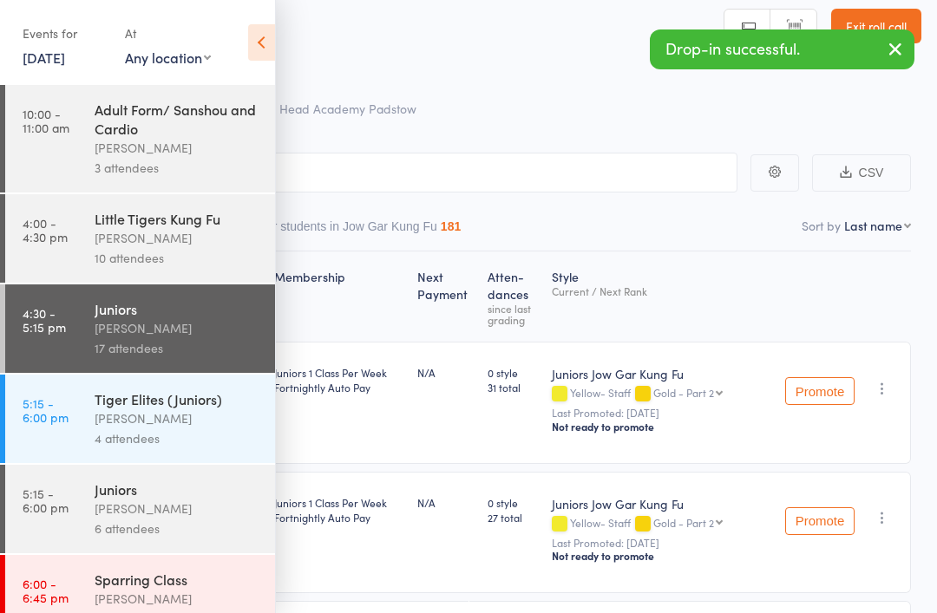
click at [124, 499] on div "Juniors" at bounding box center [178, 489] width 166 height 19
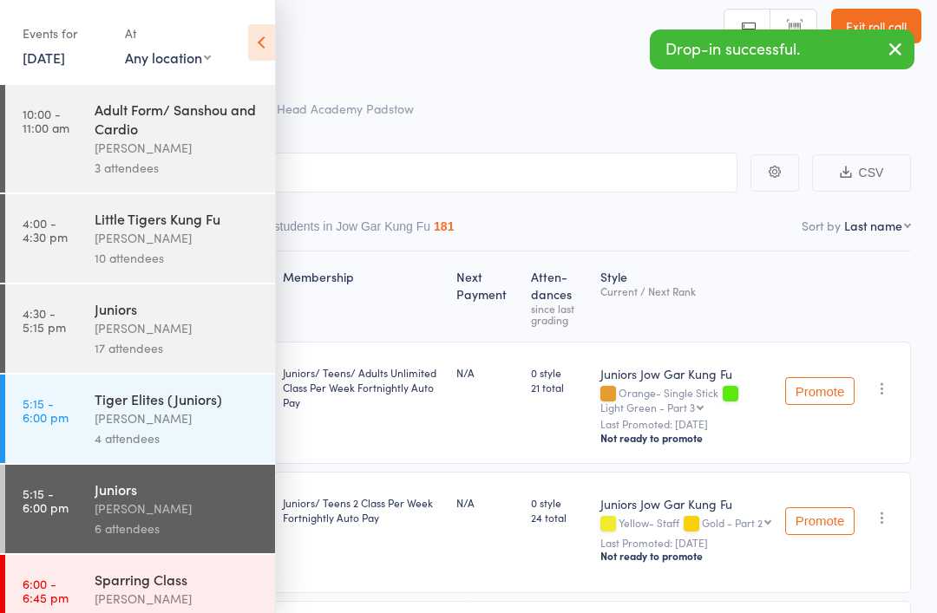
click at [273, 29] on icon at bounding box center [261, 42] width 27 height 36
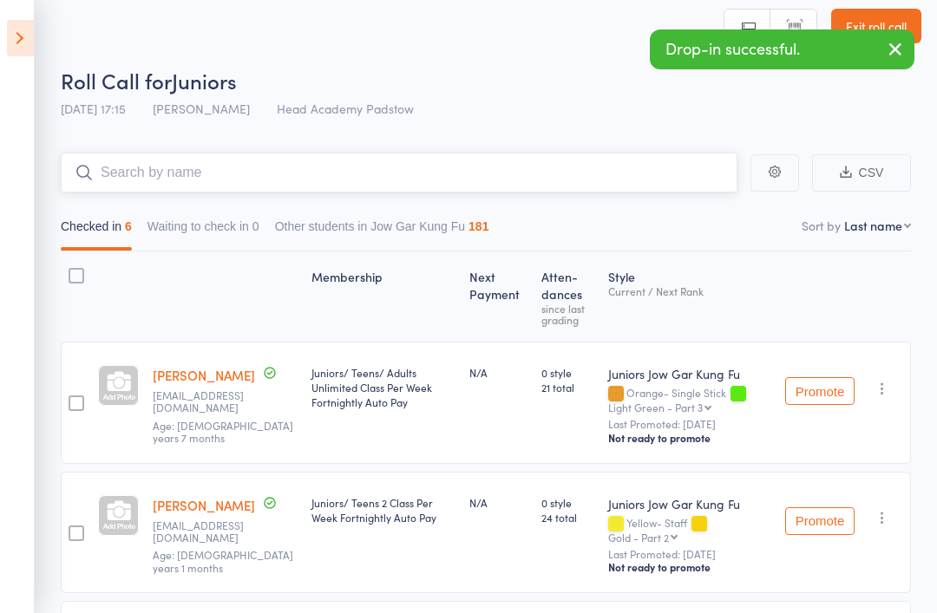
click at [185, 173] on input "search" at bounding box center [399, 173] width 677 height 40
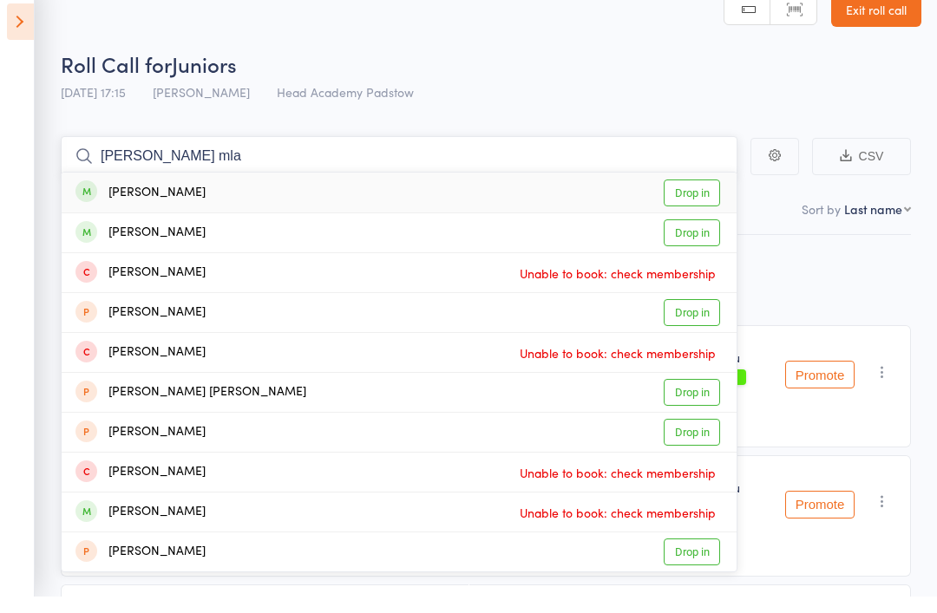
type input "Micheal mla"
click at [143, 200] on div "Michael Mladenovic" at bounding box center [140, 210] width 130 height 20
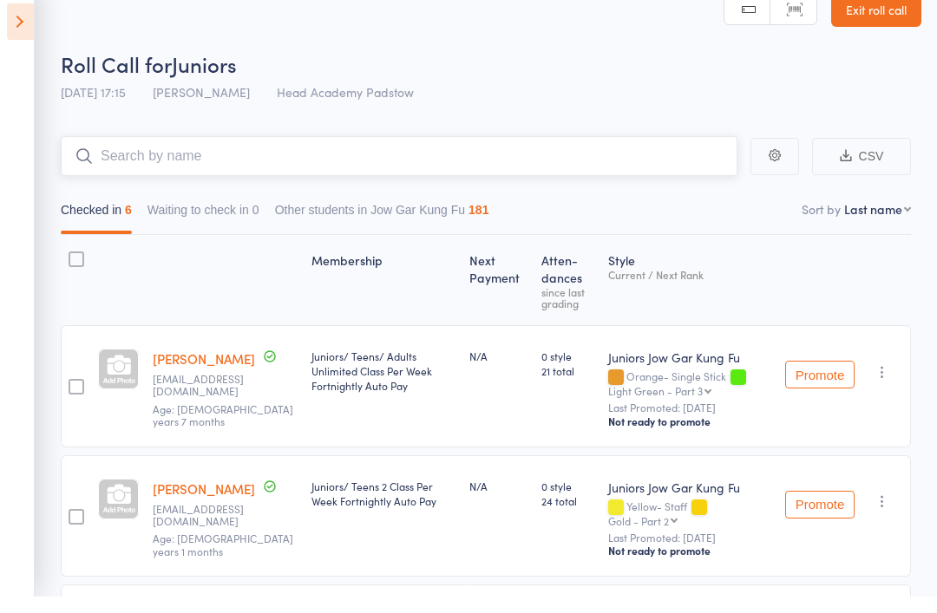
scroll to position [29, 0]
click at [136, 159] on input "search" at bounding box center [399, 156] width 677 height 40
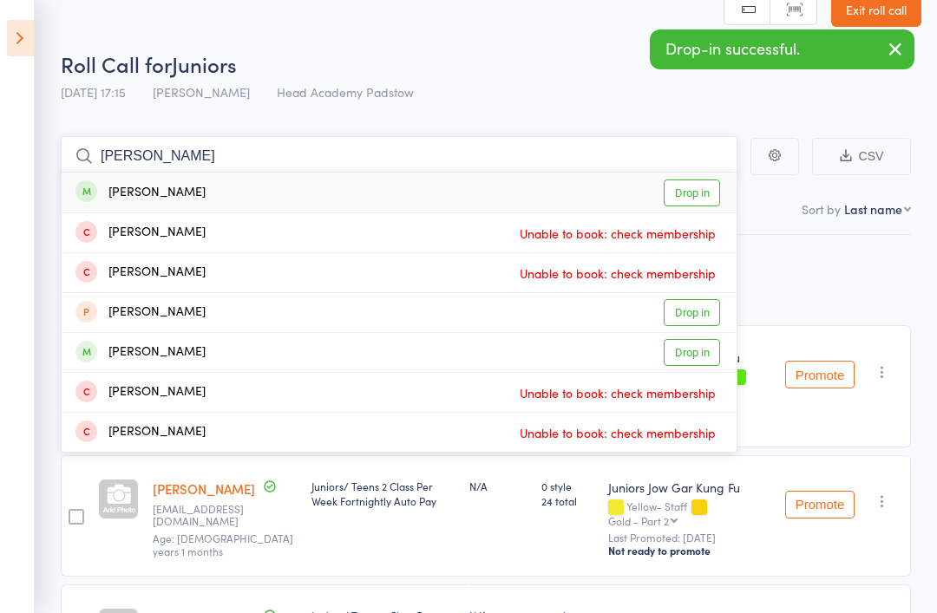
type input "Anabeth"
click at [108, 193] on div "Annabeth Bryant" at bounding box center [140, 193] width 130 height 20
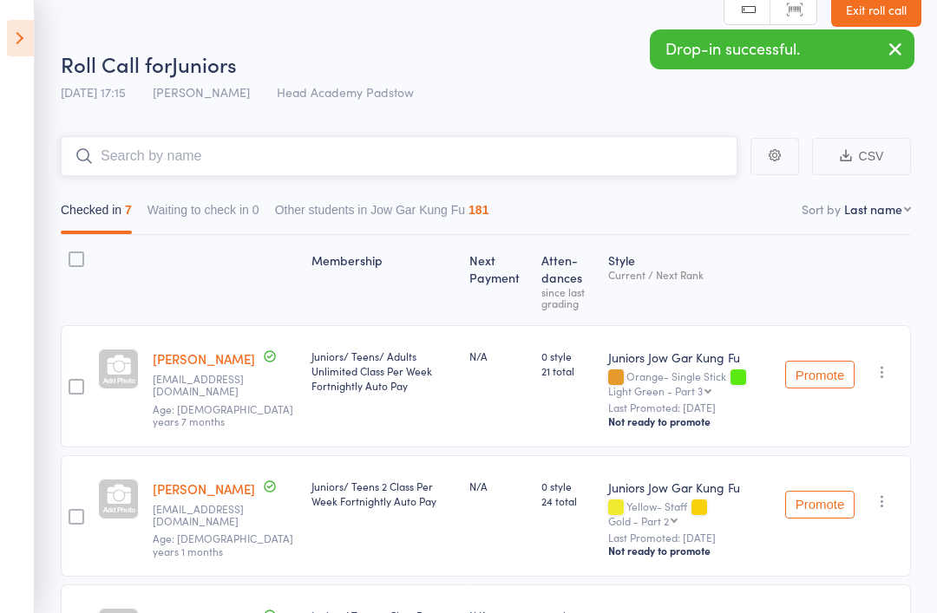
click at [176, 156] on input "search" at bounding box center [399, 156] width 677 height 40
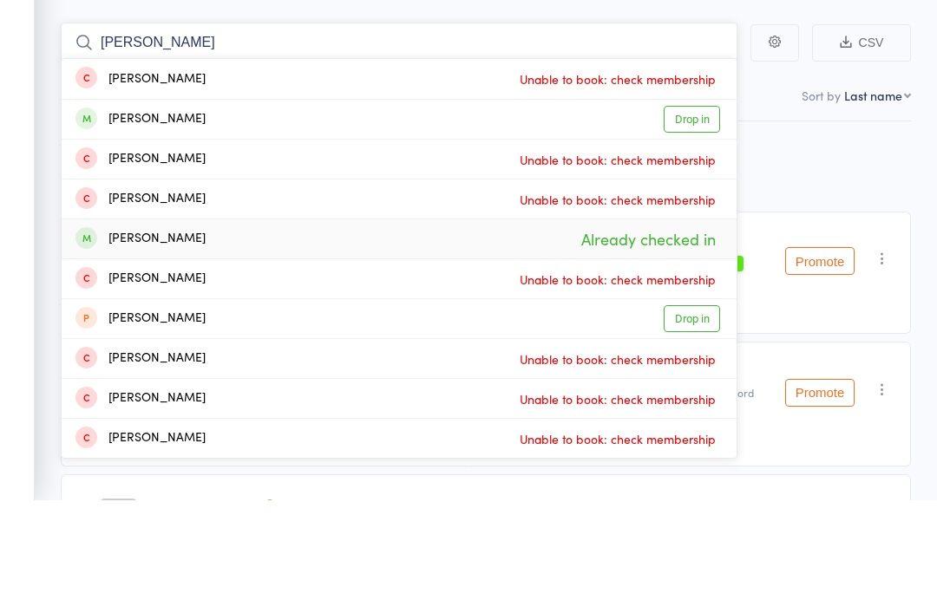
type input "Thomas"
click at [112, 343] on div "Thomas Anselmo" at bounding box center [140, 353] width 130 height 20
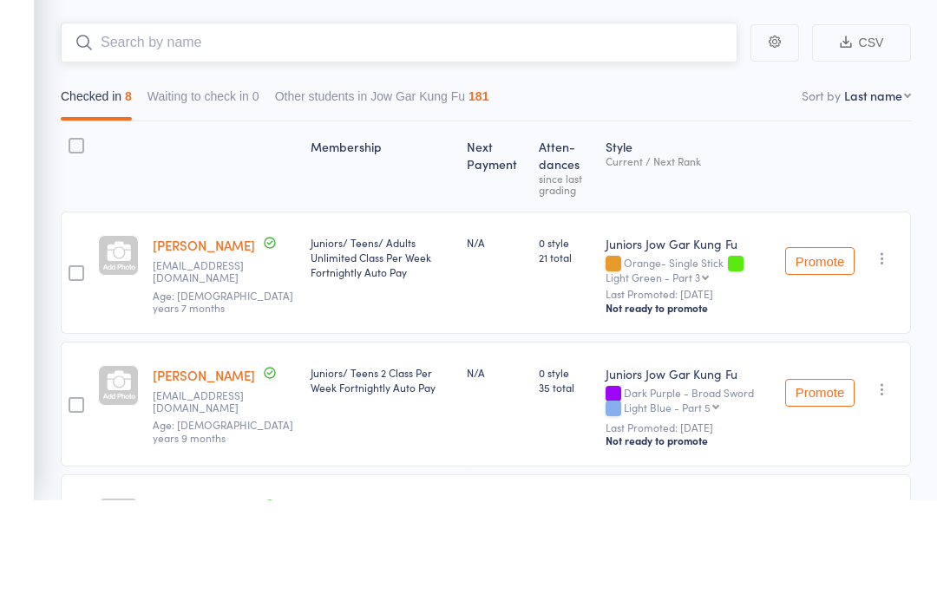
click at [83, 136] on input "search" at bounding box center [399, 156] width 677 height 40
type input "P"
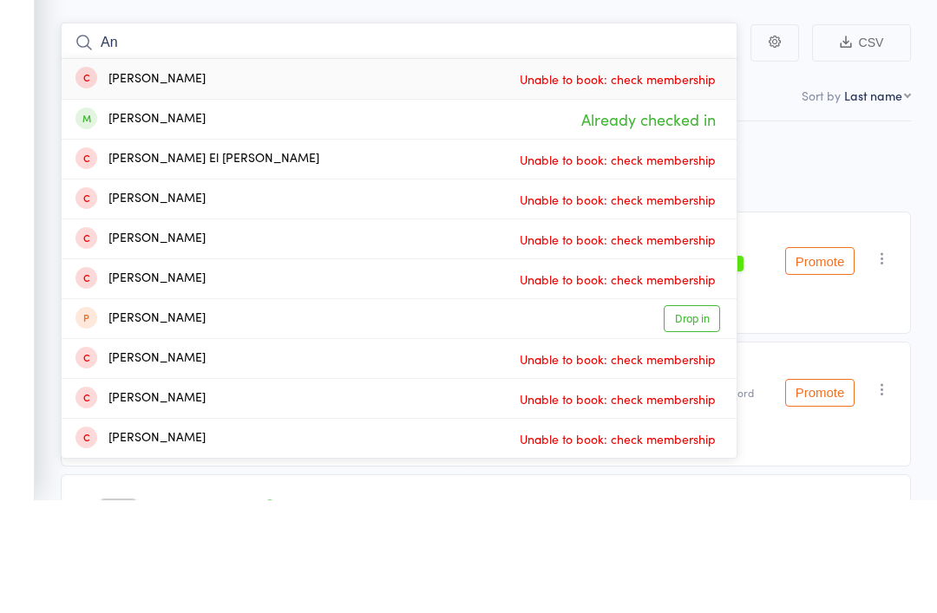
type input "A"
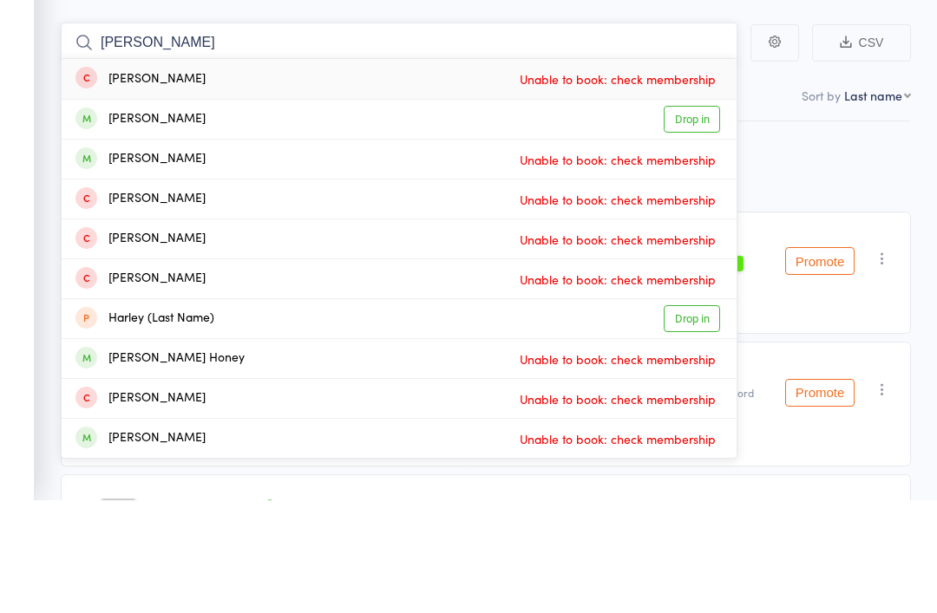
type input "Harvey"
click at [137, 223] on div "Harvey Jimenez" at bounding box center [140, 233] width 130 height 20
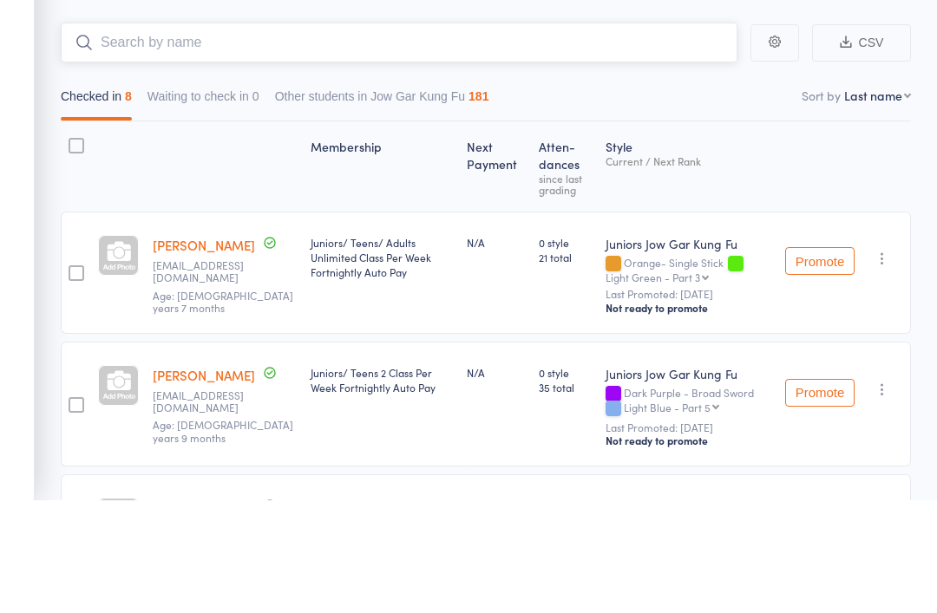
click at [144, 136] on input "search" at bounding box center [399, 156] width 677 height 40
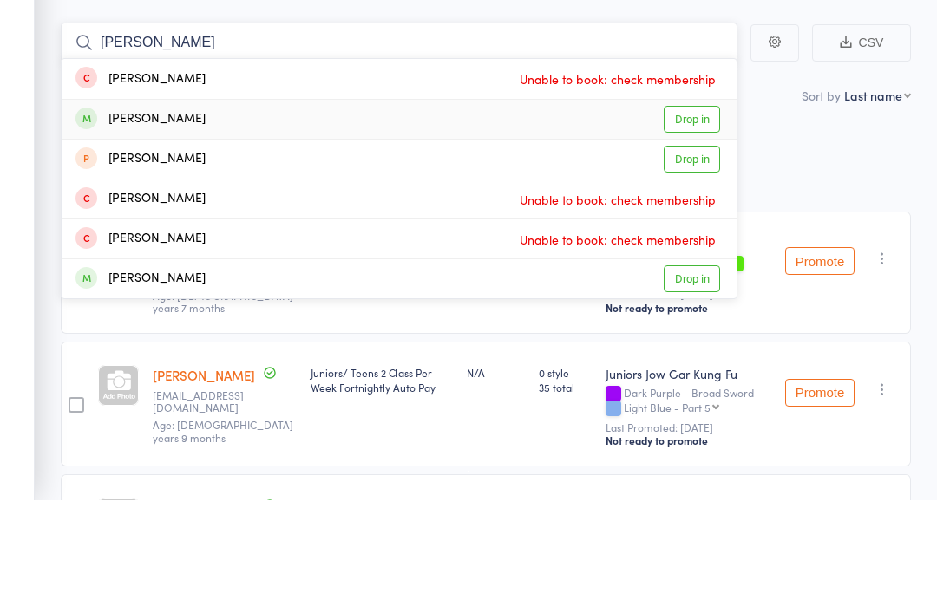
type input "Naomi"
click at [123, 223] on div "Naomi Burke" at bounding box center [140, 233] width 130 height 20
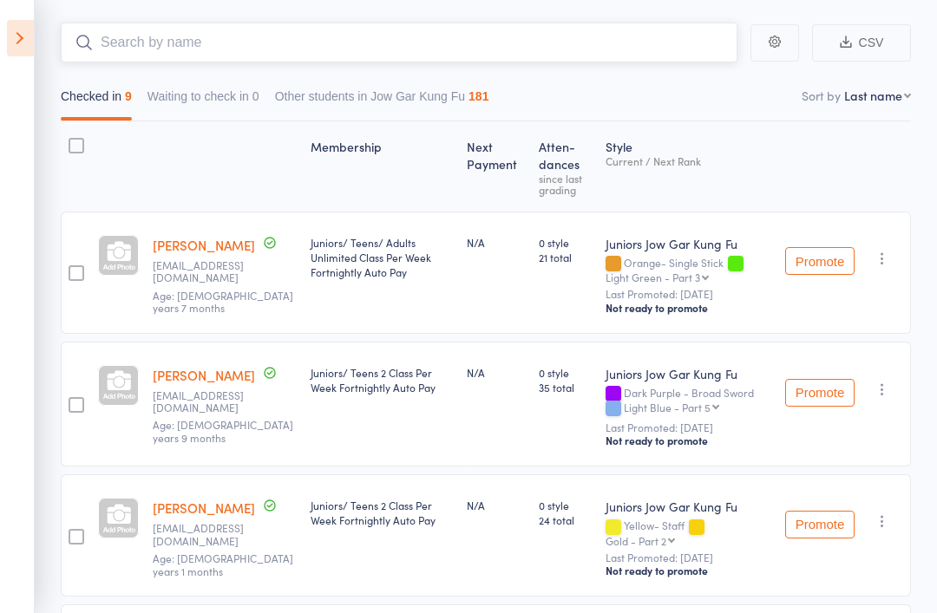
click at [183, 53] on input "search" at bounding box center [399, 43] width 677 height 40
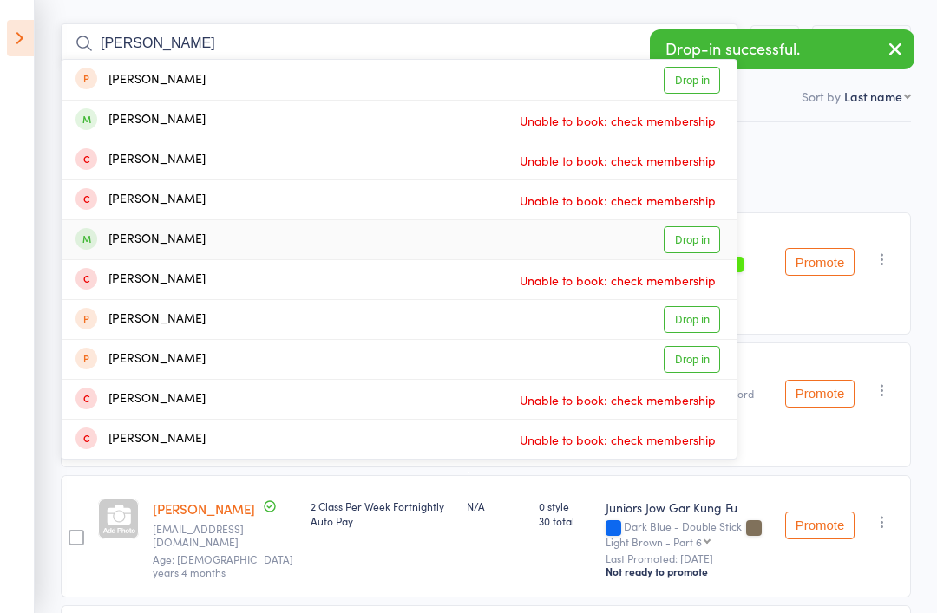
type input "Noah"
click at [112, 239] on div "Noah Cabrita" at bounding box center [140, 240] width 130 height 20
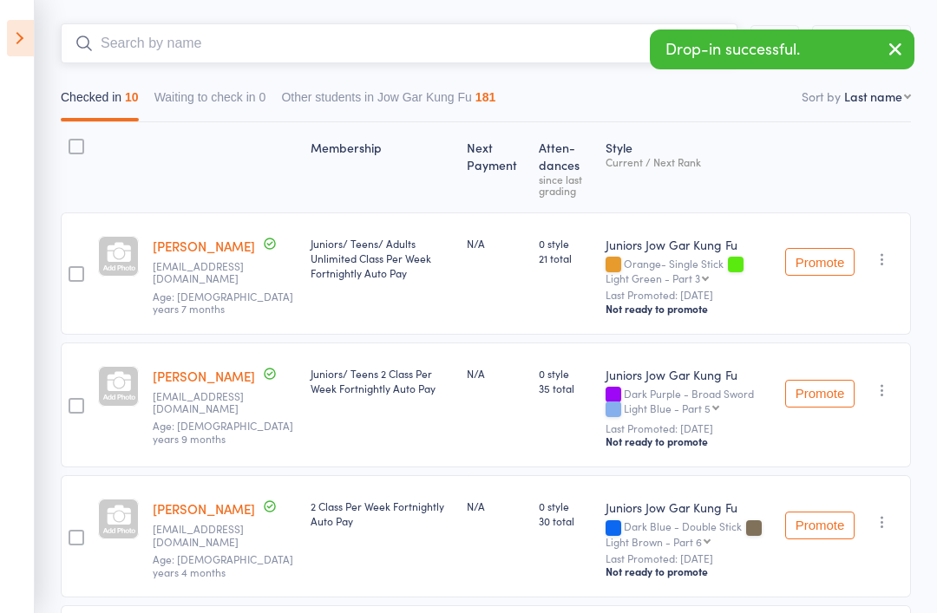
click at [154, 57] on input "search" at bounding box center [399, 43] width 677 height 40
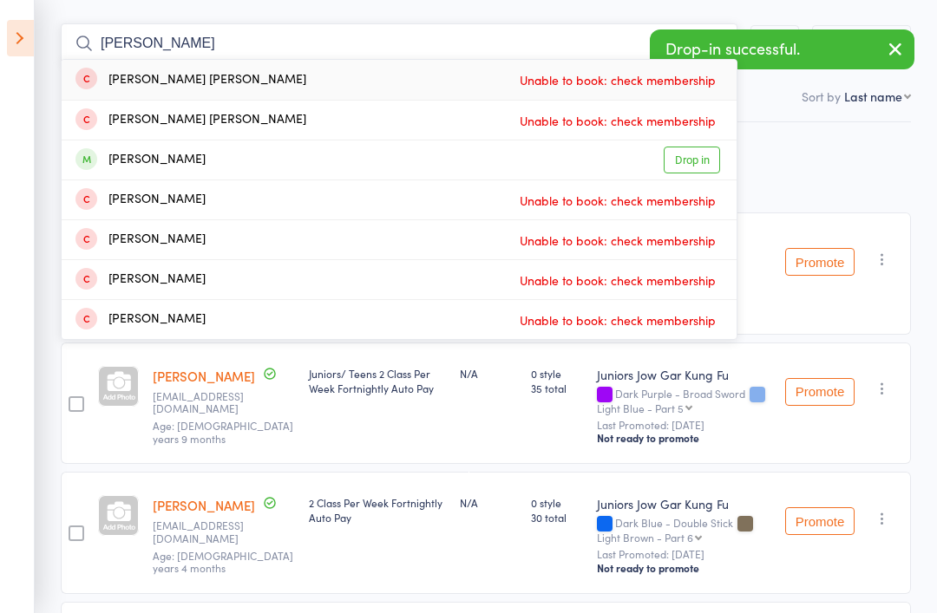
type input "Cooper"
click at [134, 168] on div "Cooper Gainsford" at bounding box center [140, 160] width 130 height 20
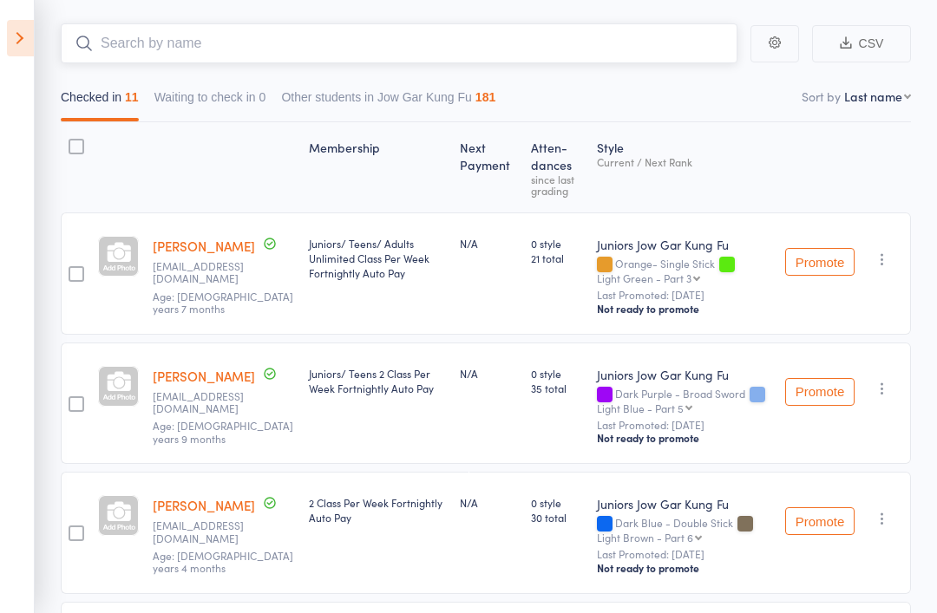
click at [147, 36] on input "search" at bounding box center [399, 43] width 677 height 40
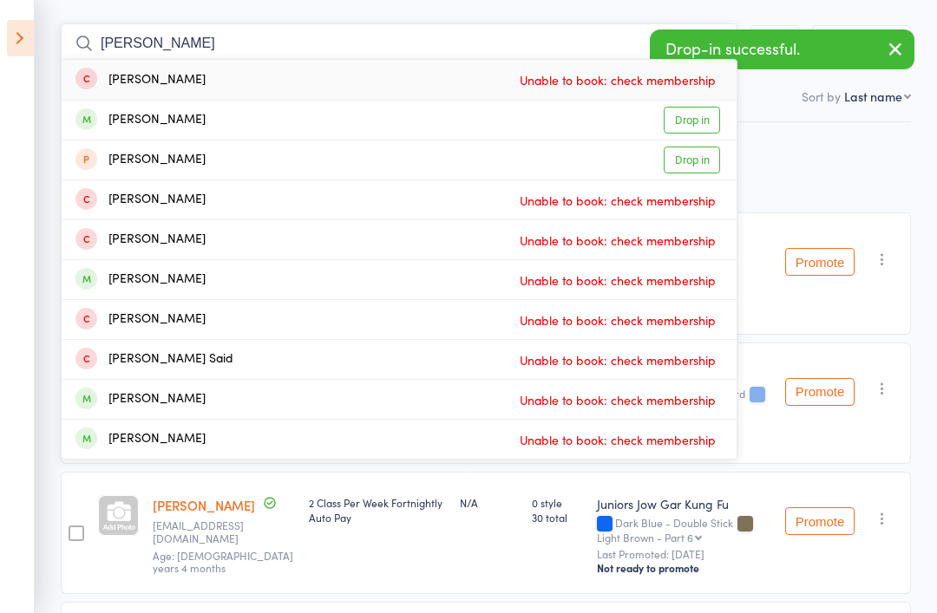
type input "Sarah"
click at [113, 125] on div "Sarah Moussa" at bounding box center [140, 120] width 130 height 20
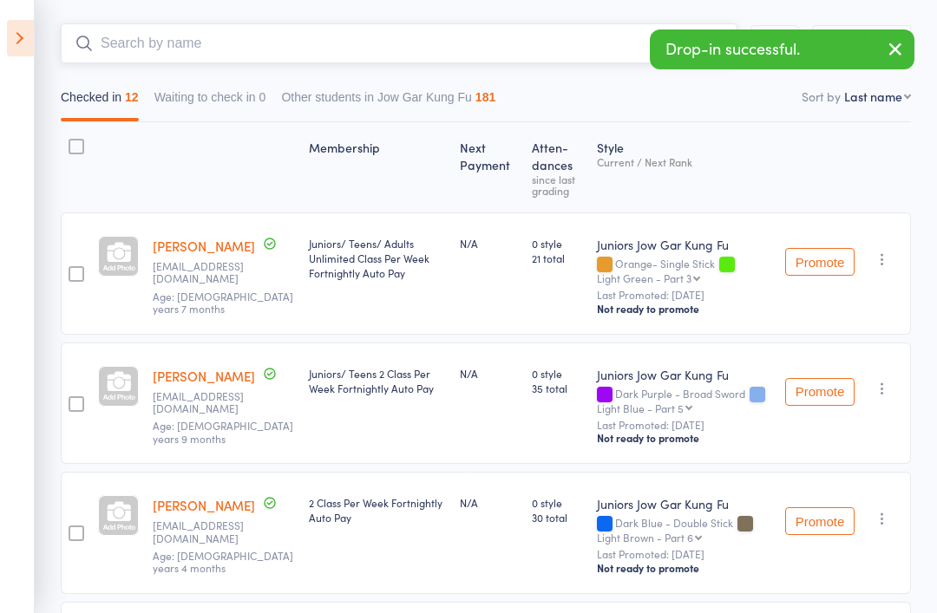
click at [109, 49] on input "search" at bounding box center [399, 43] width 677 height 40
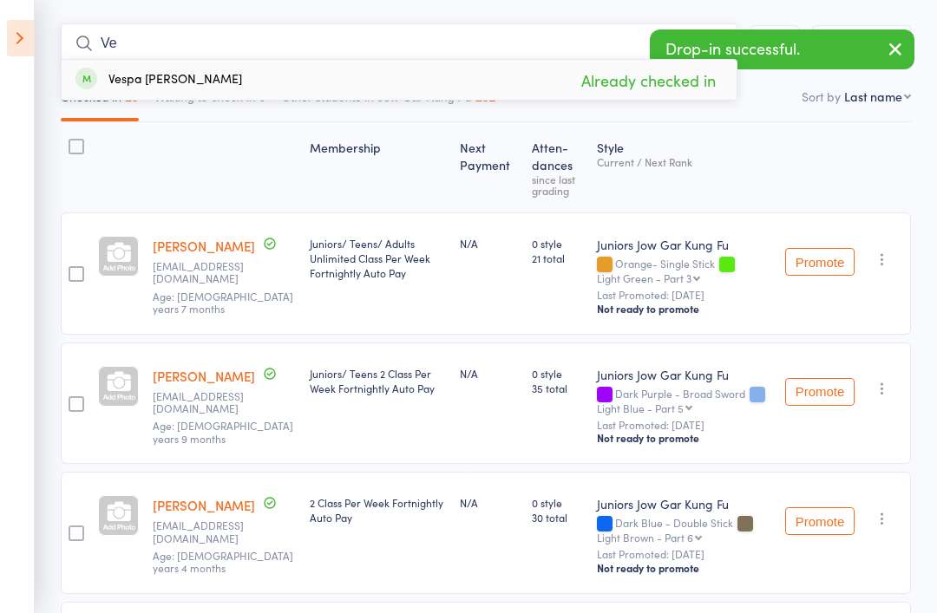
type input "V"
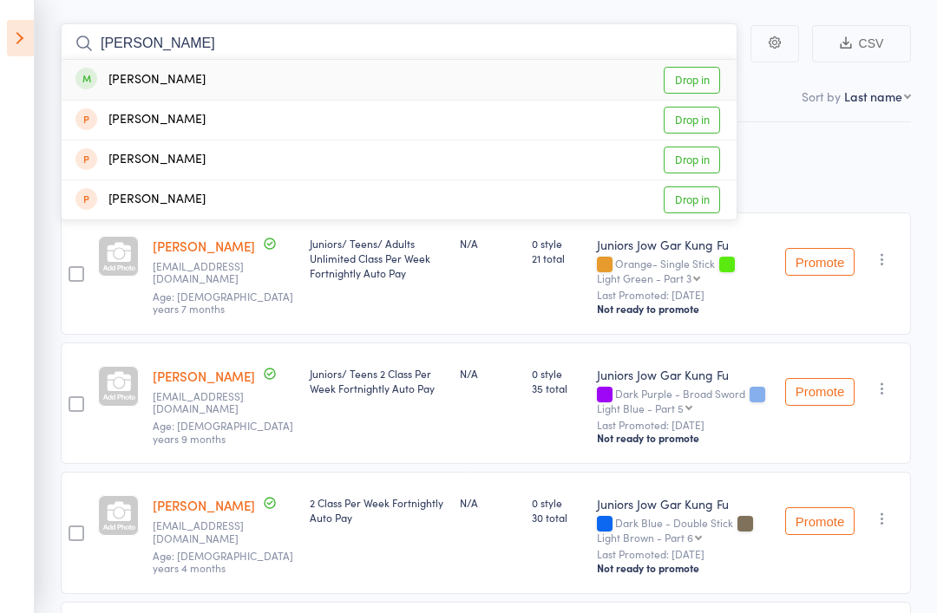
type input "Robert"
click at [93, 80] on span at bounding box center [86, 79] width 22 height 22
